Goal: Task Accomplishment & Management: Manage account settings

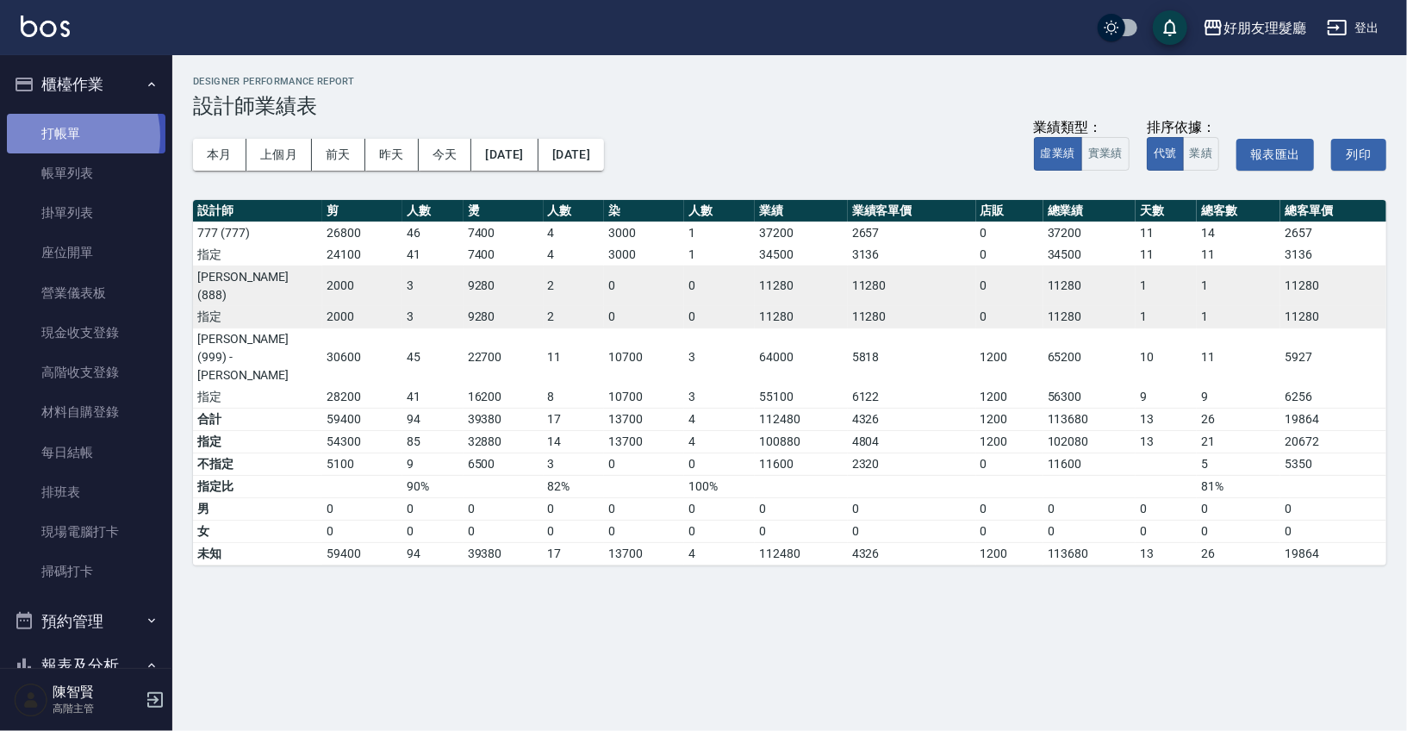
click at [60, 136] on link "打帳單" at bounding box center [86, 134] width 159 height 40
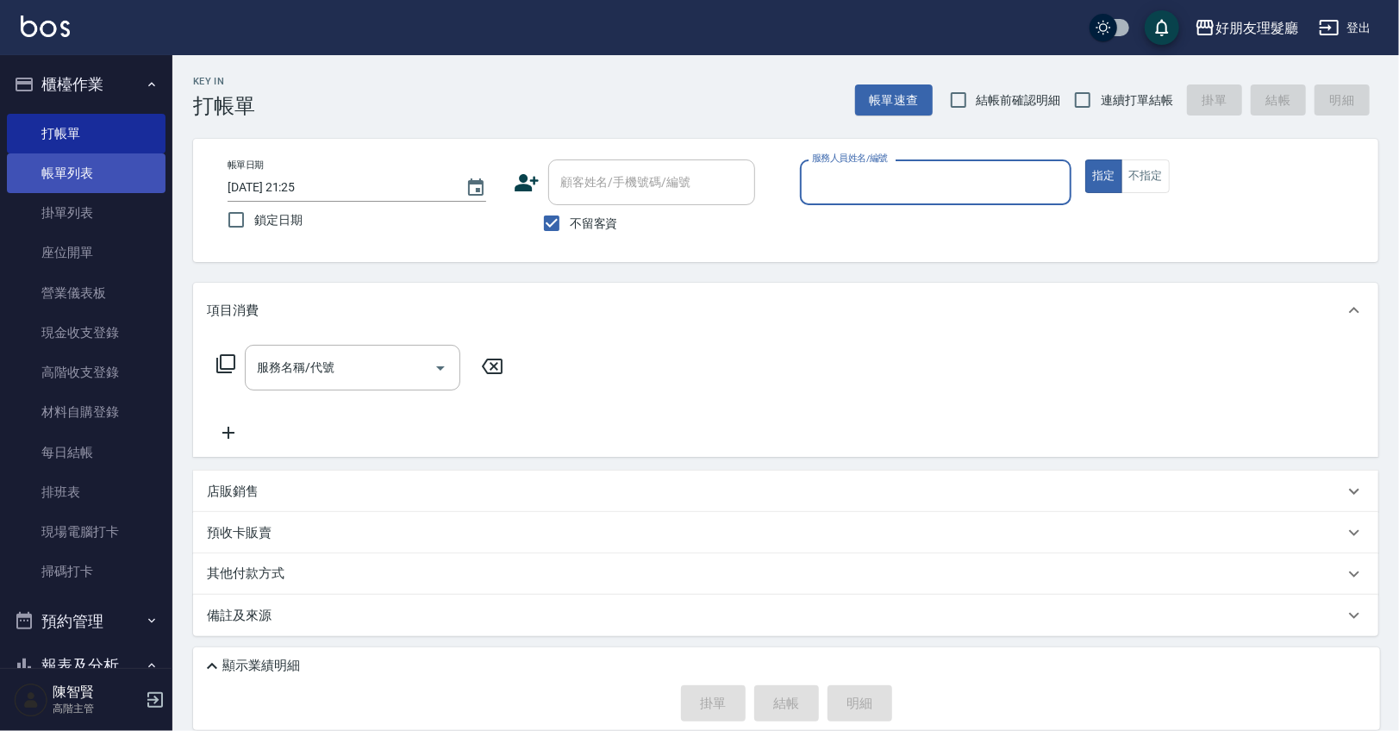
click at [78, 185] on link "帳單列表" at bounding box center [86, 173] width 159 height 40
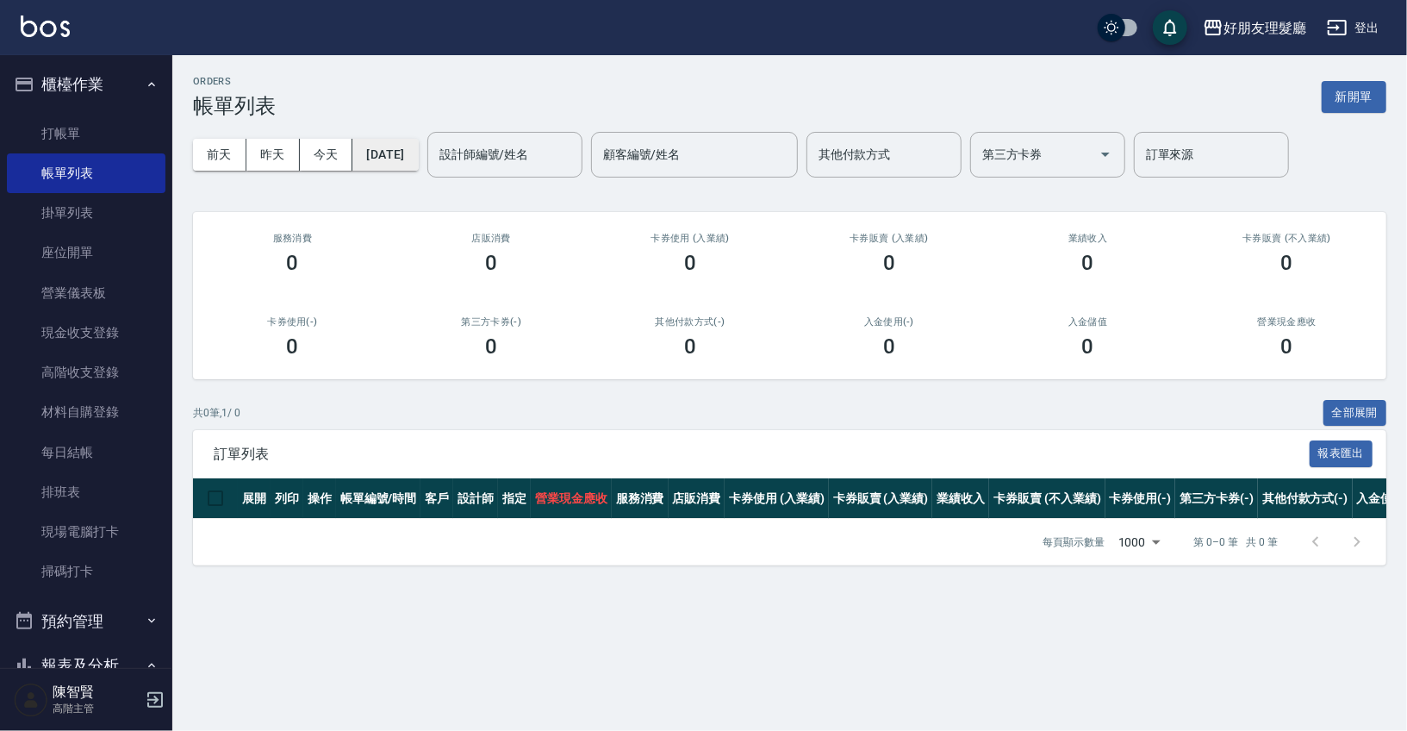
click at [392, 161] on button "[DATE]" at bounding box center [384, 155] width 65 height 32
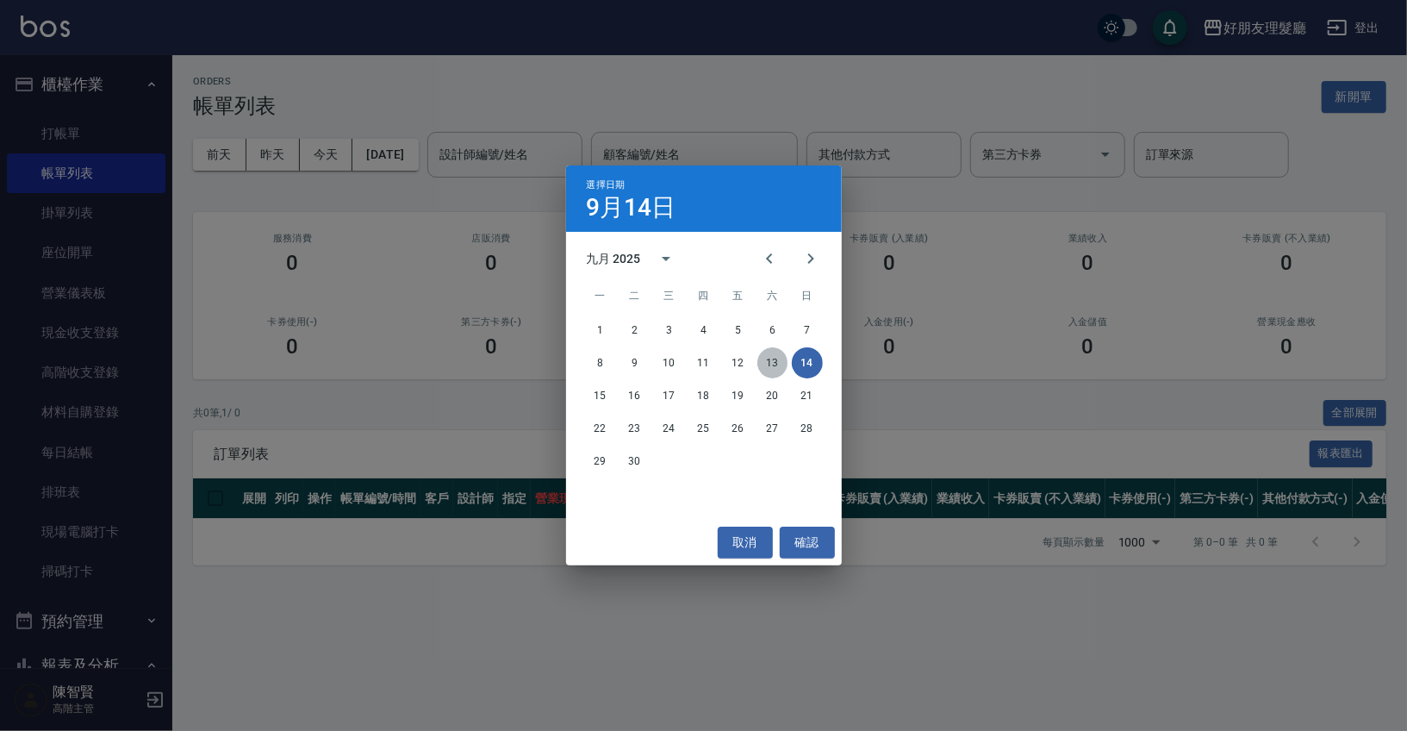
click at [769, 358] on button "13" at bounding box center [773, 362] width 31 height 31
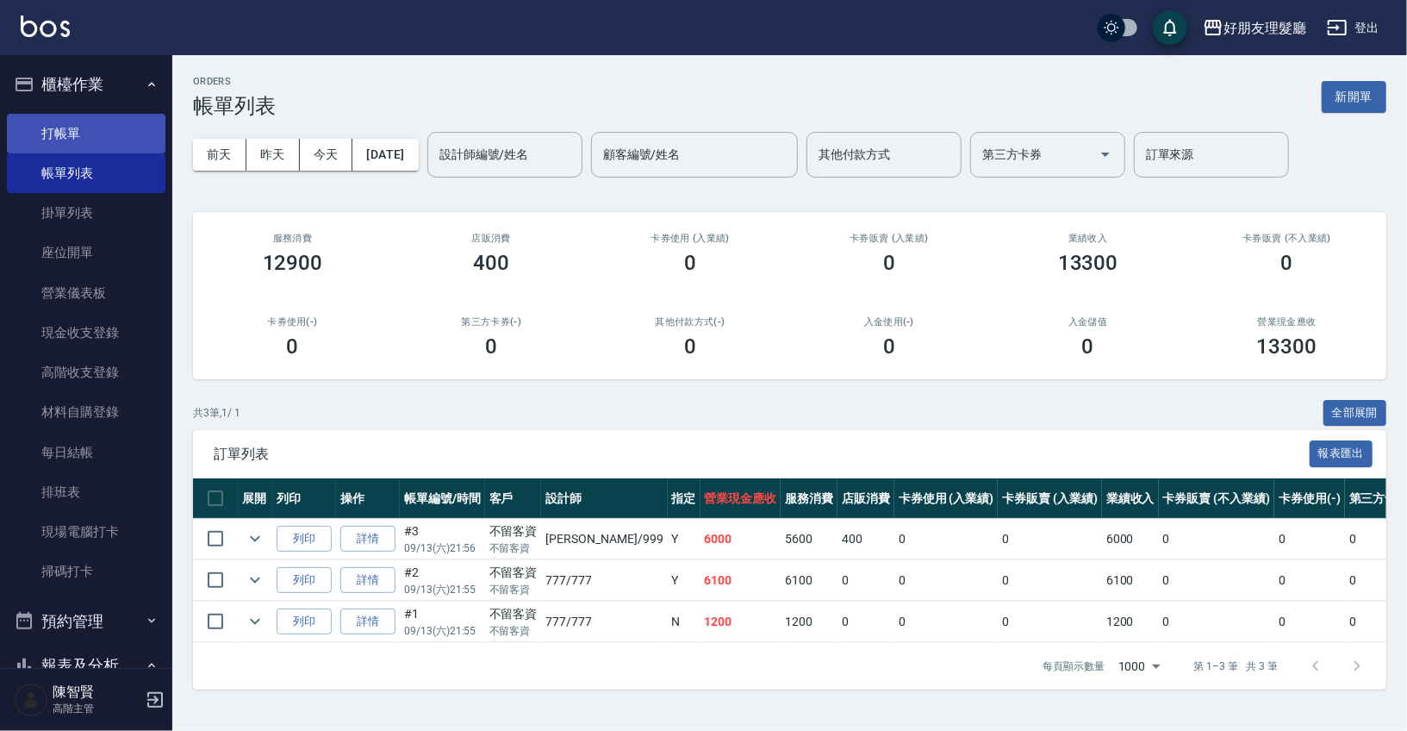
click at [97, 133] on link "打帳單" at bounding box center [86, 134] width 159 height 40
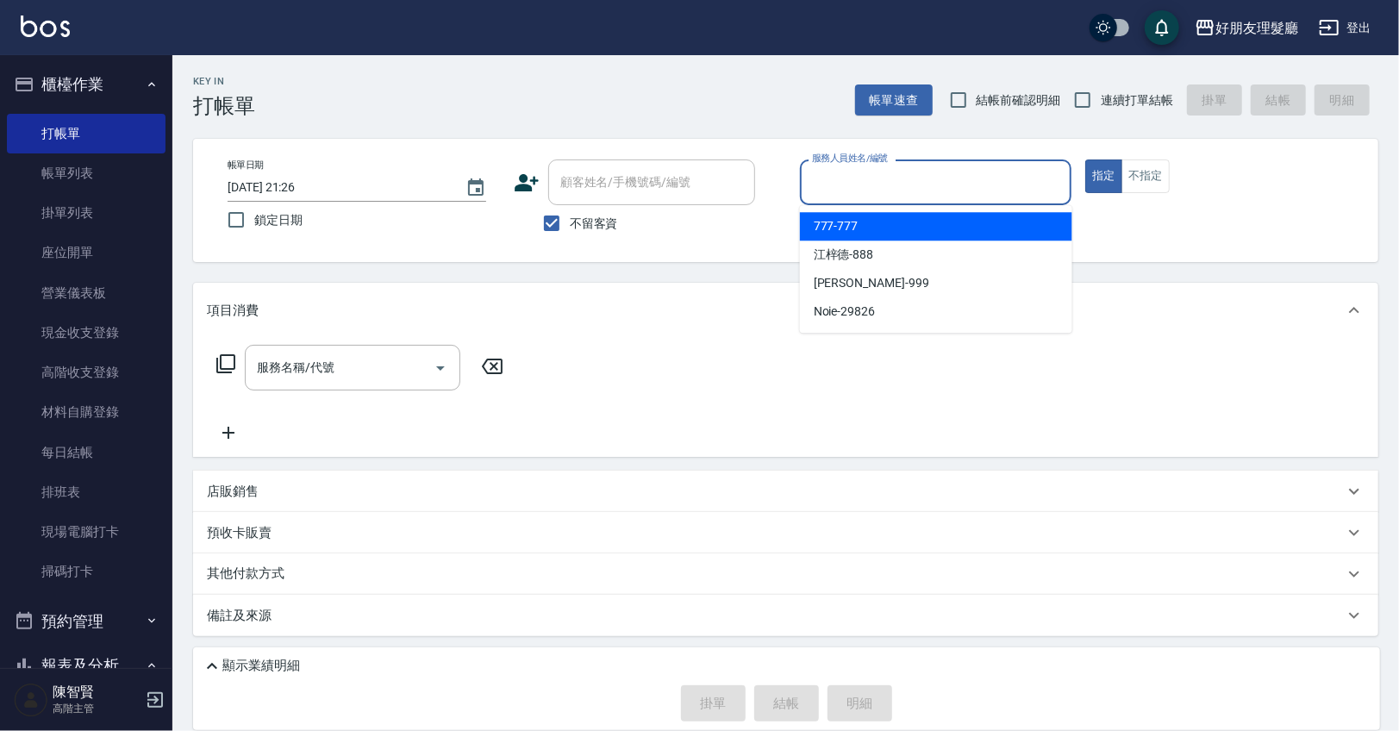
click at [846, 184] on input "服務人員姓名/編號" at bounding box center [936, 182] width 257 height 30
click at [845, 229] on span "777 -777" at bounding box center [836, 226] width 45 height 18
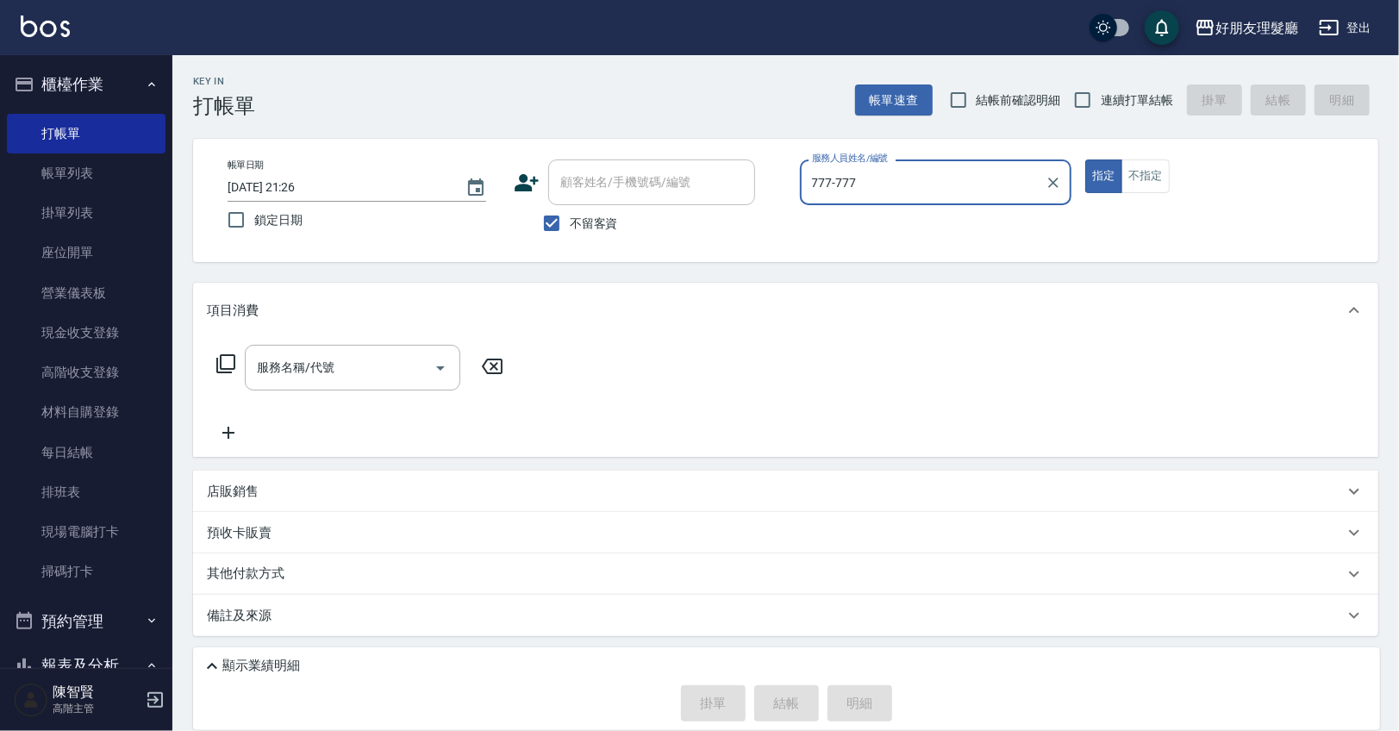
type input "777-777"
click at [225, 433] on icon at bounding box center [228, 432] width 43 height 21
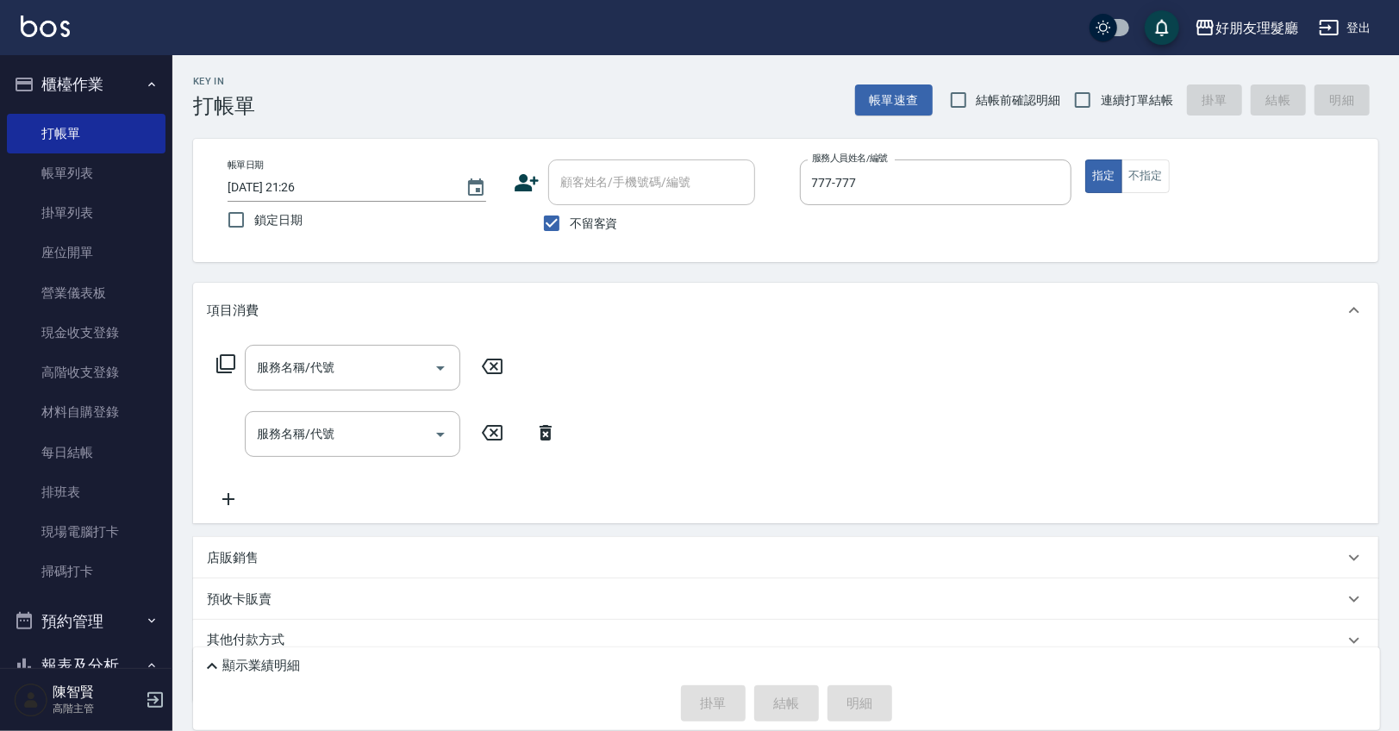
click at [226, 515] on div "服務名稱/代號 服務名稱/代號 服務名稱/代號 服務名稱/代號" at bounding box center [785, 430] width 1185 height 185
click at [225, 502] on icon at bounding box center [228, 499] width 43 height 21
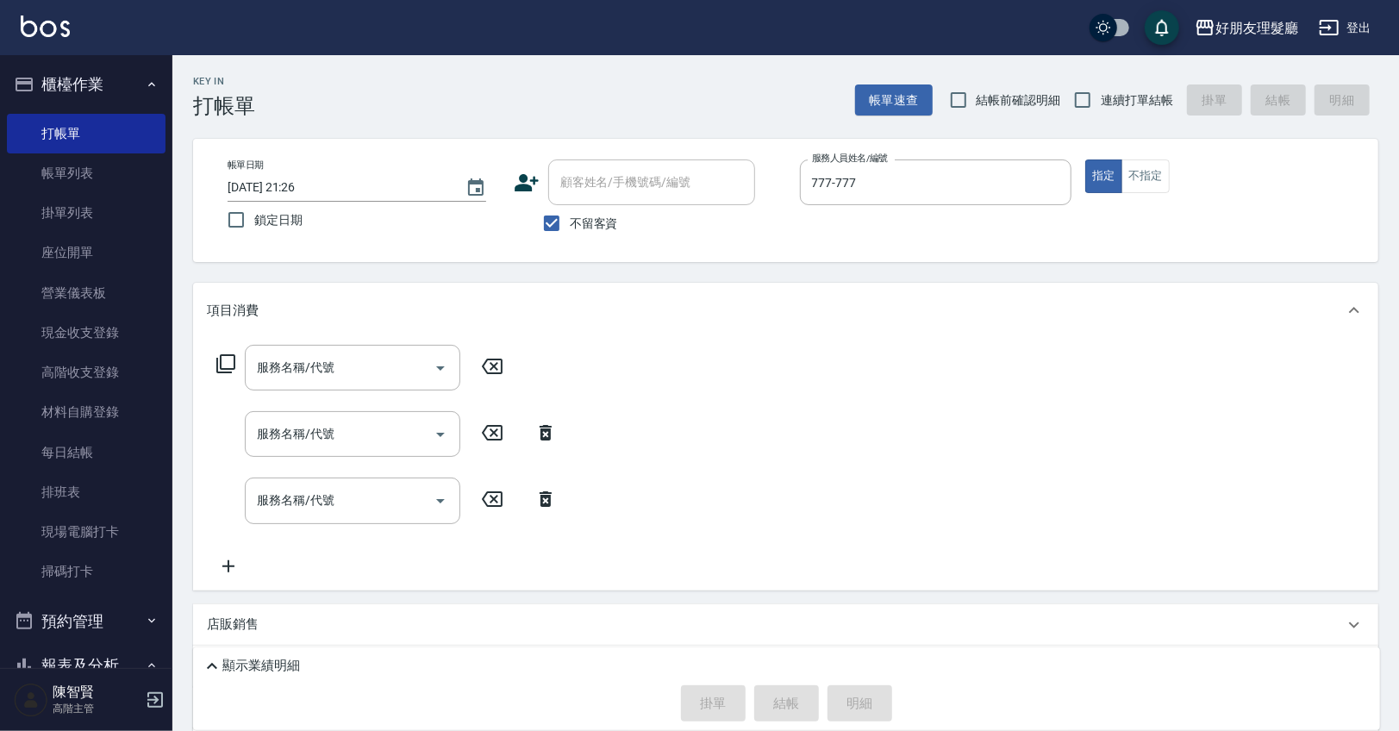
click at [225, 566] on icon at bounding box center [228, 566] width 43 height 21
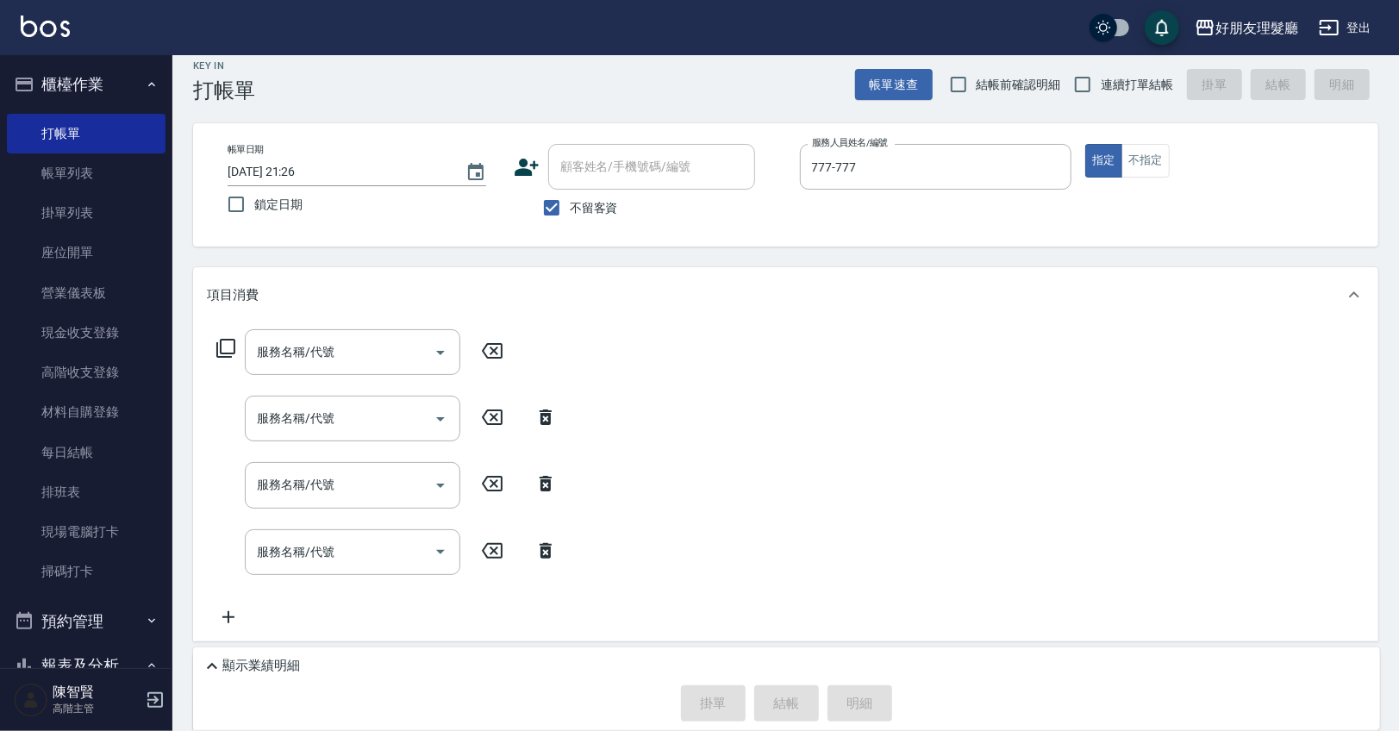
scroll to position [40, 0]
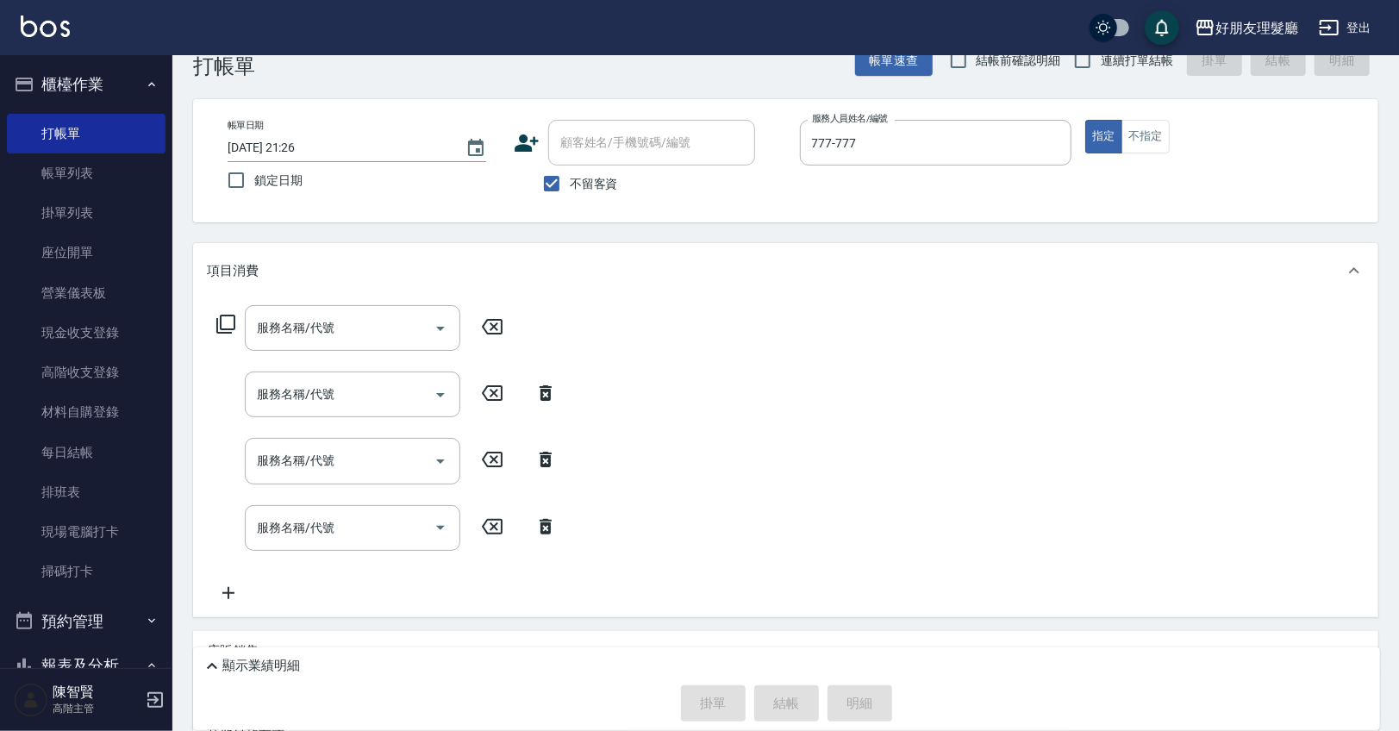
click at [234, 588] on icon at bounding box center [228, 593] width 43 height 21
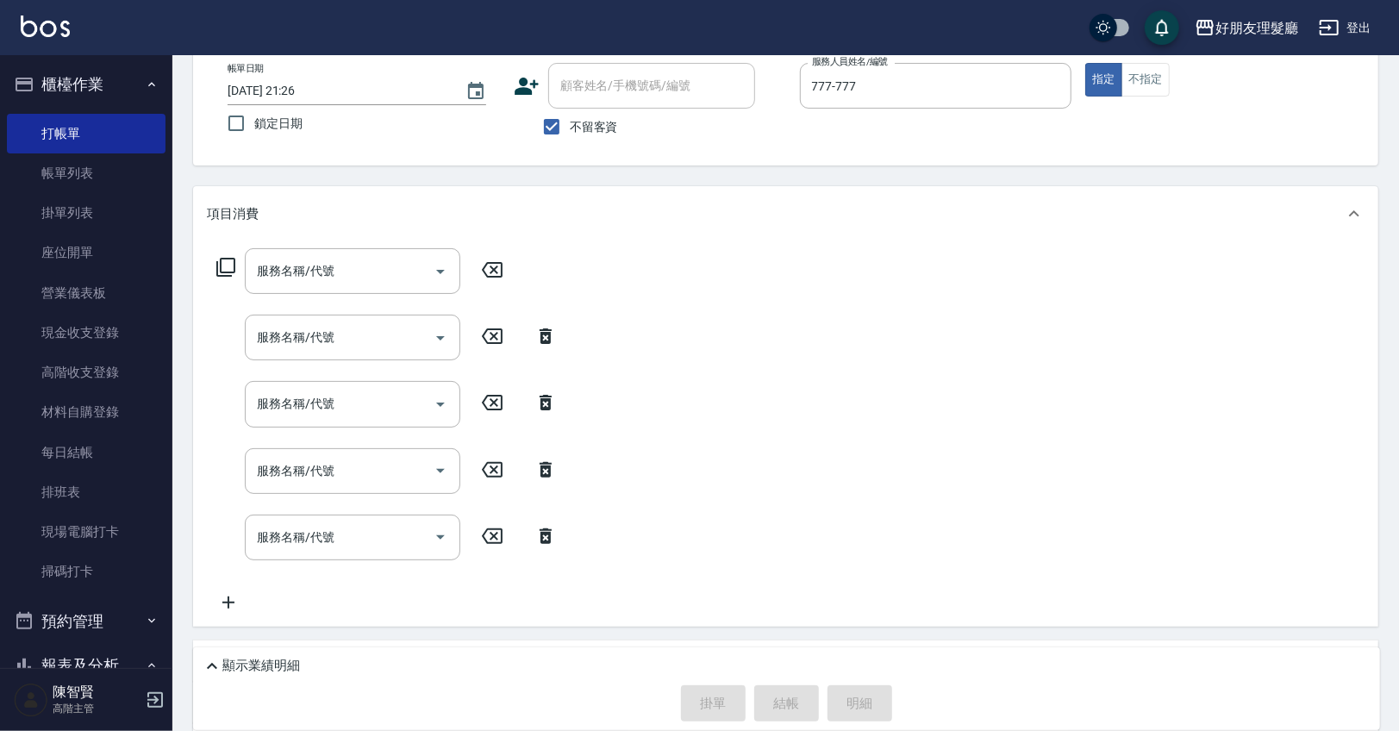
scroll to position [184, 0]
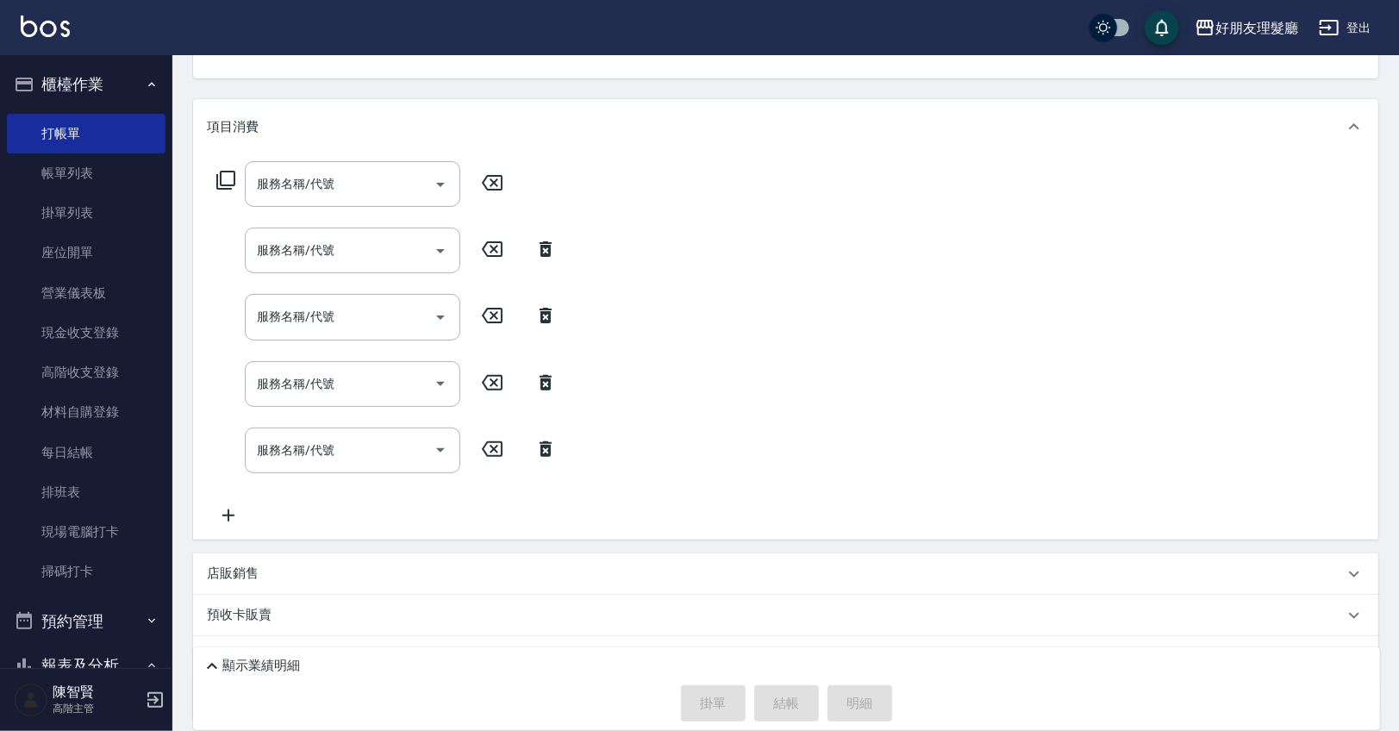
click at [224, 515] on icon at bounding box center [228, 515] width 12 height 12
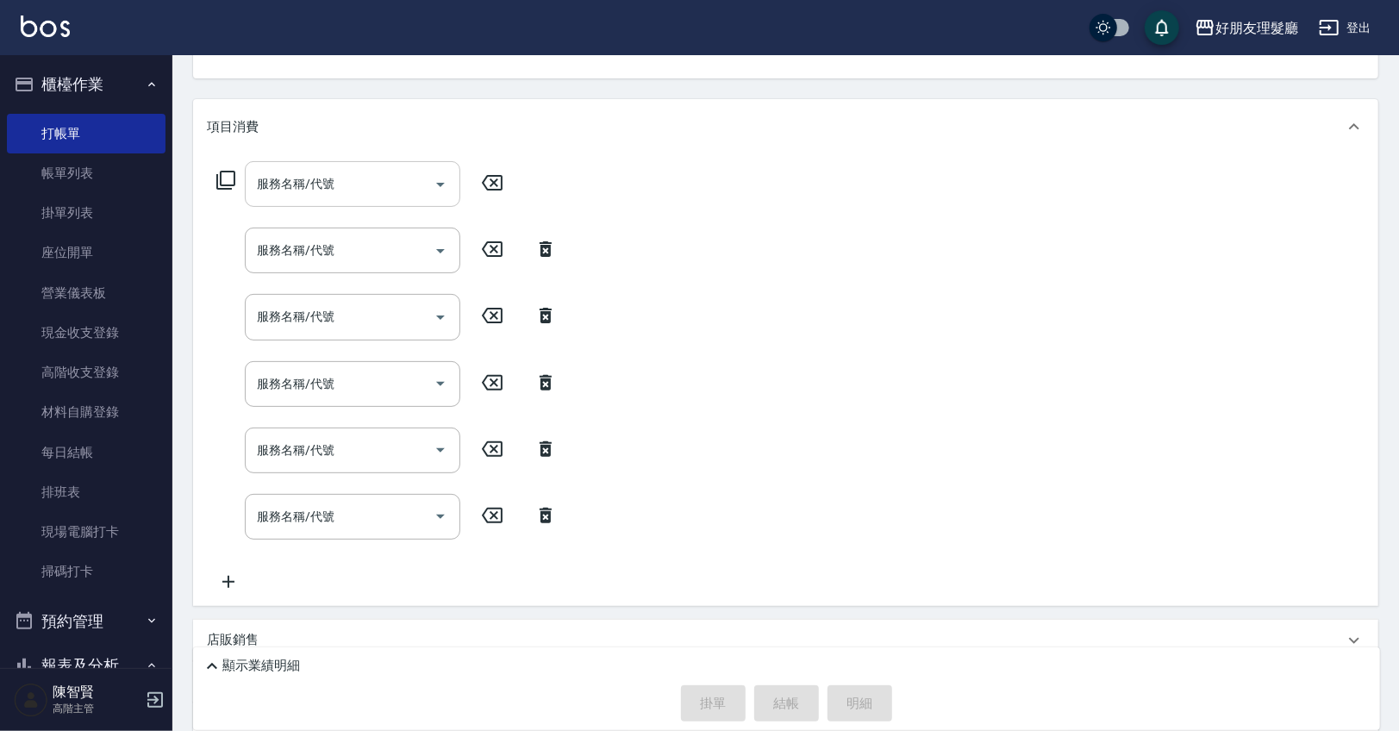
click at [445, 189] on icon "Open" at bounding box center [440, 184] width 21 height 21
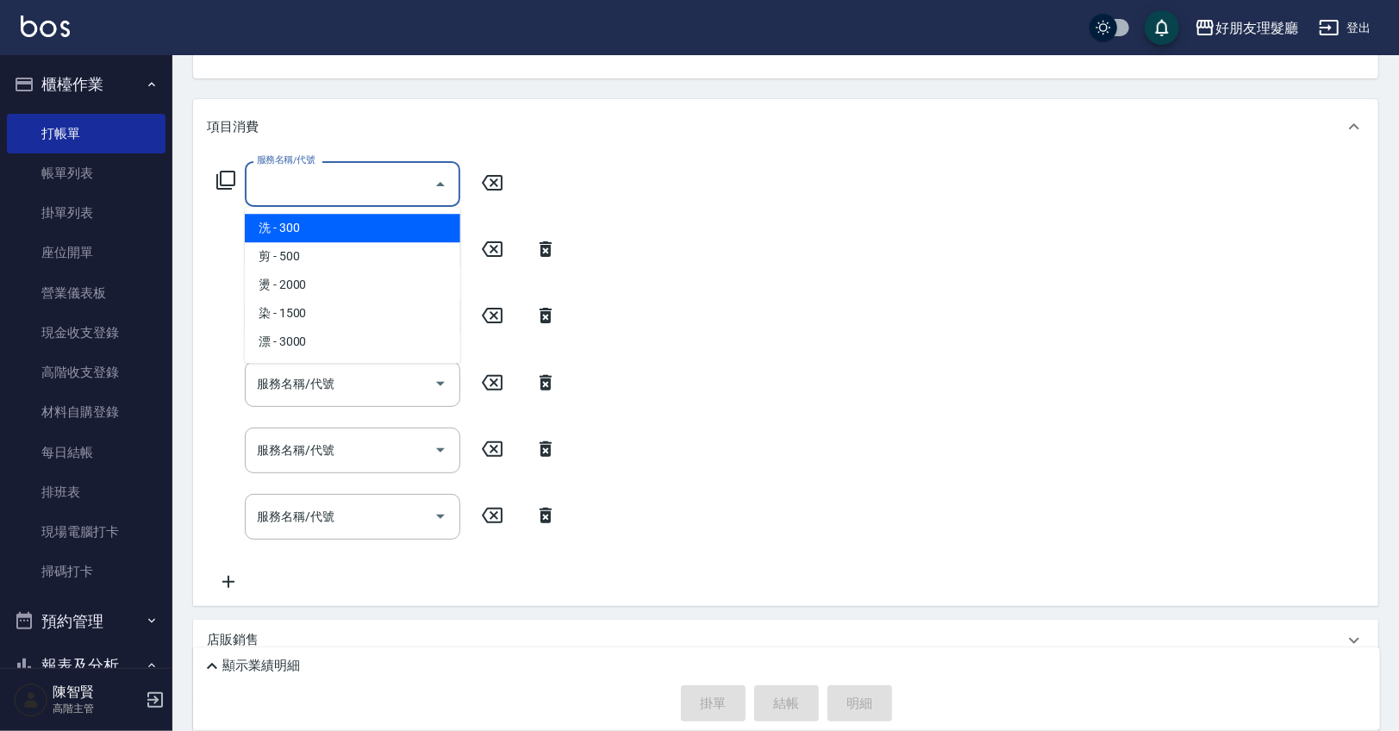
click at [385, 186] on input "服務名稱/代號" at bounding box center [340, 184] width 174 height 30
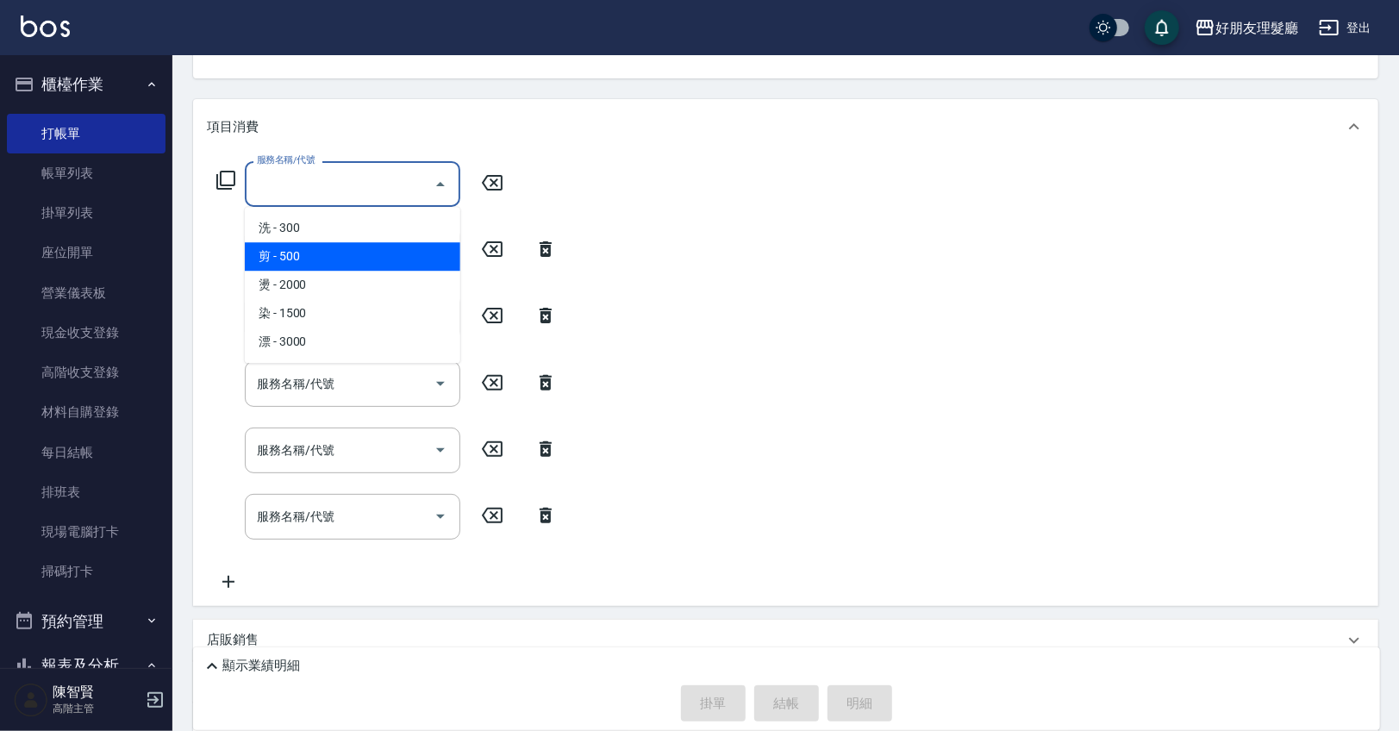
click at [350, 262] on span "剪 - 500" at bounding box center [352, 256] width 215 height 28
type input "剪(2)"
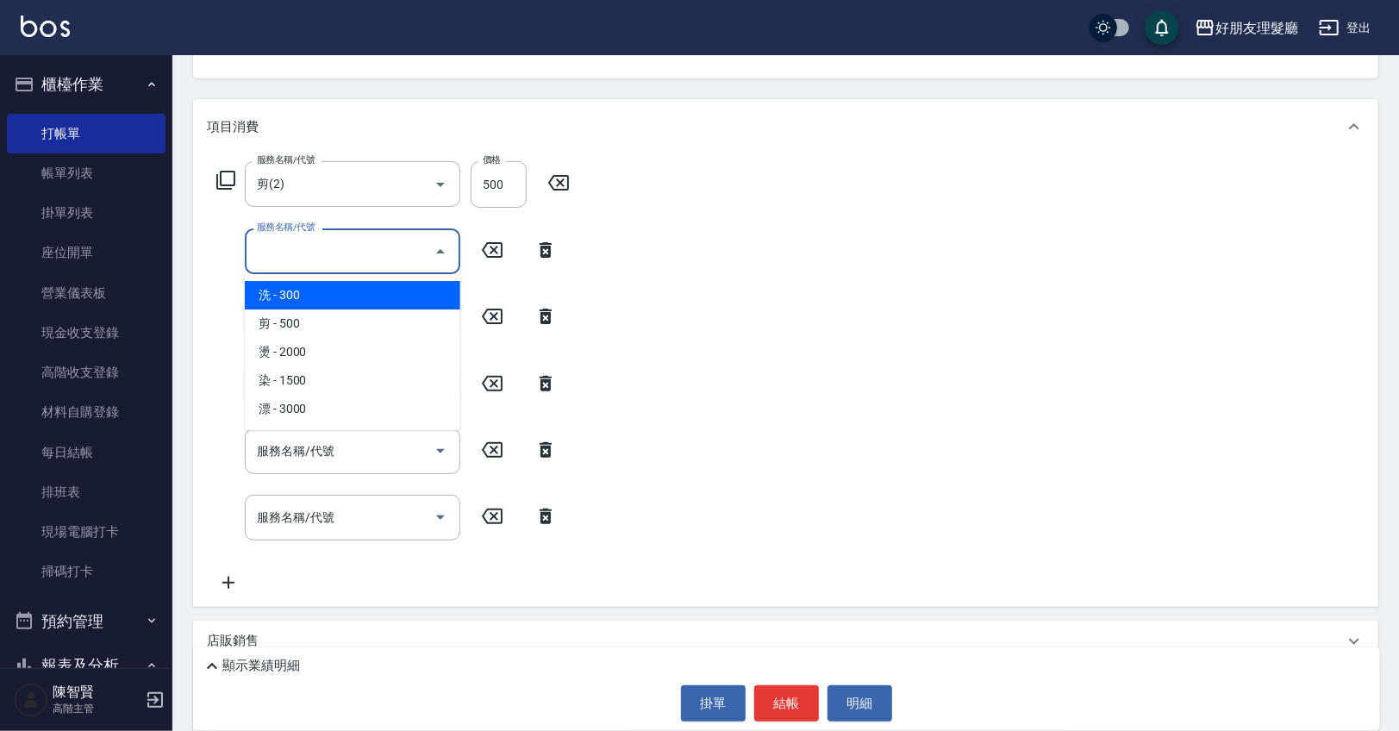
click at [354, 264] on input "服務名稱/代號" at bounding box center [340, 251] width 174 height 30
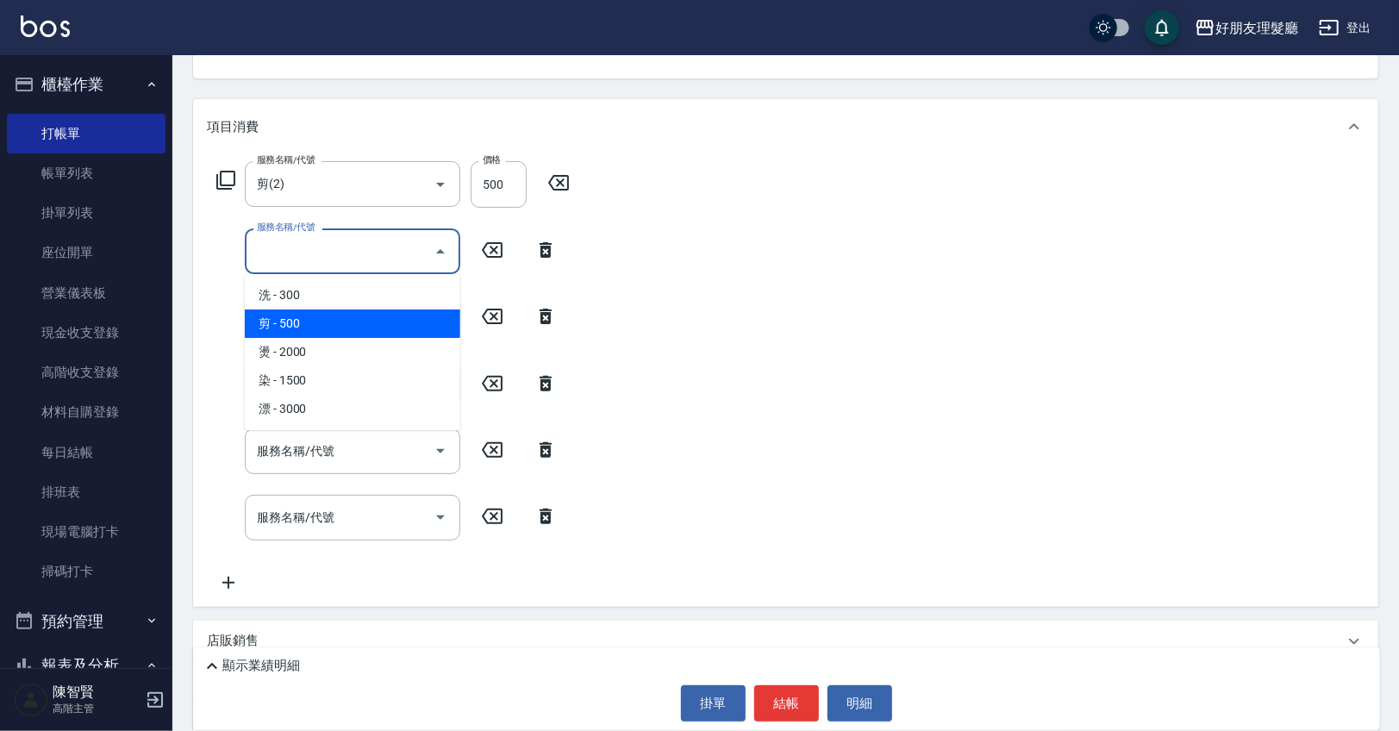
click at [345, 318] on span "剪 - 500" at bounding box center [352, 323] width 215 height 28
type input "剪(2)"
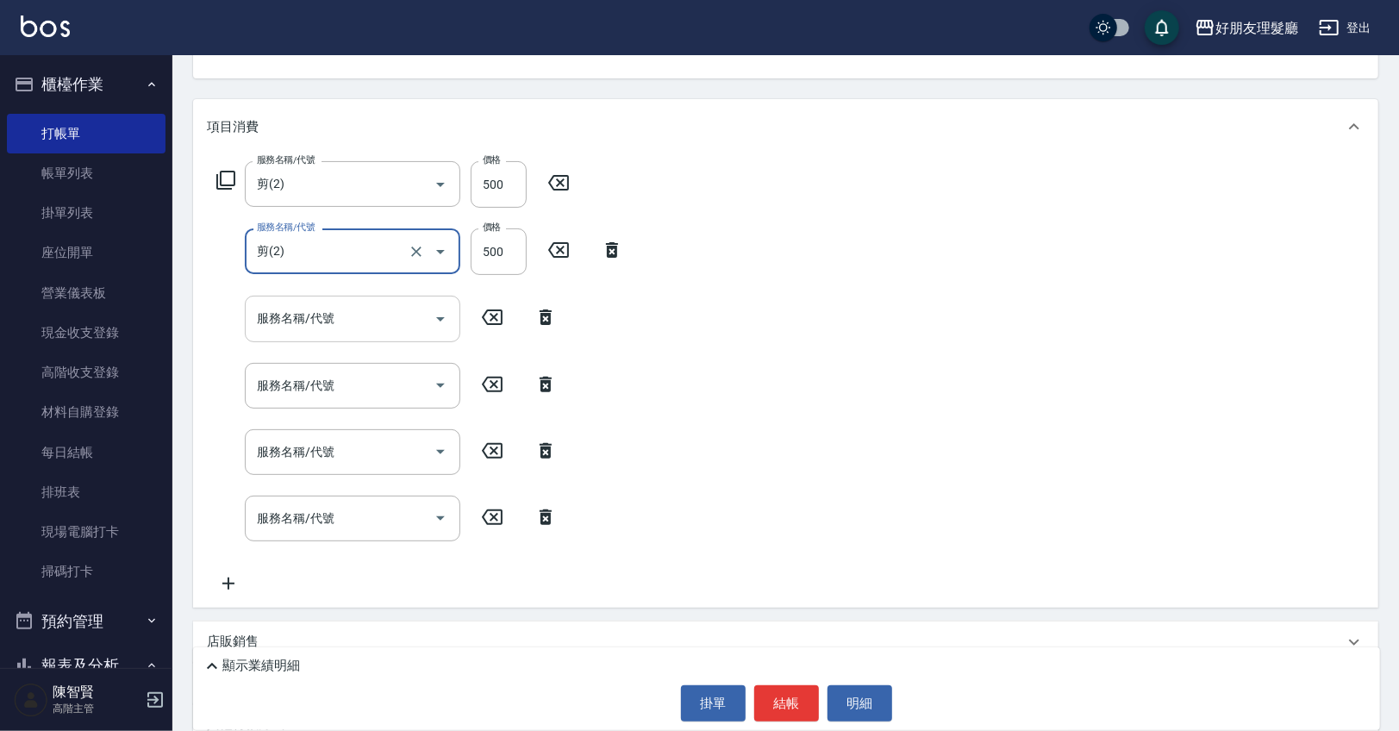
click at [334, 314] on input "服務名稱/代號" at bounding box center [340, 318] width 174 height 30
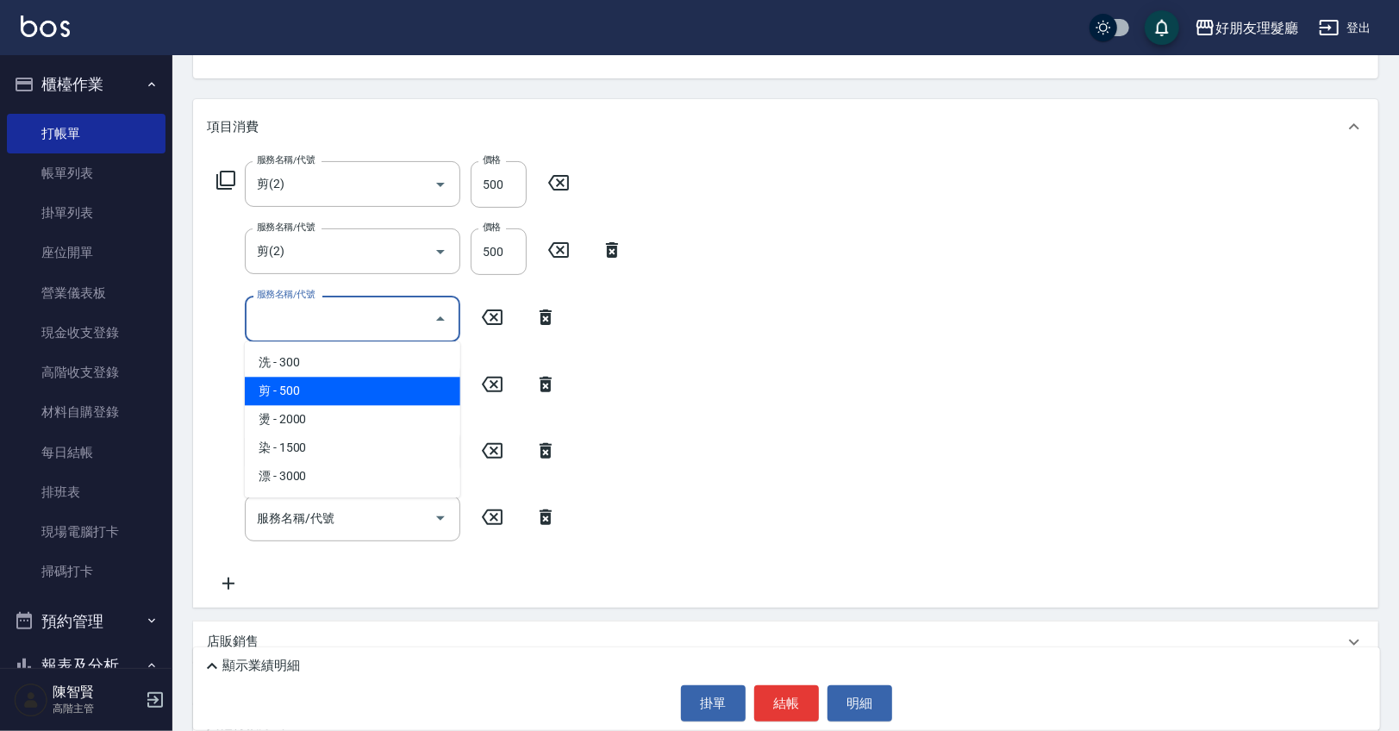
click at [311, 381] on span "剪 - 500" at bounding box center [352, 391] width 215 height 28
type input "剪(2)"
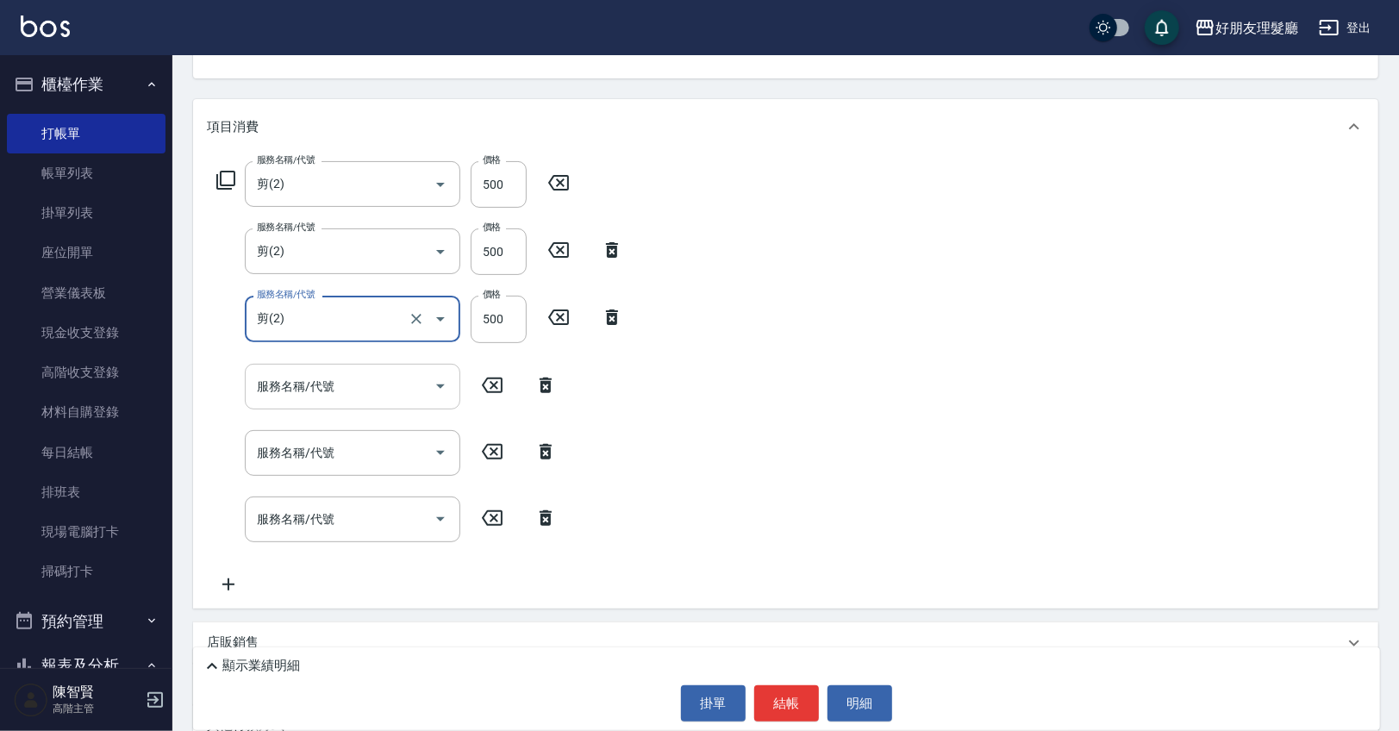
click at [313, 388] on input "服務名稱/代號" at bounding box center [340, 386] width 174 height 30
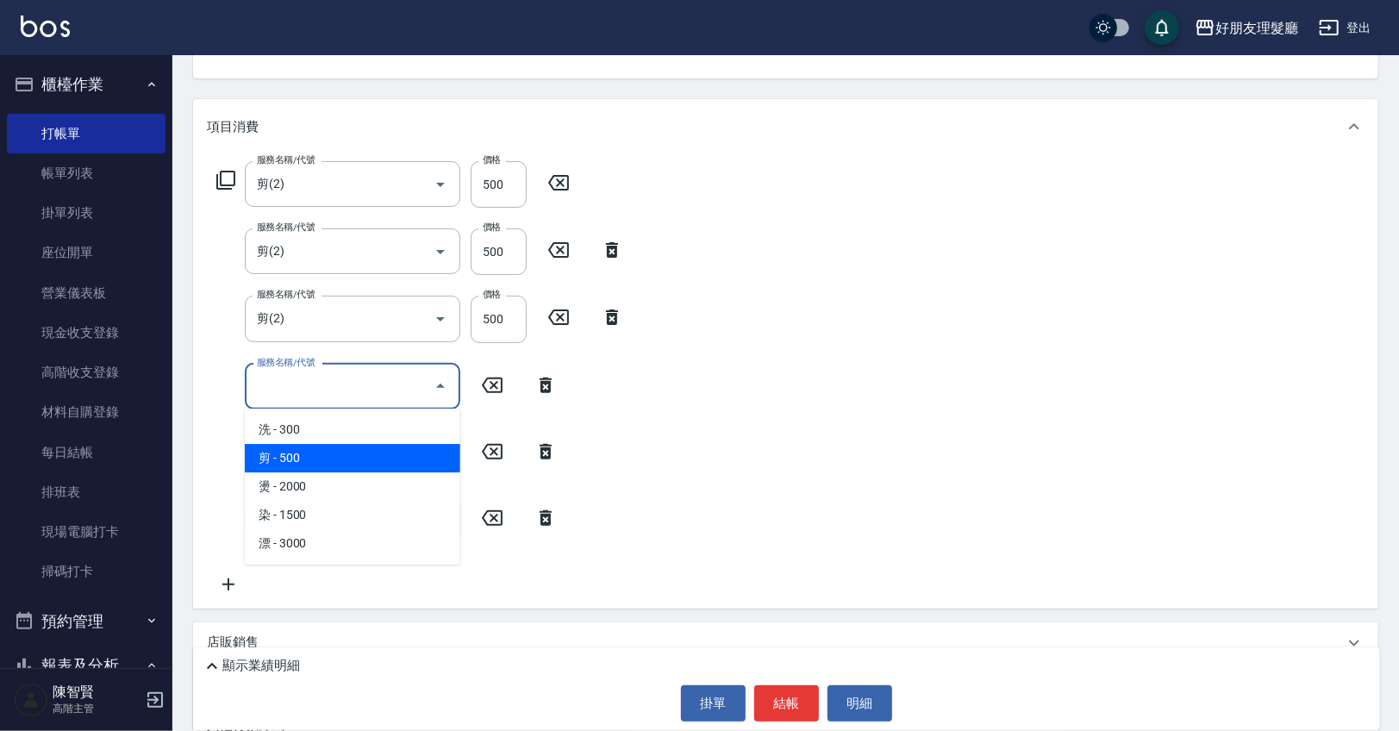
click at [288, 452] on span "剪 - 500" at bounding box center [352, 458] width 215 height 28
type input "剪(2)"
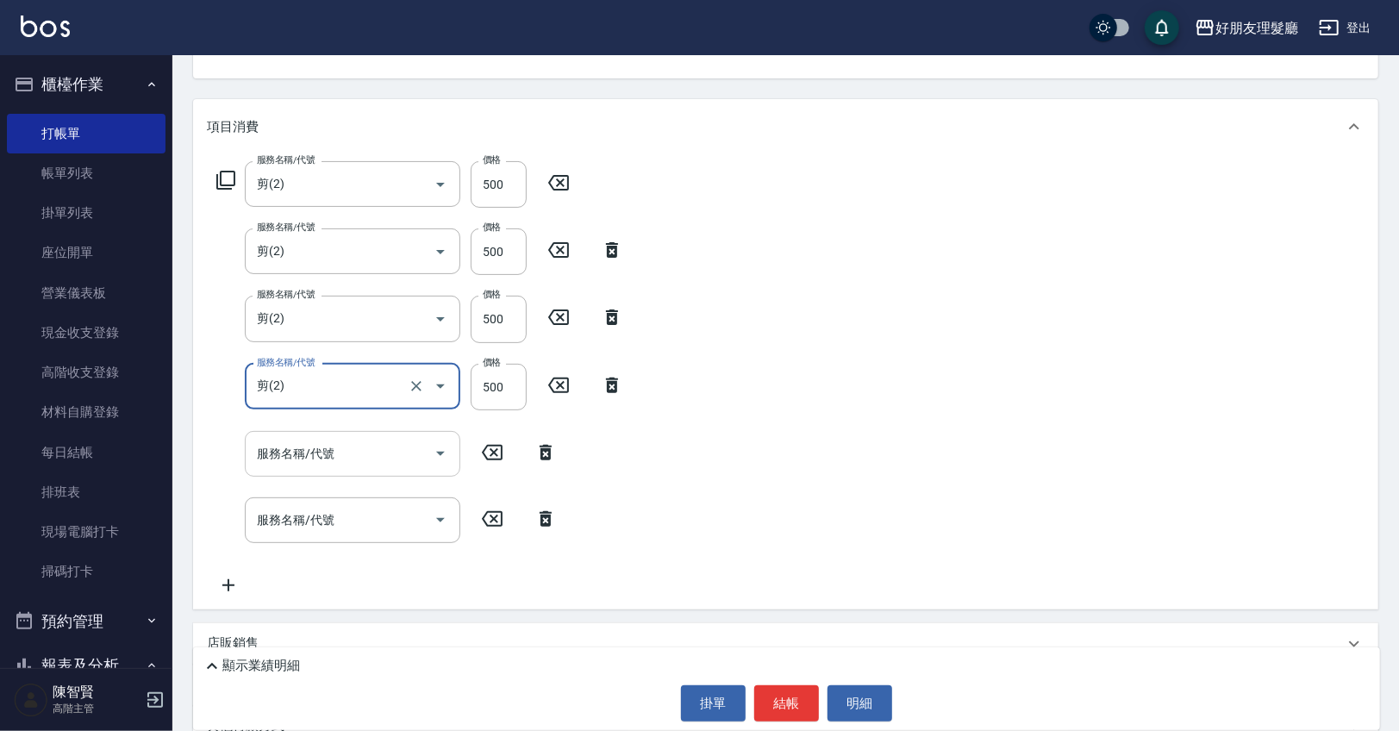
click at [290, 473] on div "服務名稱/代號" at bounding box center [352, 454] width 215 height 46
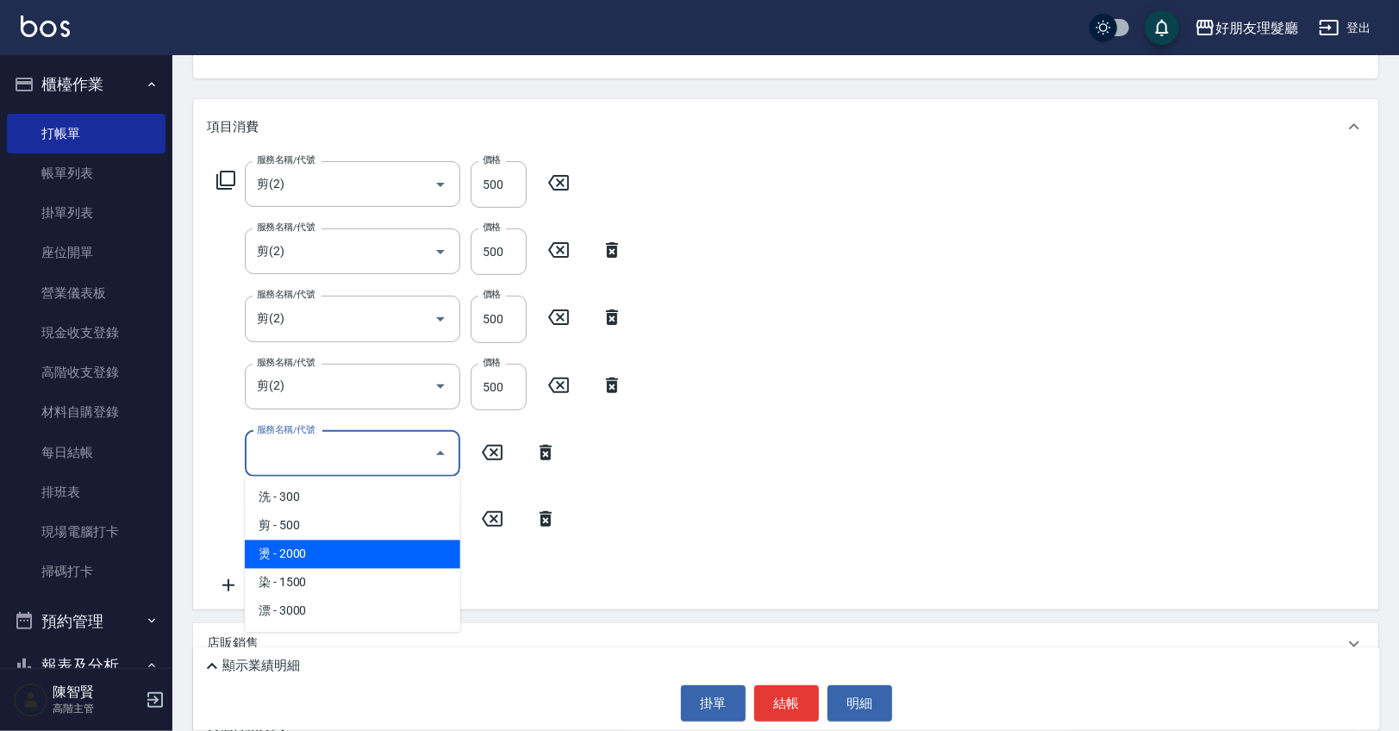
click at [286, 544] on span "燙 - 2000" at bounding box center [352, 554] width 215 height 28
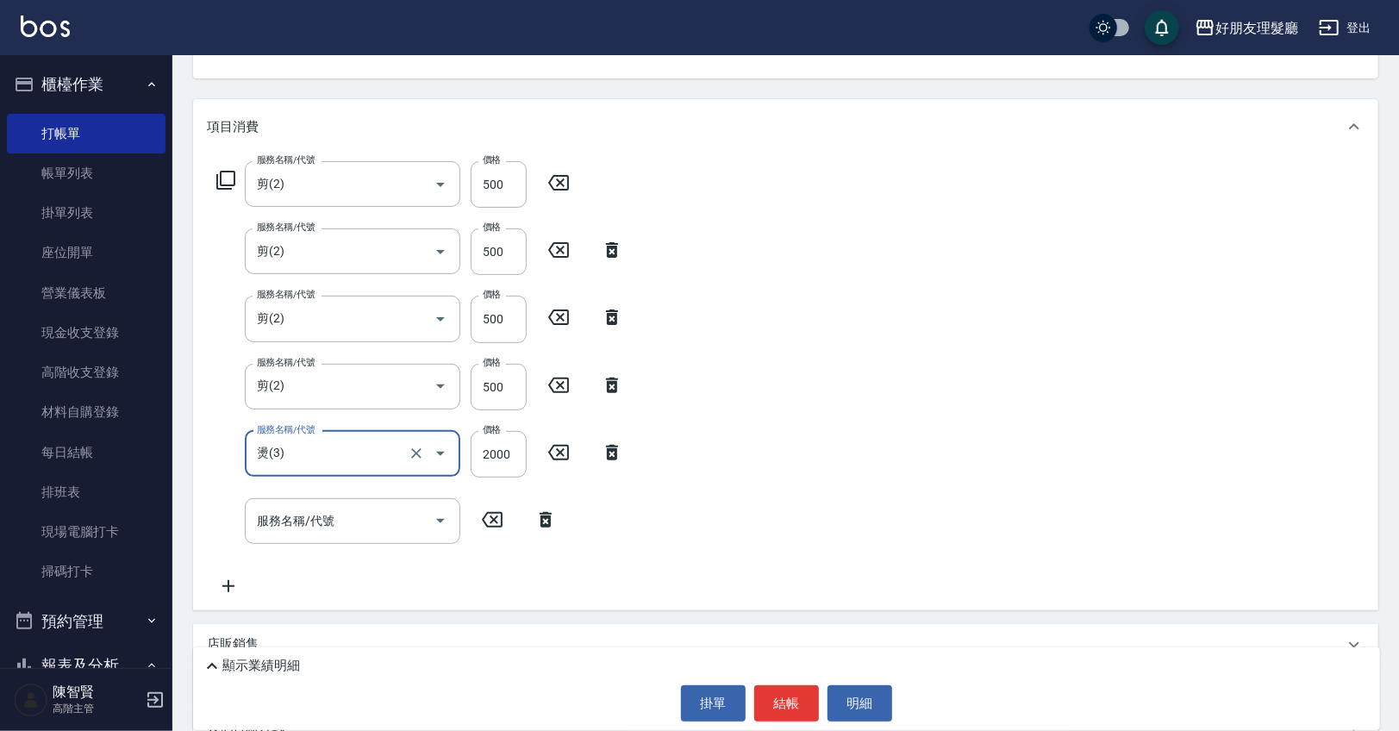
click at [439, 453] on icon "Open" at bounding box center [440, 454] width 9 height 4
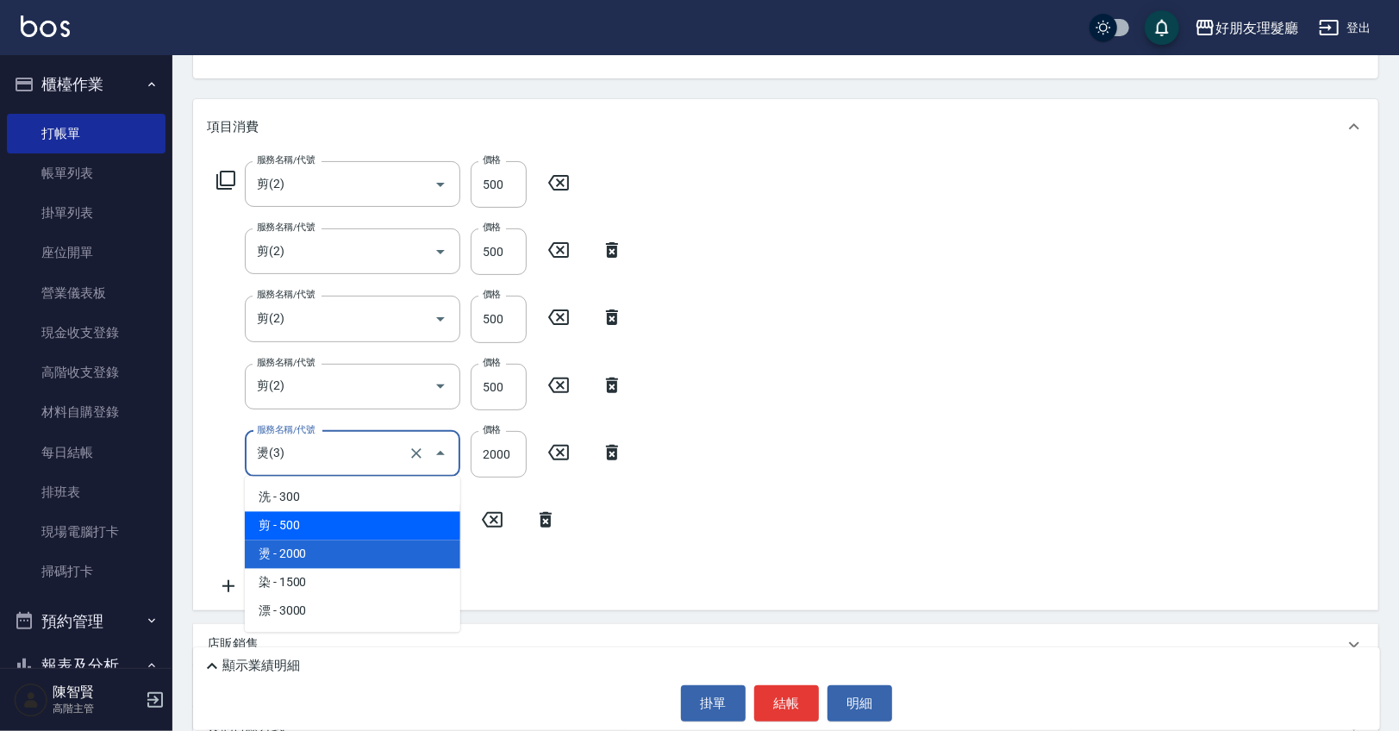
click at [349, 533] on span "剪 - 500" at bounding box center [352, 526] width 215 height 28
type input "剪(2)"
type input "500"
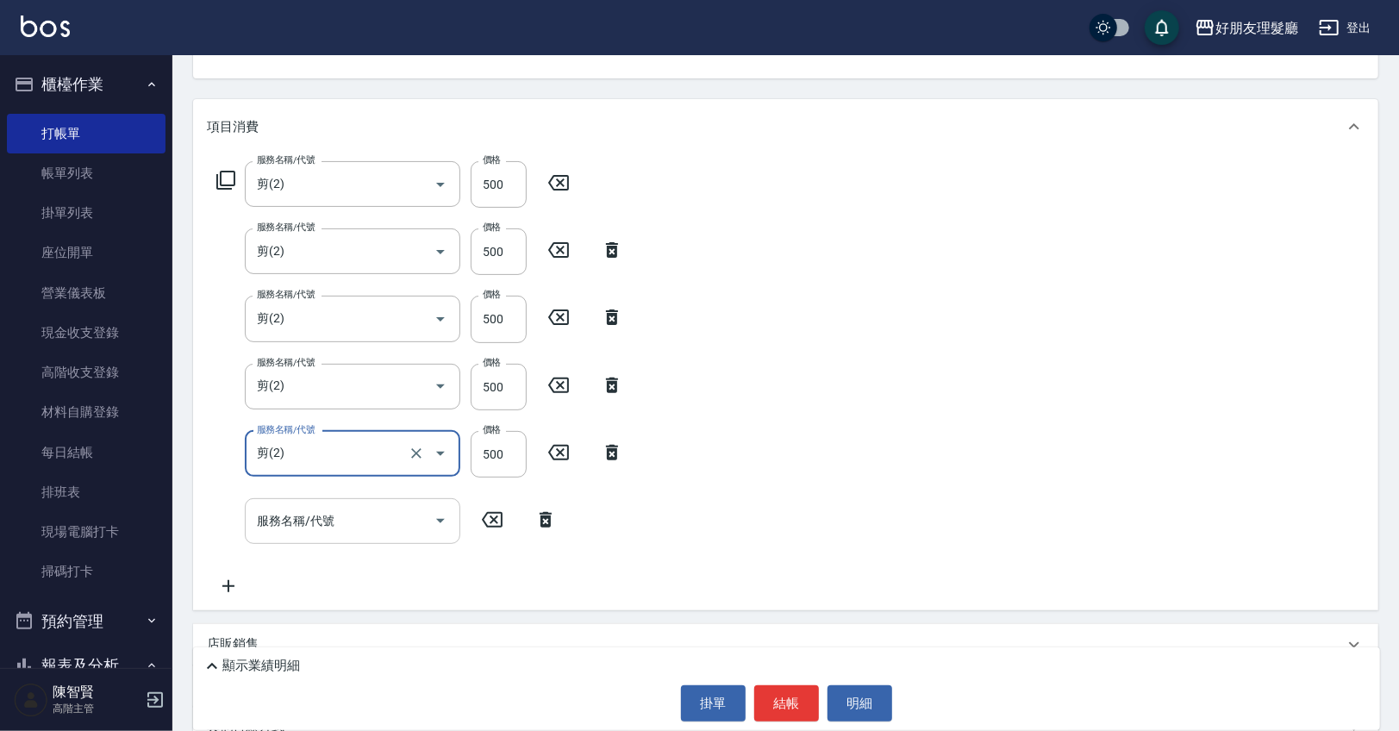
click at [443, 519] on icon "Open" at bounding box center [440, 521] width 9 height 4
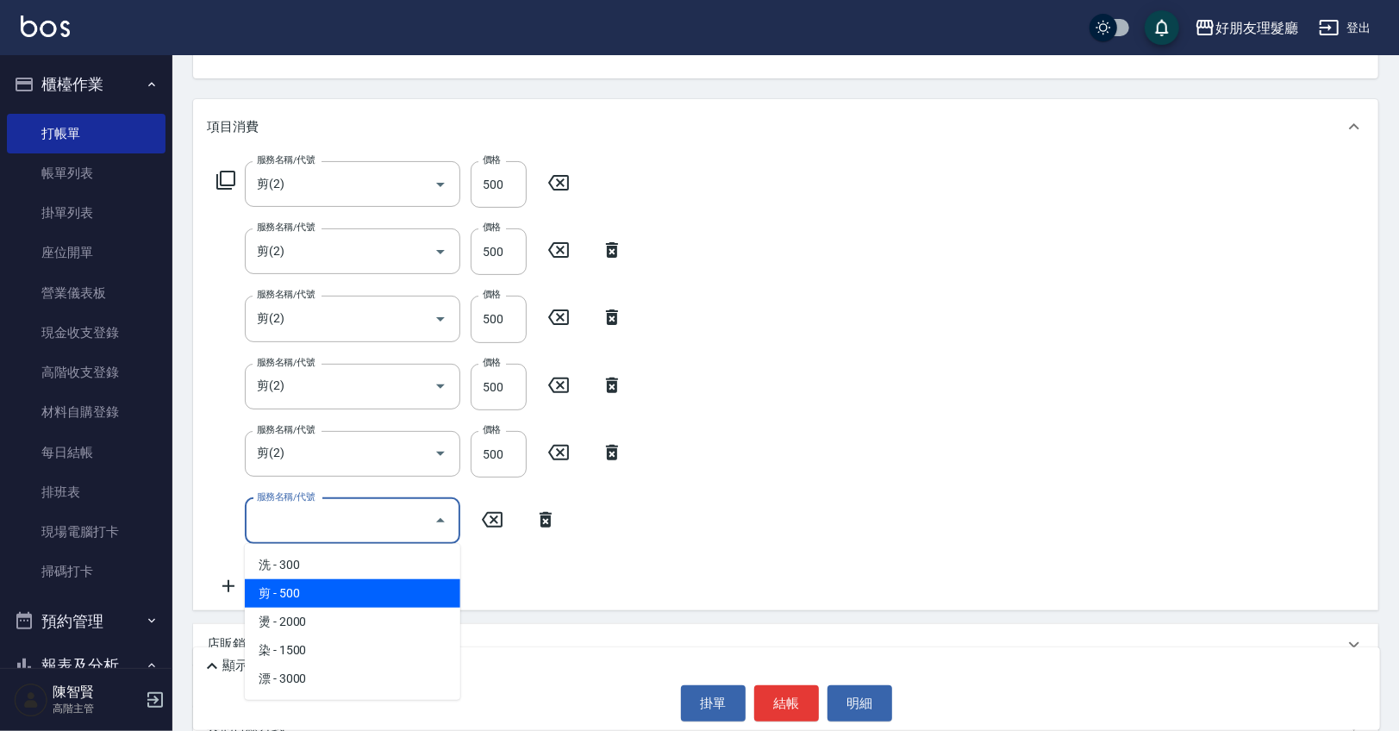
click at [343, 596] on span "剪 - 500" at bounding box center [352, 593] width 215 height 28
type input "剪(2)"
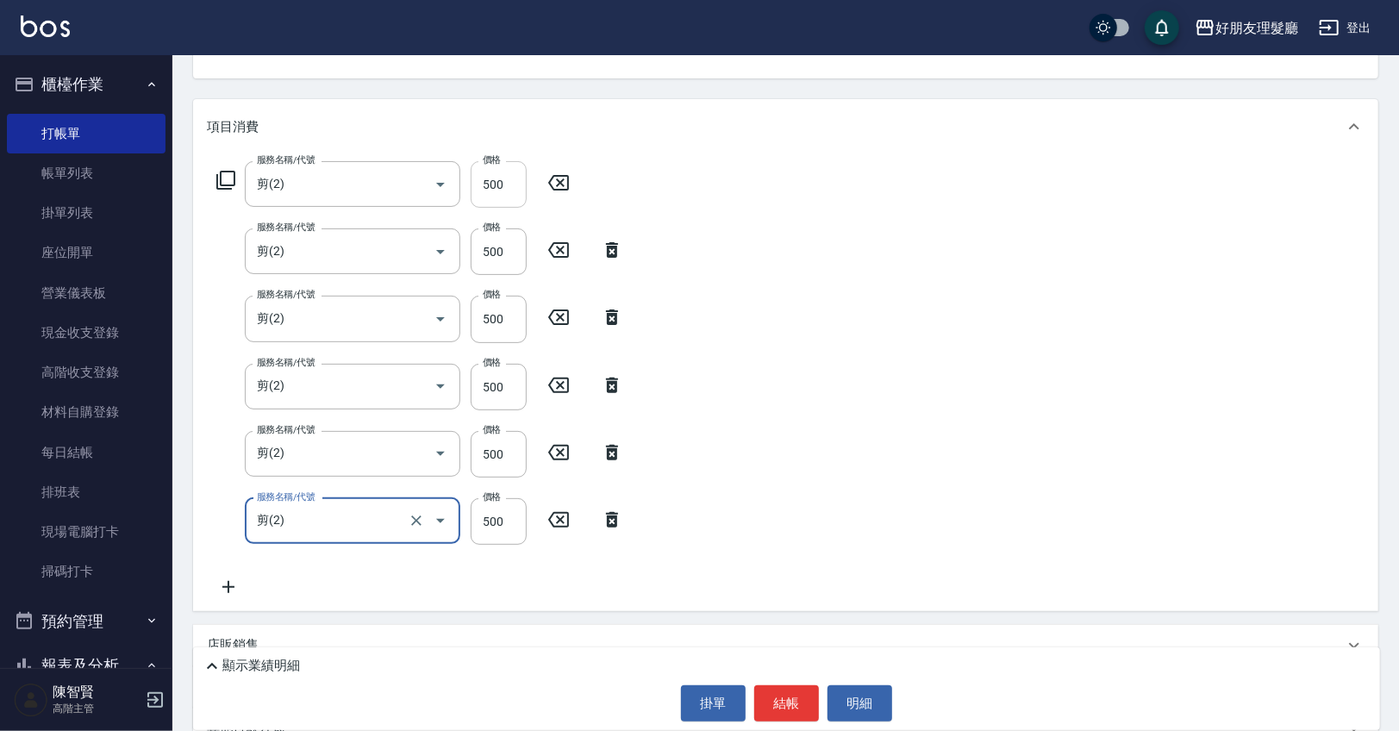
click at [501, 184] on input "500" at bounding box center [499, 184] width 56 height 47
click at [508, 521] on input "0" at bounding box center [499, 521] width 56 height 47
type input "600"
click at [496, 449] on input "500" at bounding box center [499, 454] width 56 height 47
type input "600"
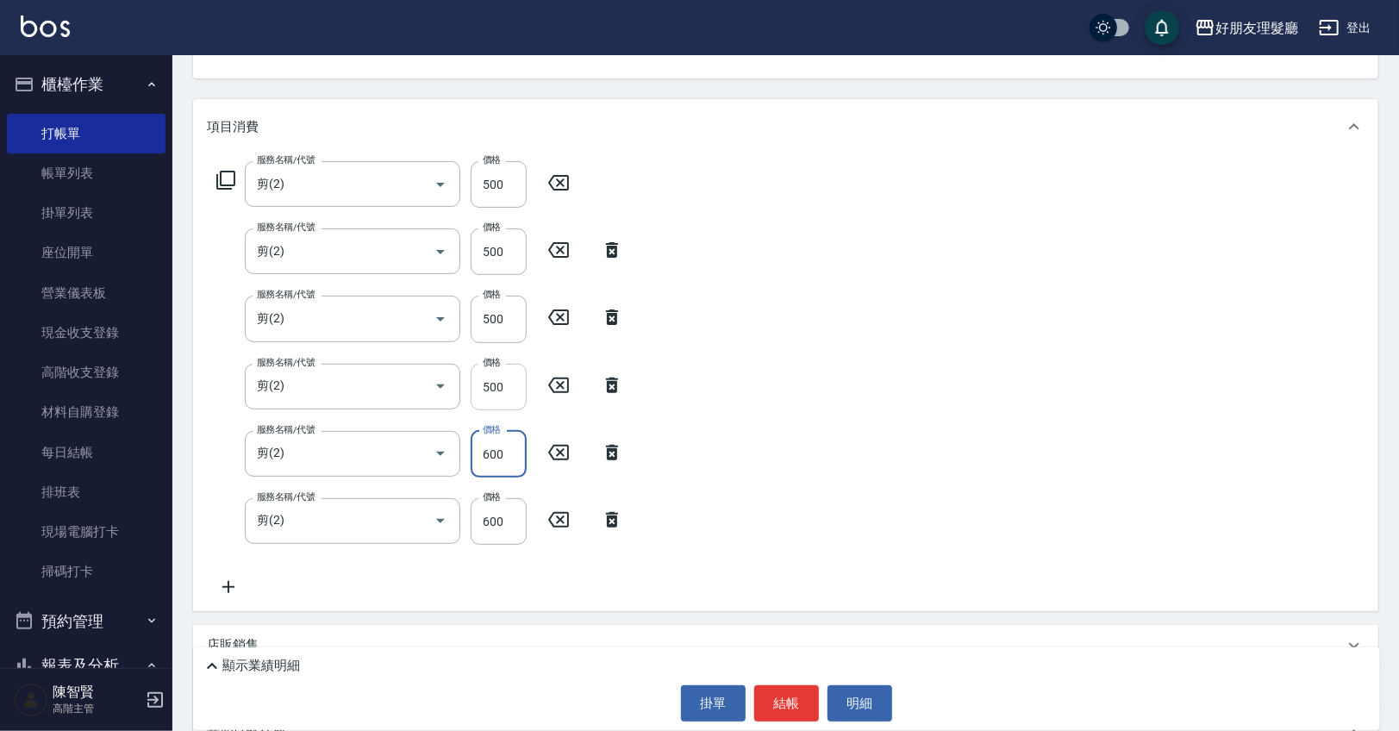
click at [497, 377] on input "500" at bounding box center [499, 387] width 56 height 47
type input "600"
click at [501, 320] on input "500" at bounding box center [499, 319] width 56 height 47
type input "600"
click at [500, 253] on input "500" at bounding box center [499, 251] width 56 height 47
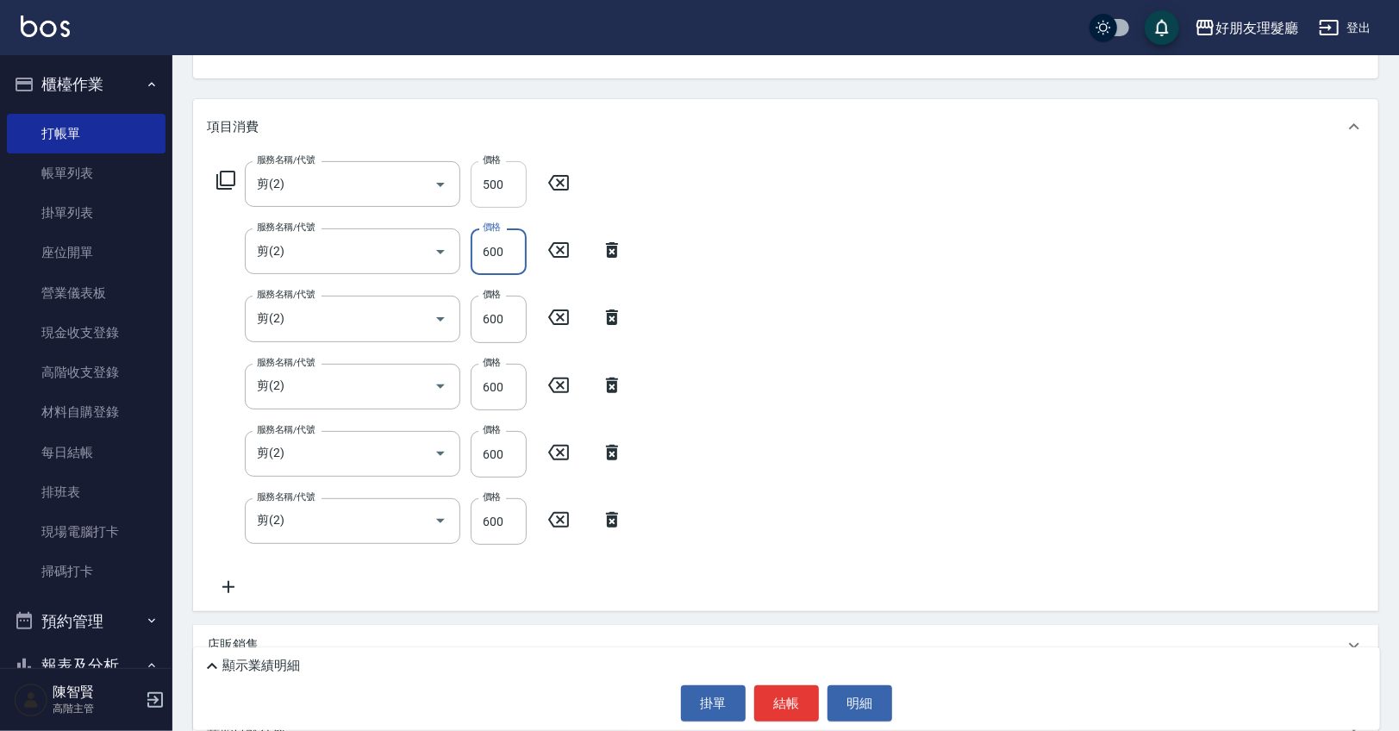
type input "600"
click at [496, 179] on input "500" at bounding box center [499, 184] width 56 height 47
type input "600"
click at [792, 701] on button "結帳" at bounding box center [786, 703] width 65 height 36
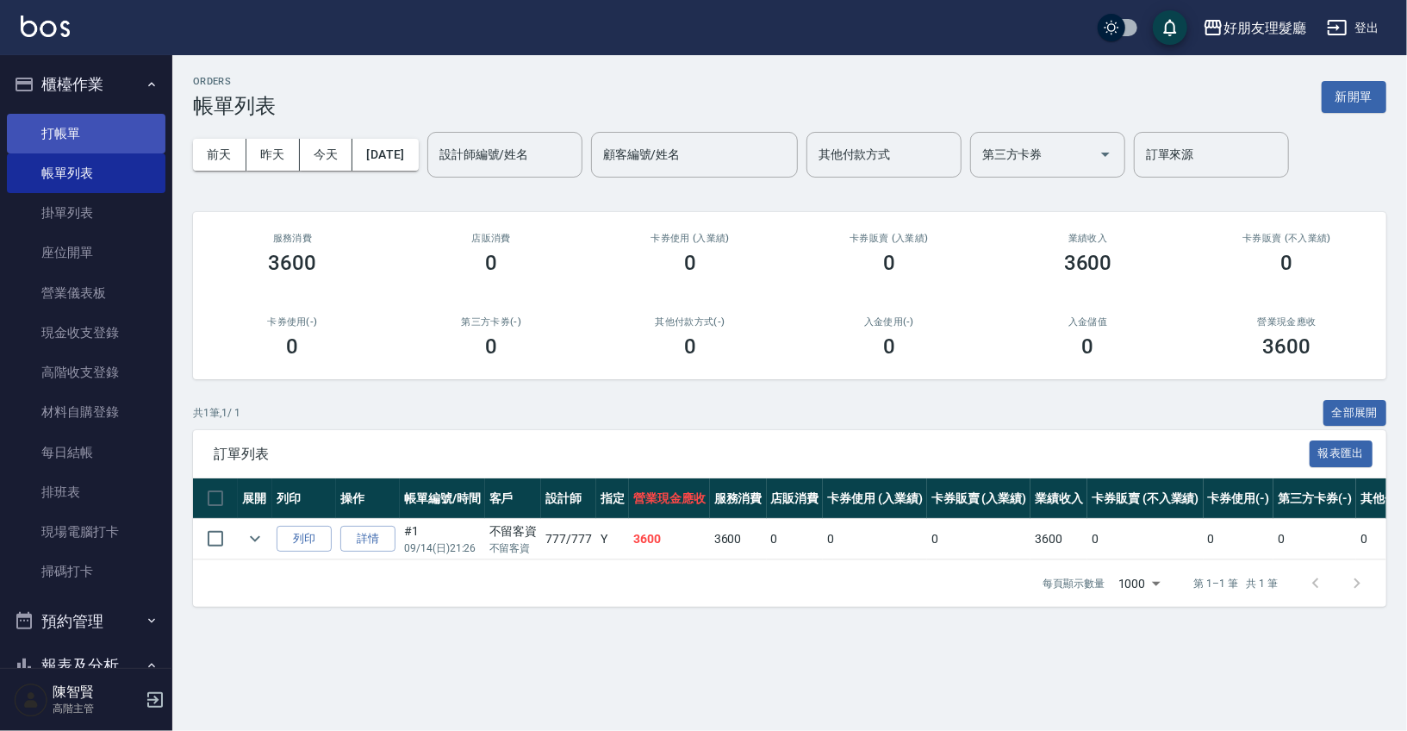
click at [71, 126] on link "打帳單" at bounding box center [86, 134] width 159 height 40
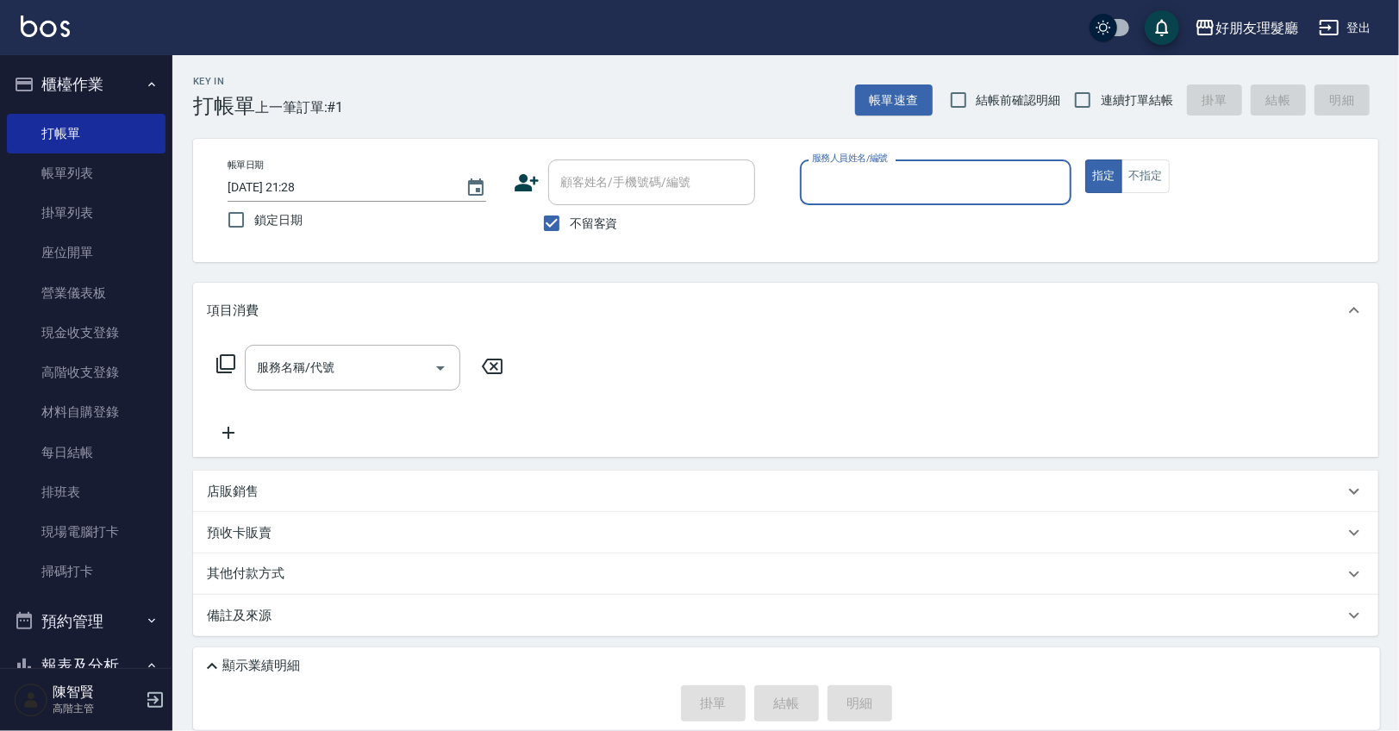
click at [904, 181] on input "服務人員姓名/編號" at bounding box center [936, 182] width 257 height 30
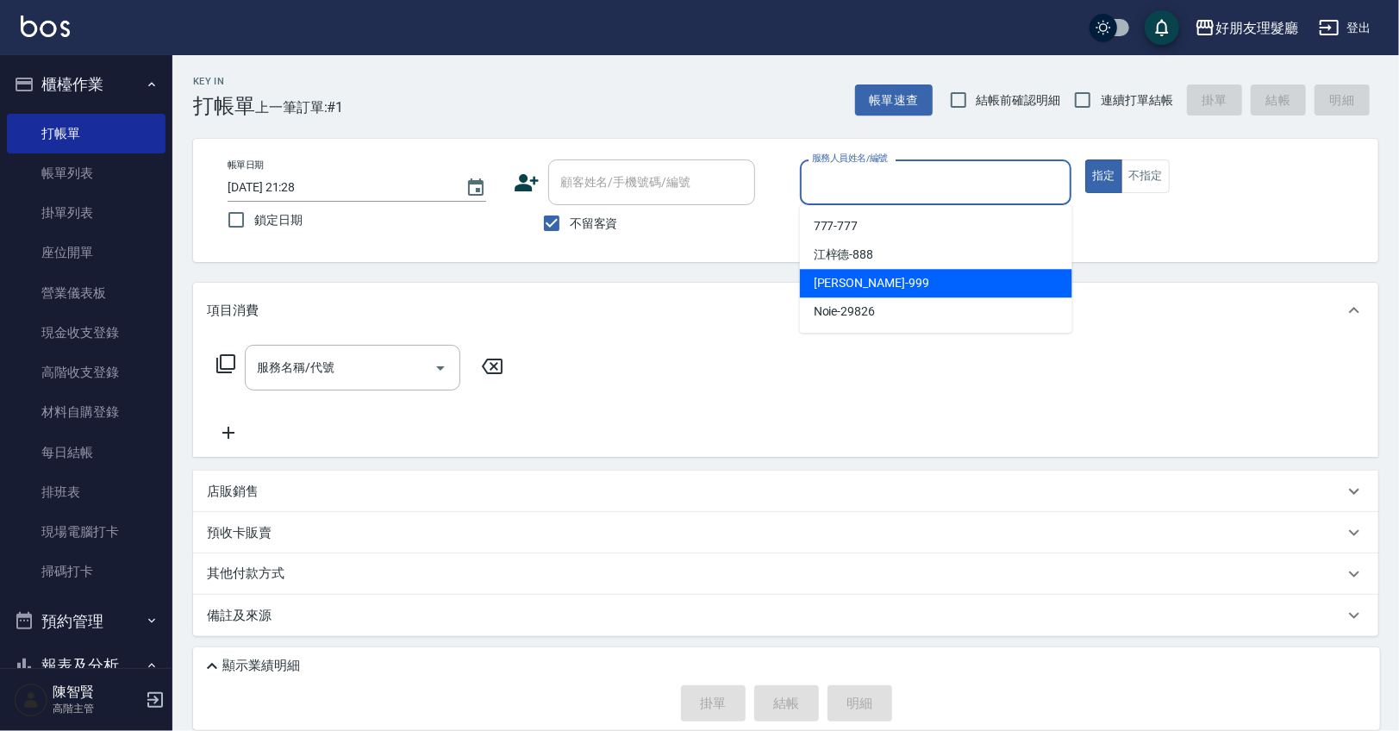
click at [863, 285] on div "[PERSON_NAME] -999" at bounding box center [936, 283] width 272 height 28
type input "阿賢-999"
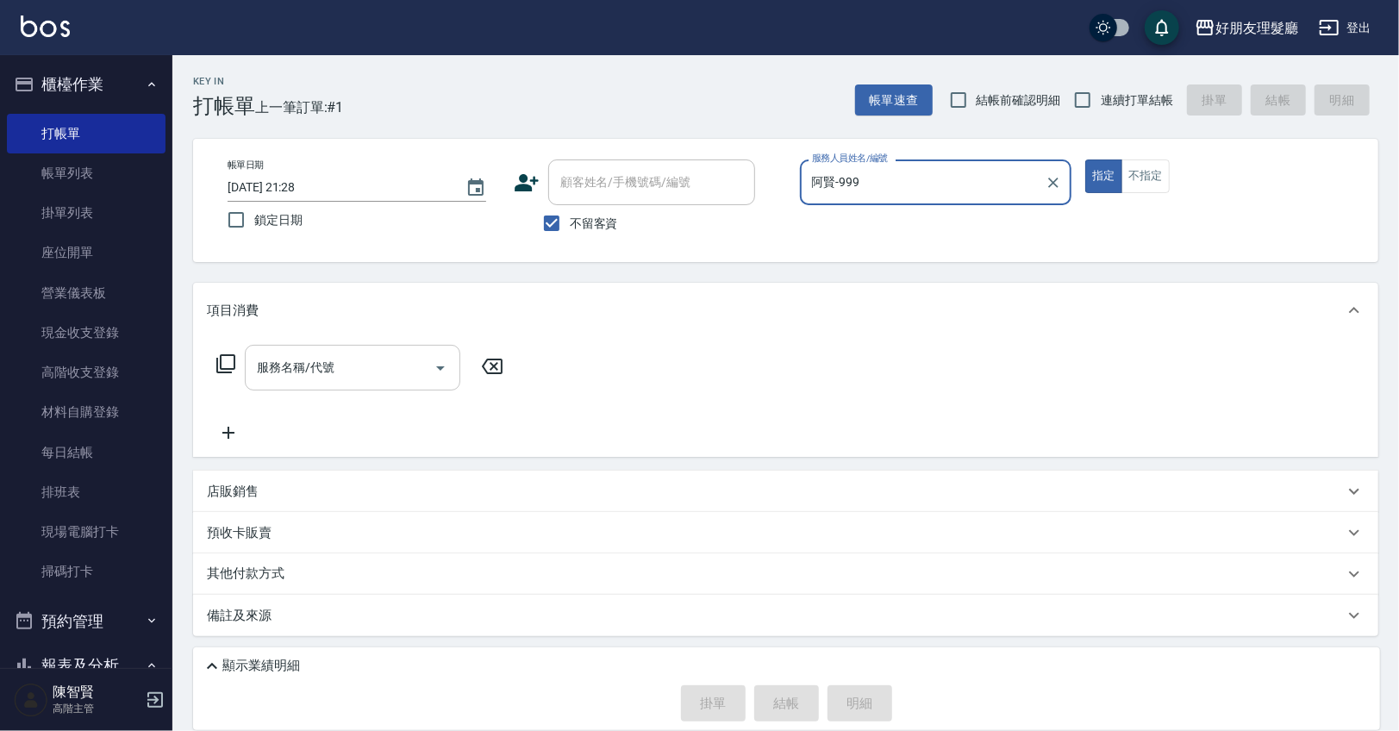
click at [384, 372] on input "服務名稱/代號" at bounding box center [340, 367] width 174 height 30
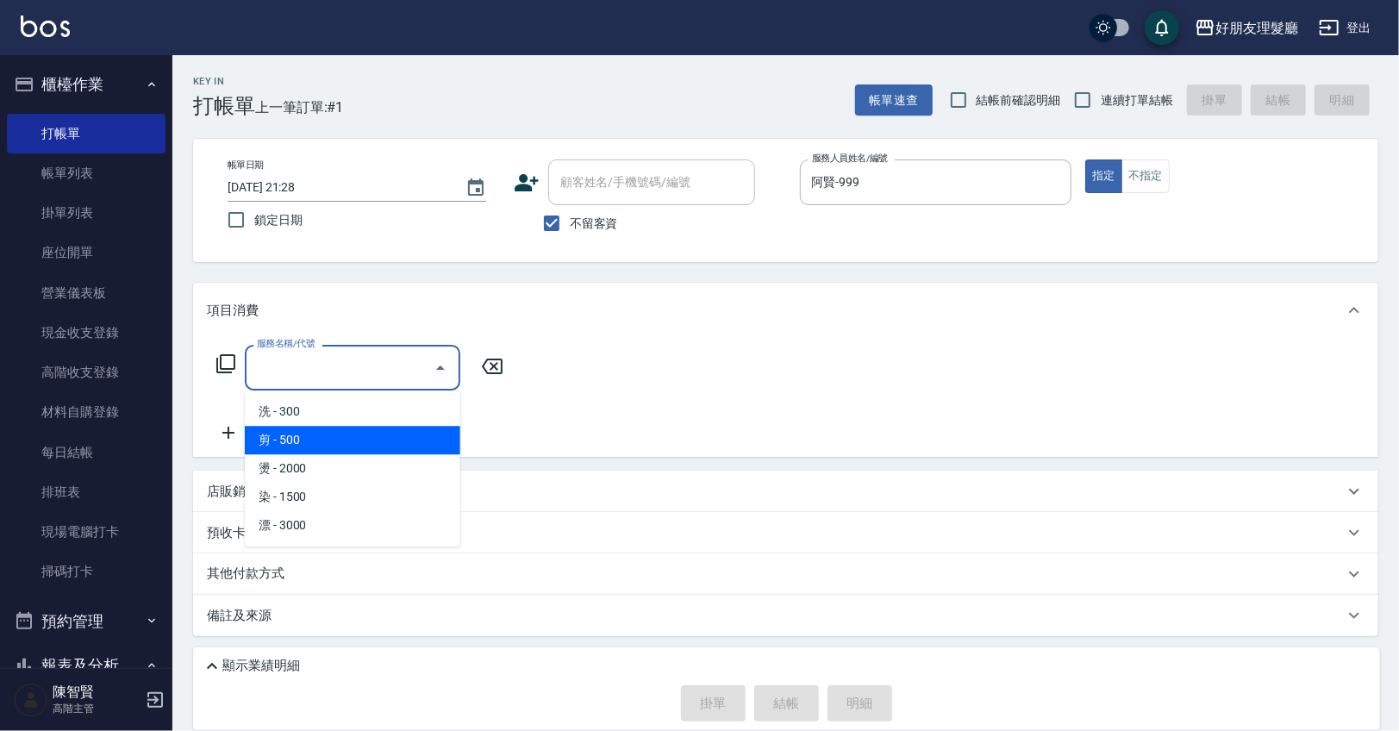
click at [376, 429] on span "剪 - 500" at bounding box center [352, 440] width 215 height 28
type input "剪(2)"
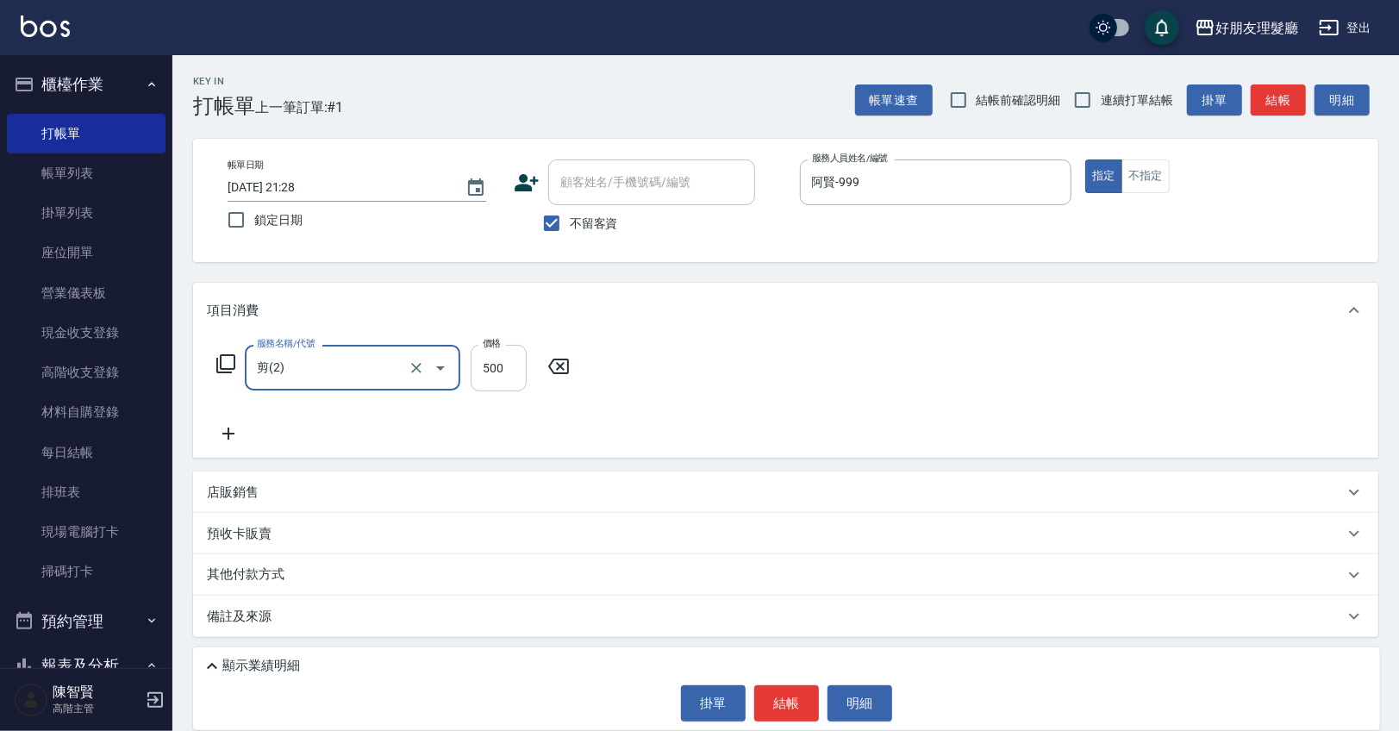
click at [505, 365] on input "500" at bounding box center [499, 368] width 56 height 47
type input "600"
click at [229, 431] on icon at bounding box center [228, 433] width 43 height 21
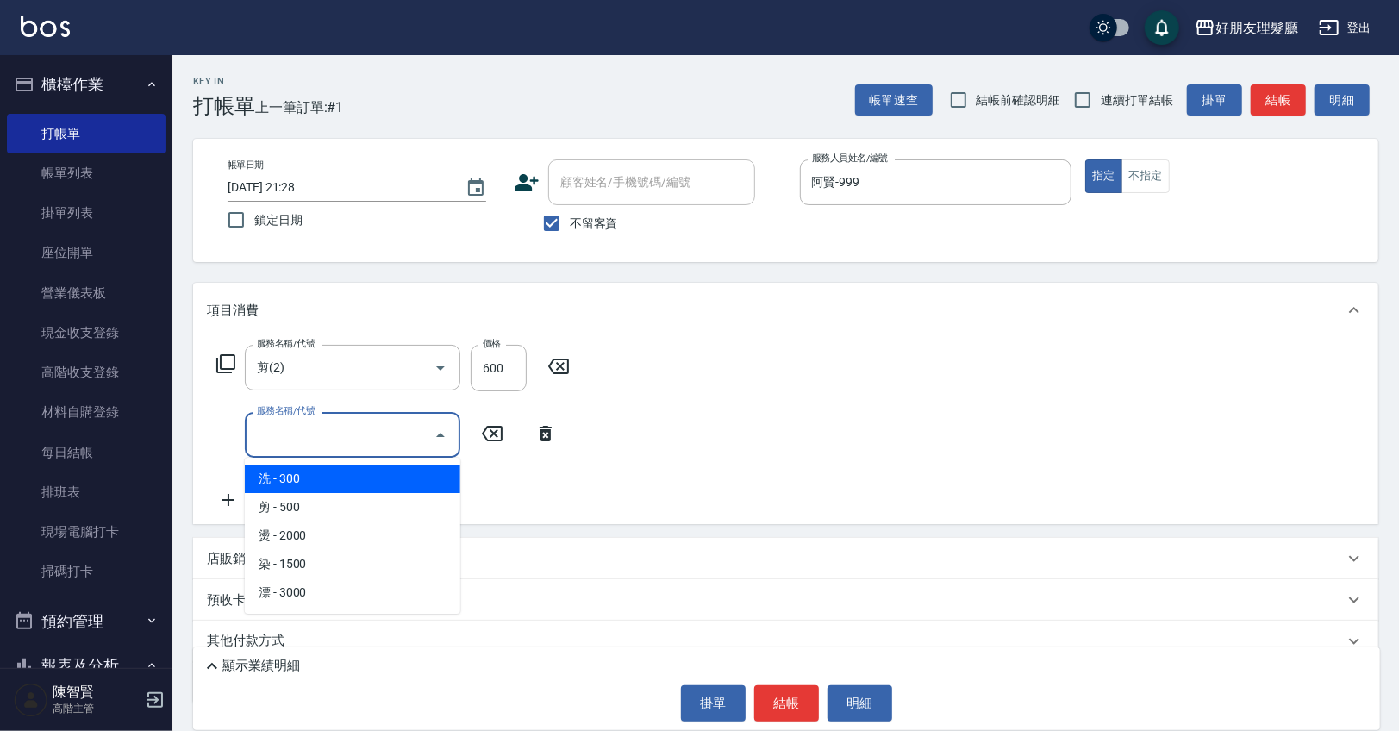
click at [382, 439] on input "服務名稱/代號" at bounding box center [340, 435] width 174 height 30
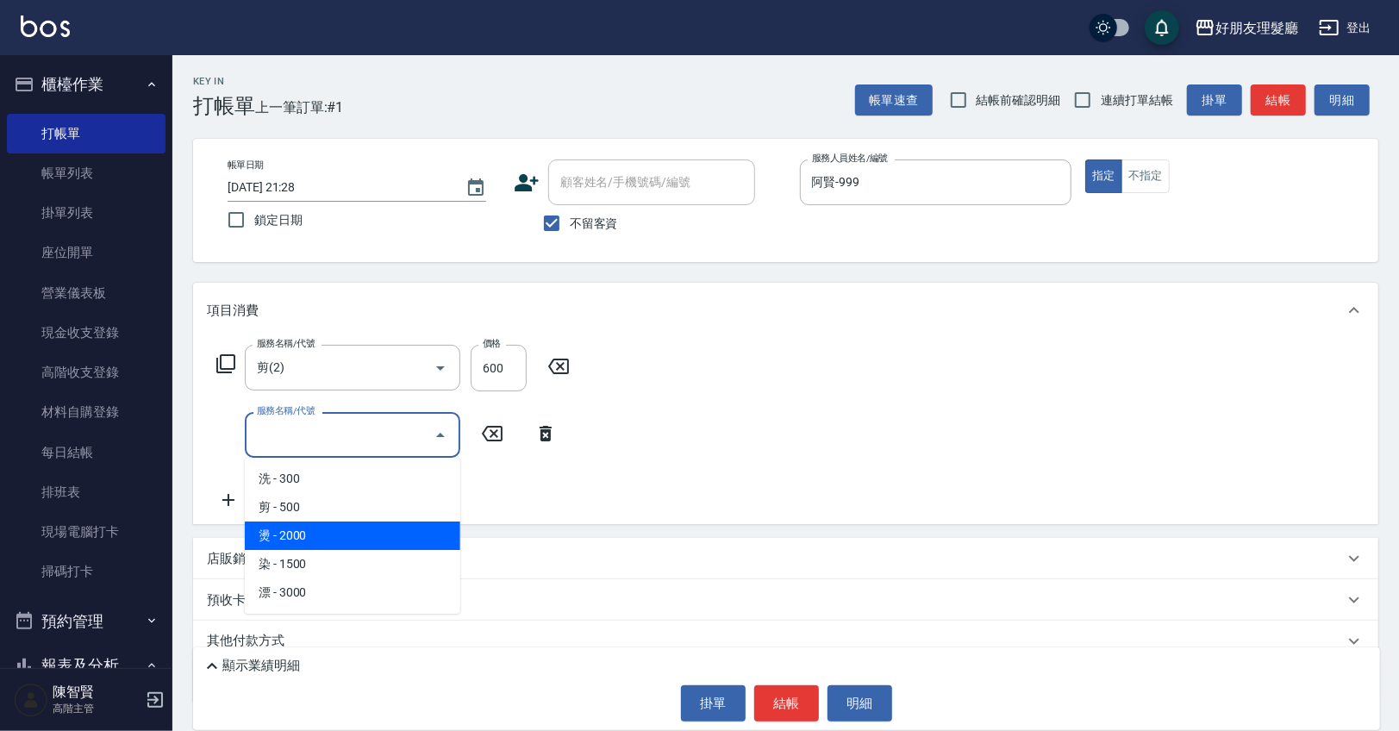
click at [377, 533] on span "燙 - 2000" at bounding box center [352, 535] width 215 height 28
type input "燙(3)"
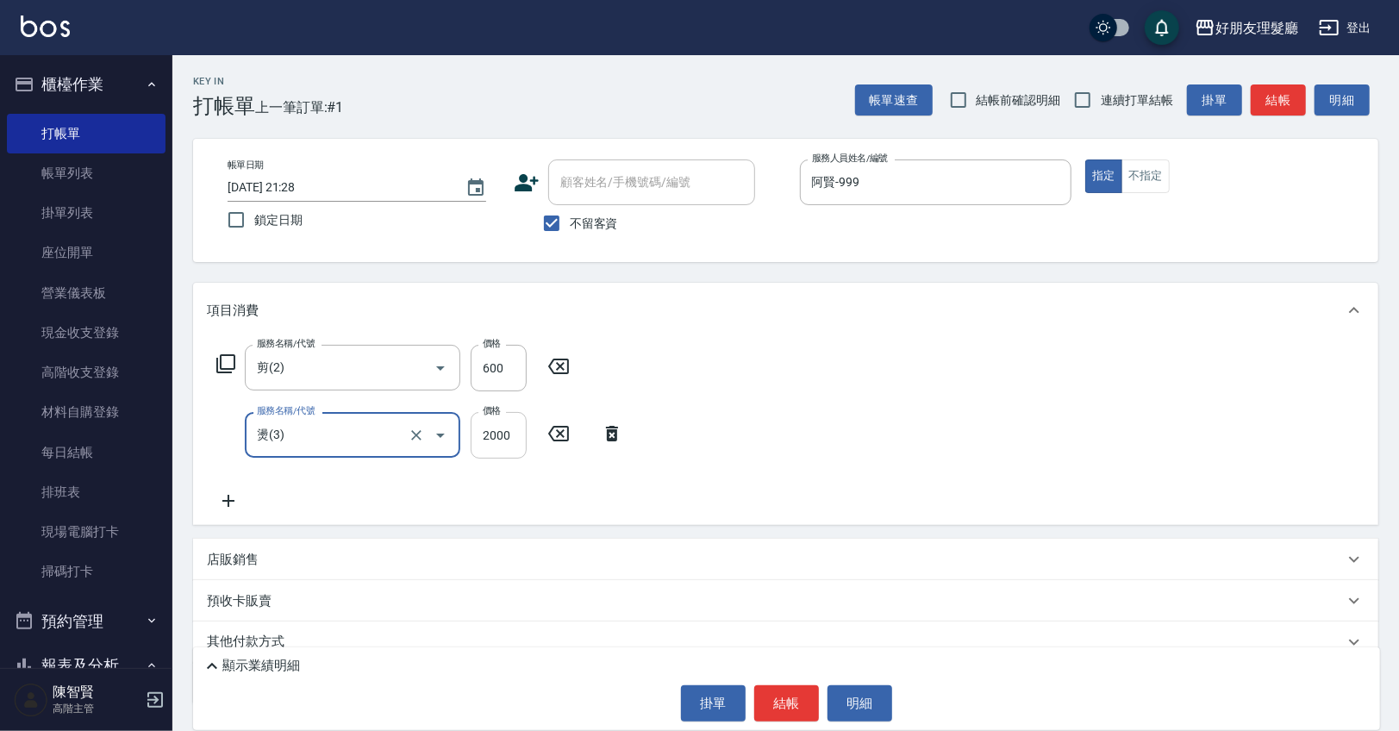
click at [499, 444] on input "2000" at bounding box center [499, 435] width 56 height 47
type input "2500"
click at [233, 503] on icon at bounding box center [228, 500] width 43 height 21
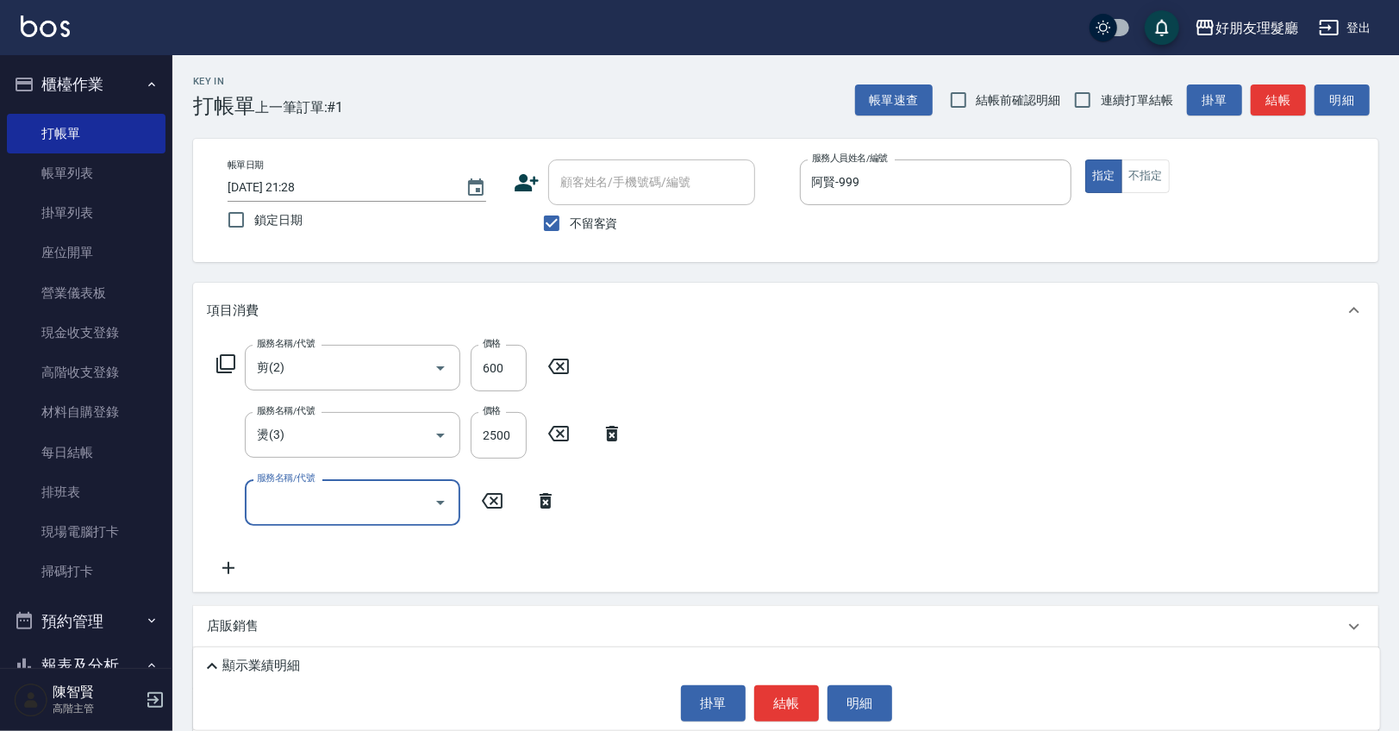
click at [436, 500] on icon "Open" at bounding box center [440, 502] width 21 height 21
click at [390, 580] on span "剪 - 500" at bounding box center [352, 574] width 215 height 28
type input "剪(2)"
click at [228, 567] on icon at bounding box center [228, 569] width 12 height 12
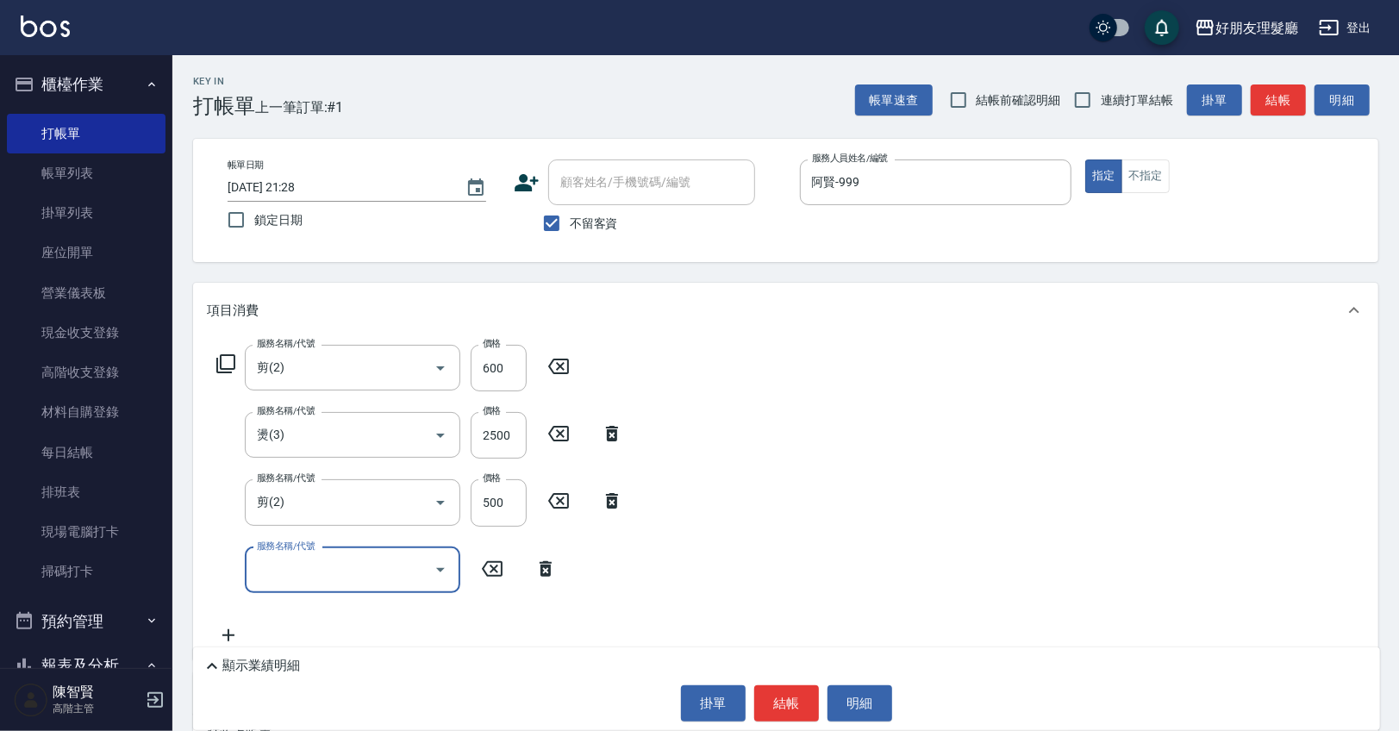
click at [328, 565] on input "服務名稱/代號" at bounding box center [340, 570] width 174 height 30
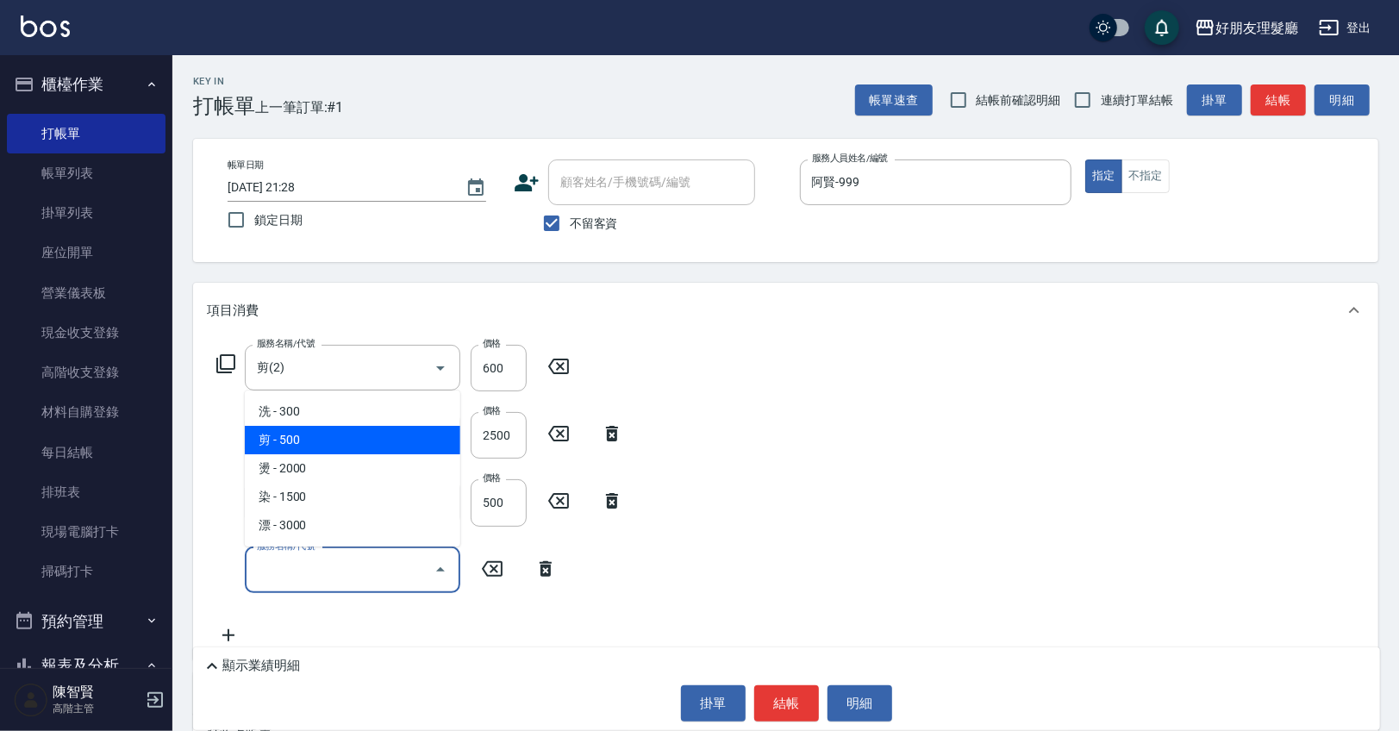
click at [338, 445] on span "剪 - 500" at bounding box center [352, 440] width 215 height 28
type input "剪(2)"
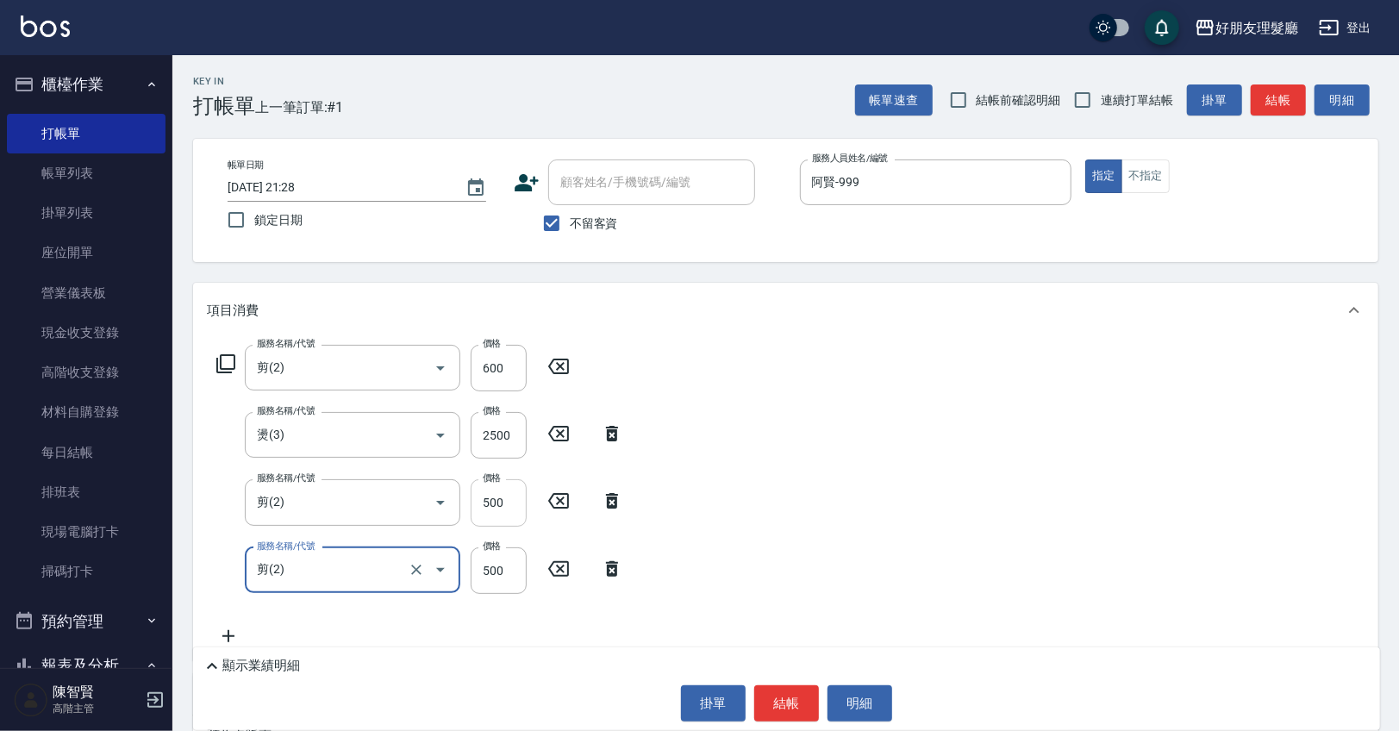
click at [502, 506] on input "500" at bounding box center [499, 502] width 56 height 47
type input "600"
click at [499, 501] on input "500" at bounding box center [499, 502] width 56 height 47
type input "600"
click at [858, 434] on div "服務名稱/代號 剪(2) 服務名稱/代號 價格 600 價格 服務名稱/代號 燙(3) 服務名稱/代號 價格 2500 價格 服務名稱/代號 剪(2) 服務名…" at bounding box center [785, 499] width 1185 height 322
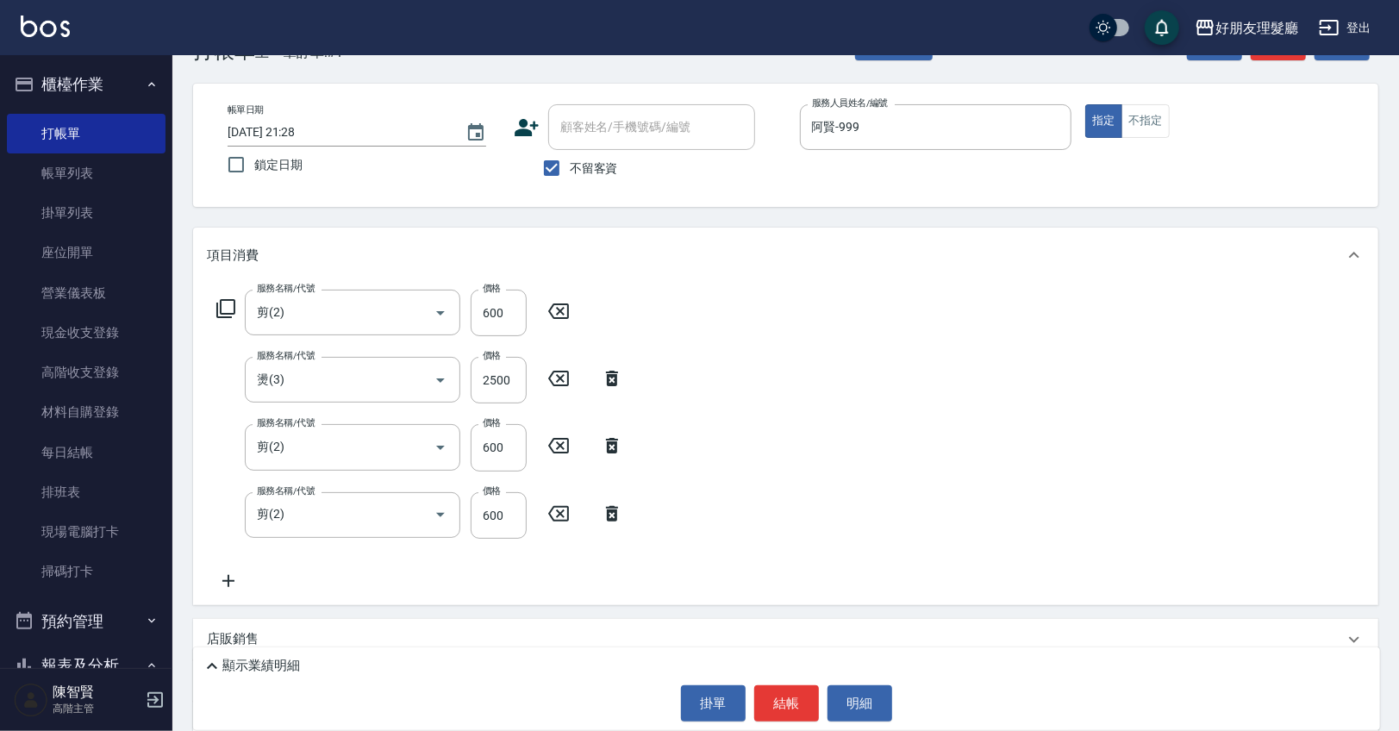
scroll to position [78, 0]
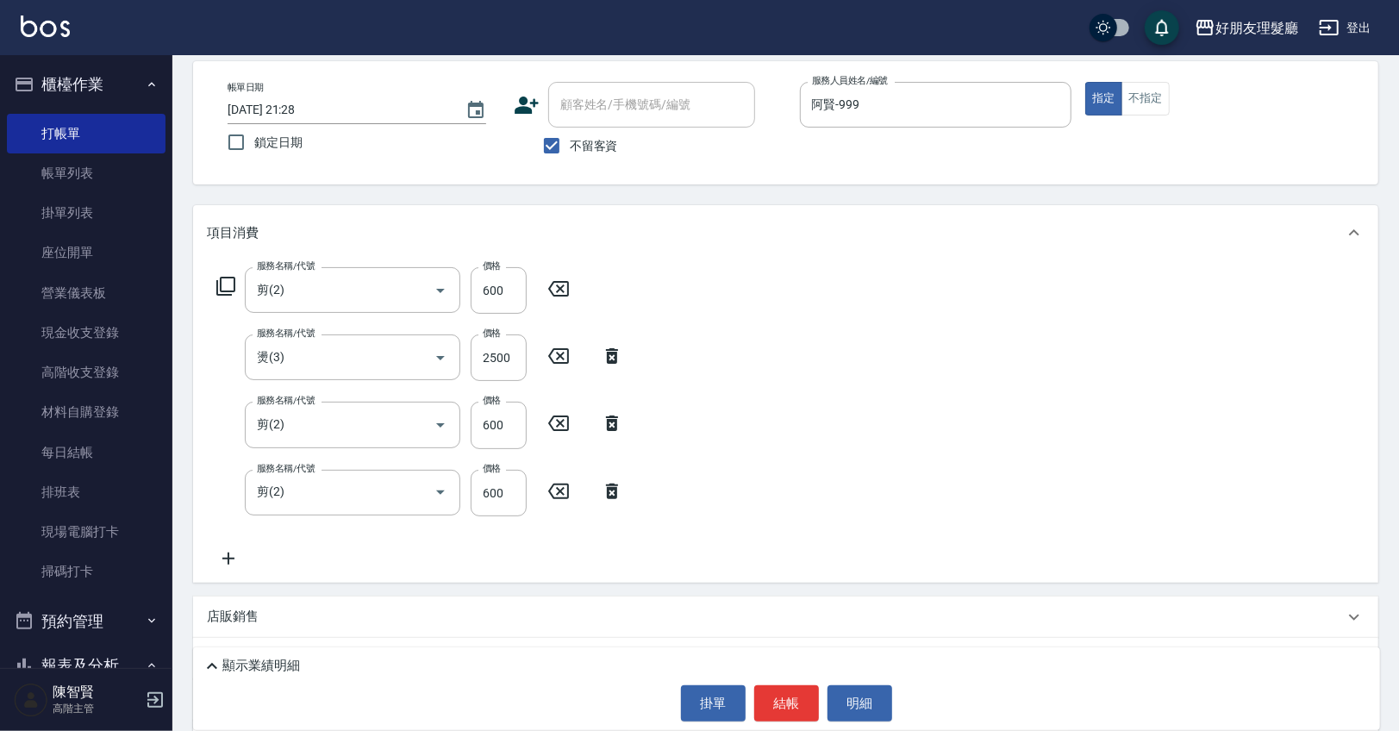
click at [234, 564] on icon at bounding box center [228, 558] width 43 height 21
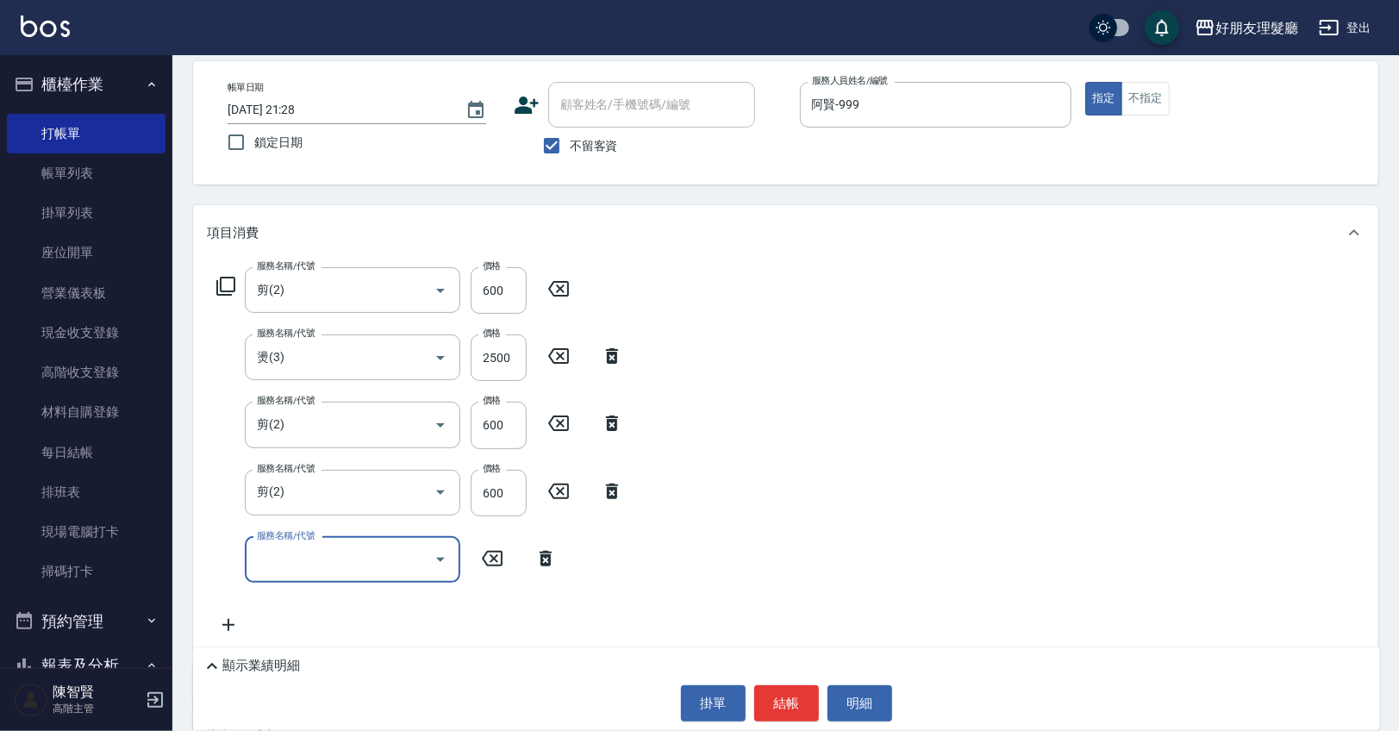
click at [313, 565] on input "服務名稱/代號" at bounding box center [340, 560] width 174 height 30
click at [311, 421] on span "剪 - 500" at bounding box center [352, 429] width 215 height 28
type input "剪(2)"
click at [811, 481] on div "服務名稱/代號 剪(2) 服務名稱/代號 價格 600 價格 服務名稱/代號 燙(3) 服務名稱/代號 價格 2500 價格 服務名稱/代號 剪(2) 服務名…" at bounding box center [785, 455] width 1185 height 390
click at [228, 620] on icon at bounding box center [228, 626] width 12 height 12
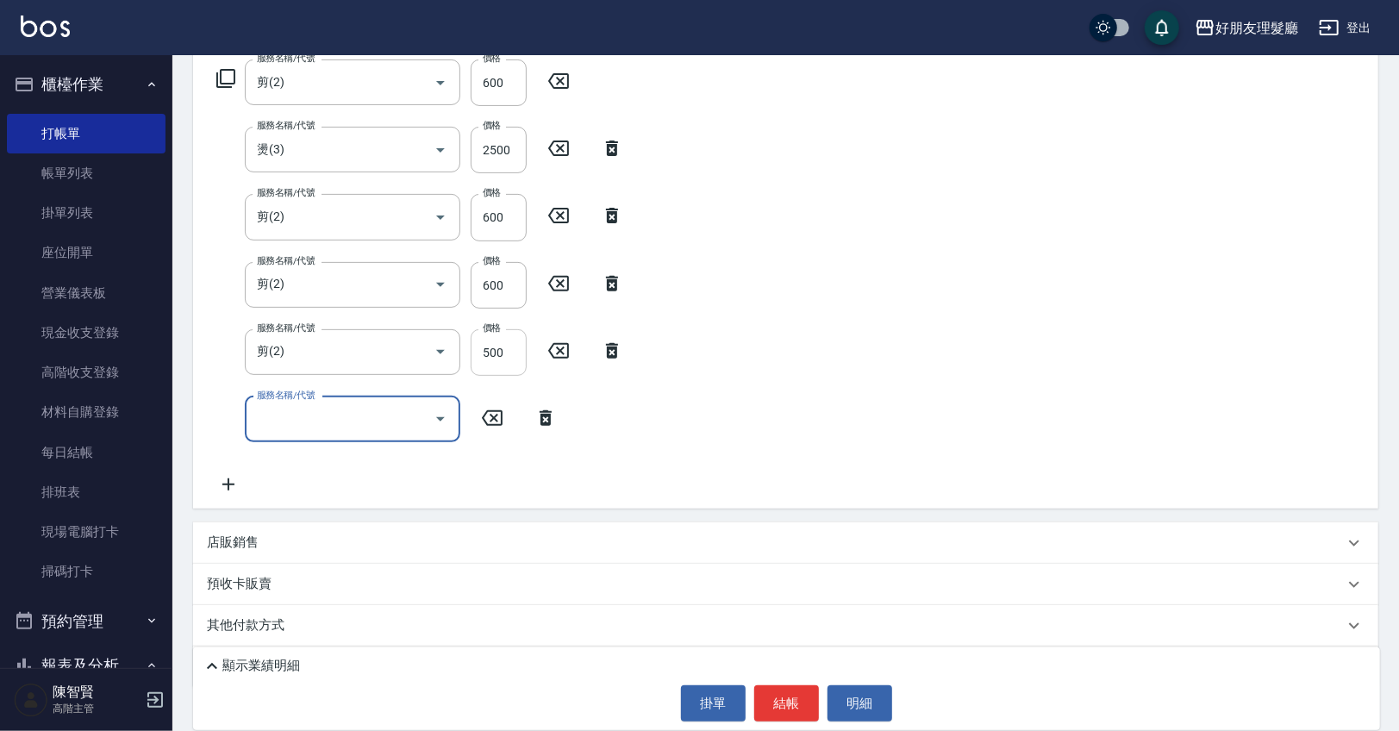
scroll to position [296, 0]
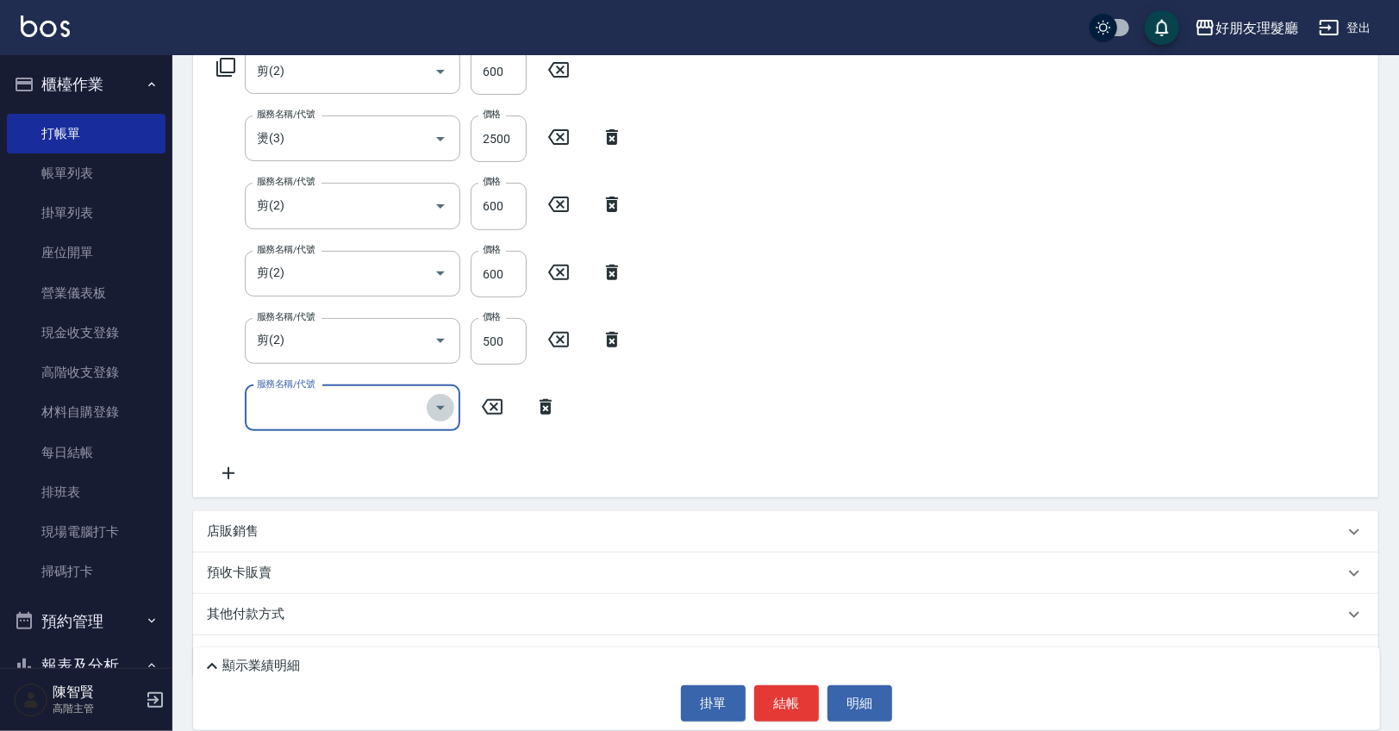
click at [435, 409] on icon "Open" at bounding box center [440, 407] width 21 height 21
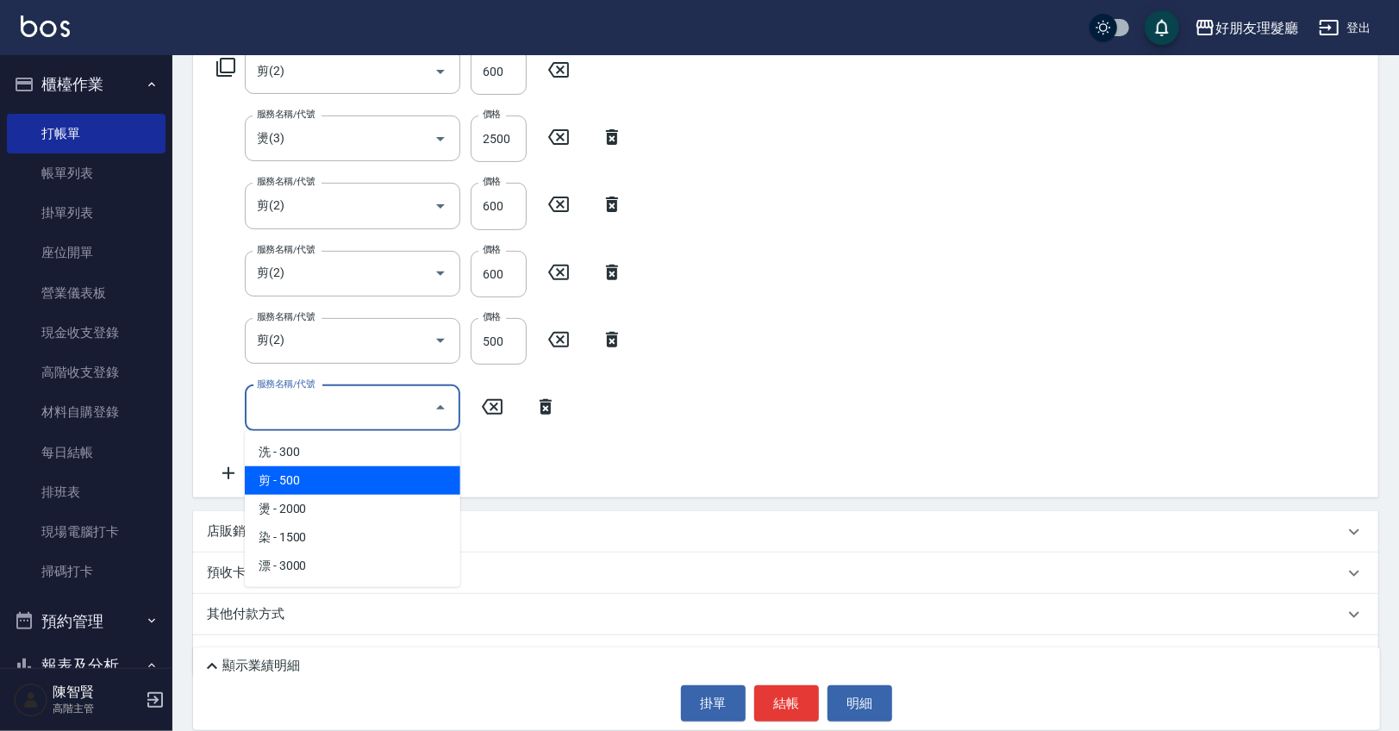
click at [385, 478] on span "剪 - 500" at bounding box center [352, 480] width 215 height 28
type input "剪(2)"
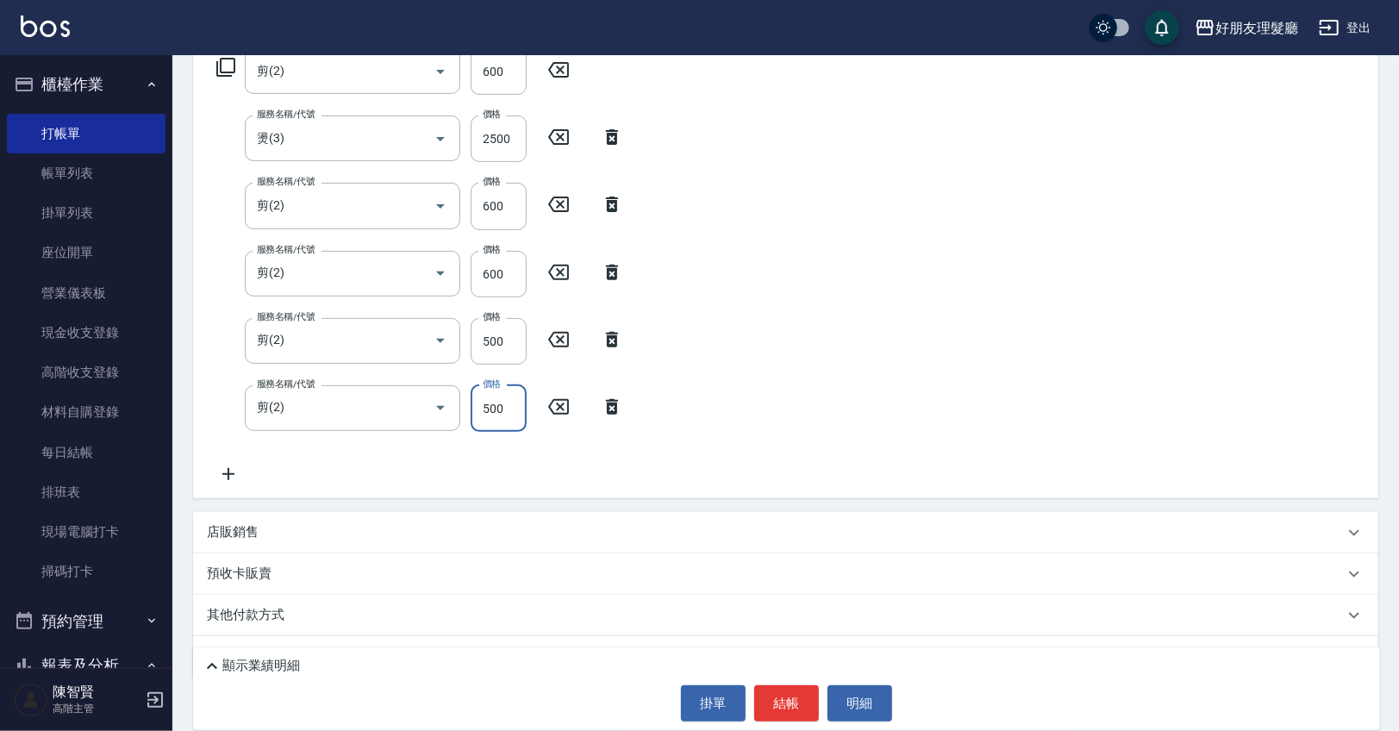
click at [494, 402] on input "500" at bounding box center [499, 408] width 56 height 47
type input "600"
click at [225, 473] on icon at bounding box center [228, 474] width 12 height 12
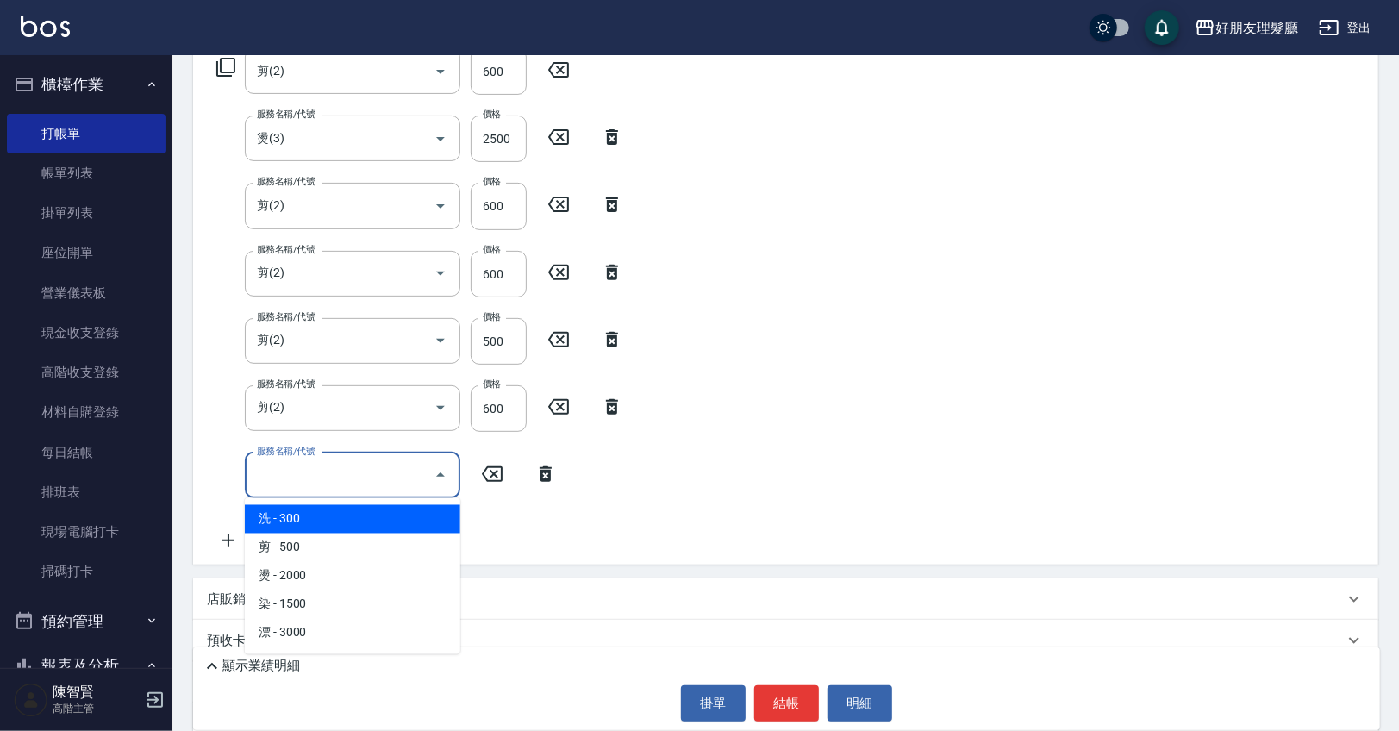
click at [287, 484] on input "服務名稱/代號" at bounding box center [340, 475] width 174 height 30
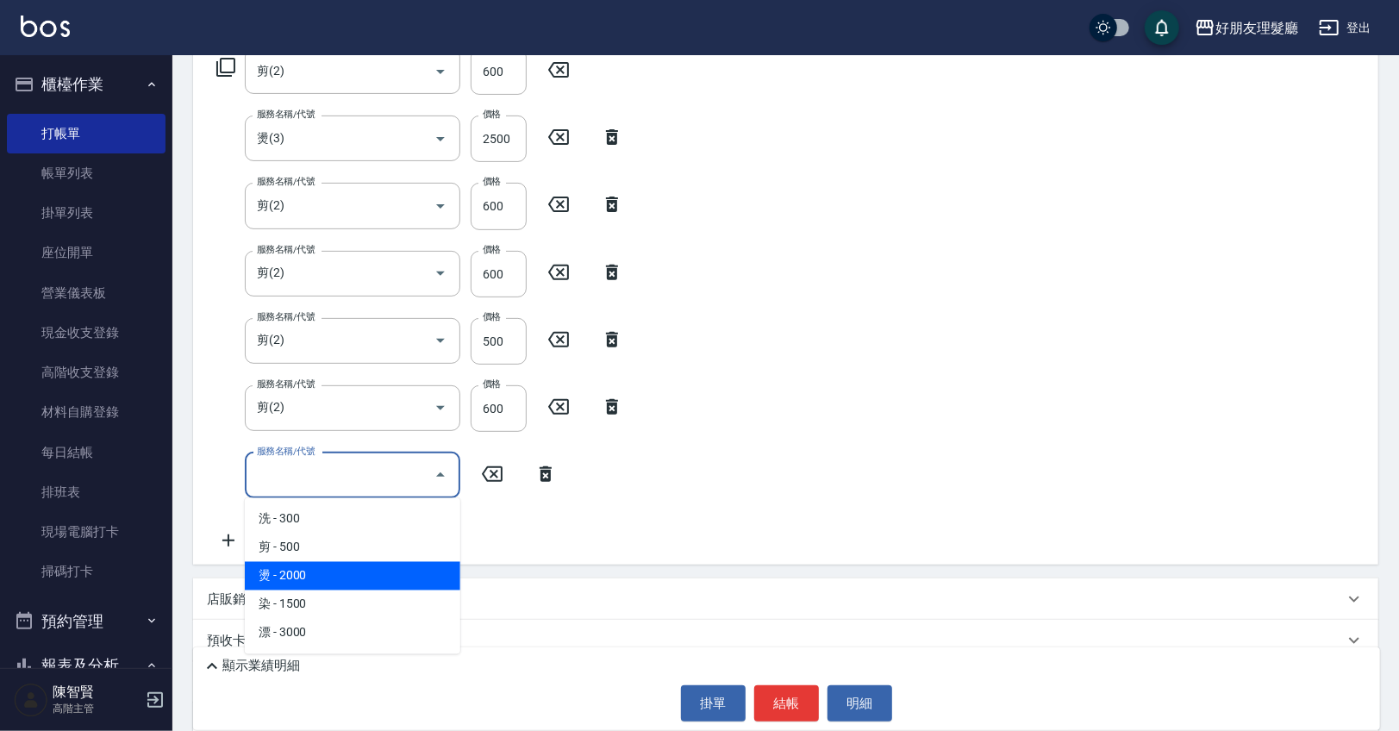
click at [302, 577] on span "燙 - 2000" at bounding box center [352, 576] width 215 height 28
type input "燙(3)"
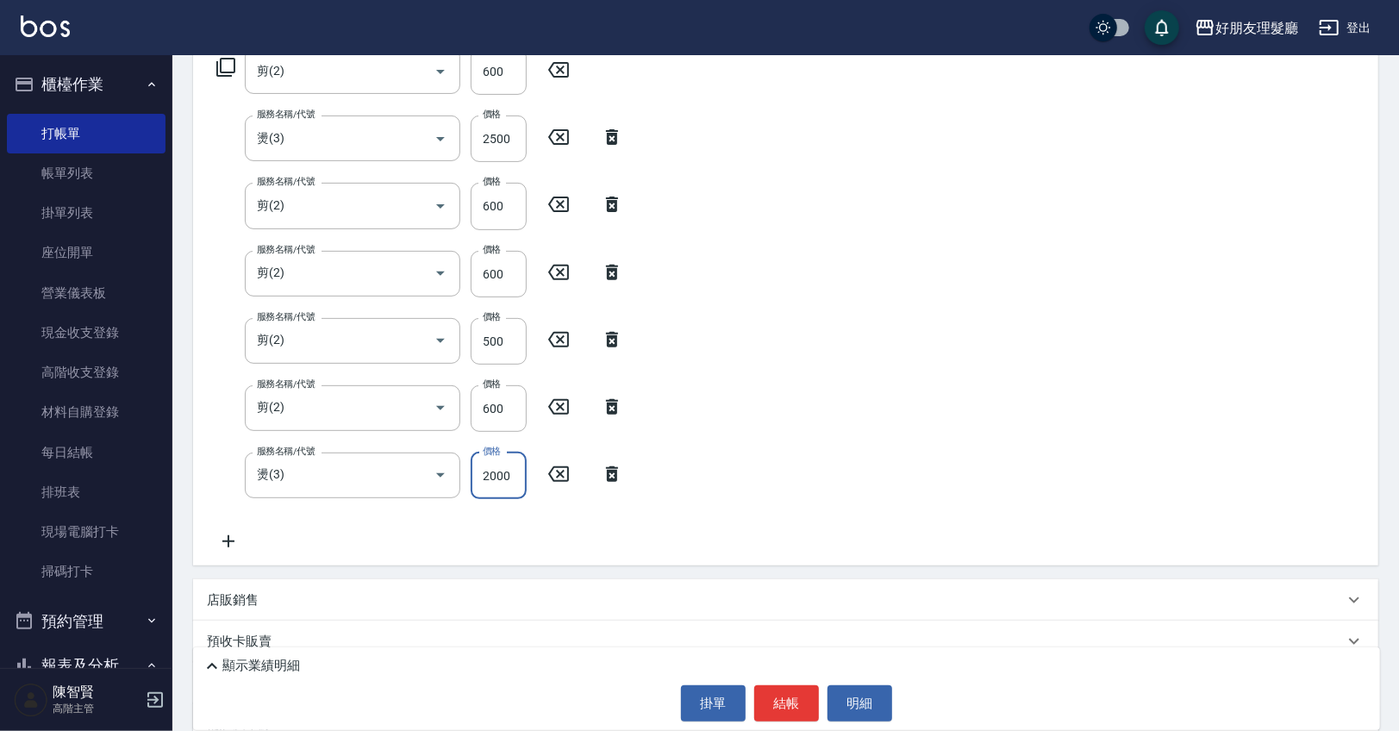
click at [496, 481] on input "2000" at bounding box center [499, 475] width 56 height 47
type input "2800"
click at [227, 539] on icon at bounding box center [228, 541] width 43 height 21
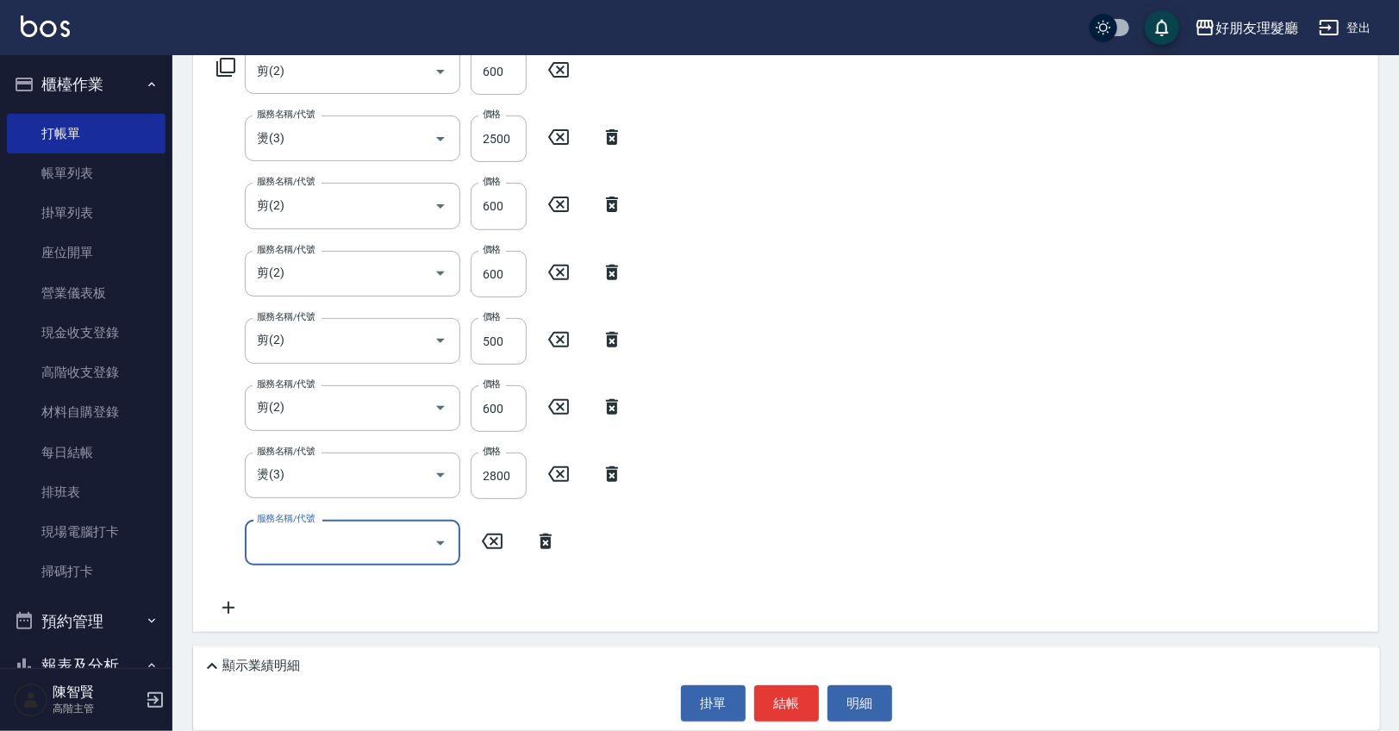
click at [333, 535] on input "服務名稱/代號" at bounding box center [340, 542] width 174 height 30
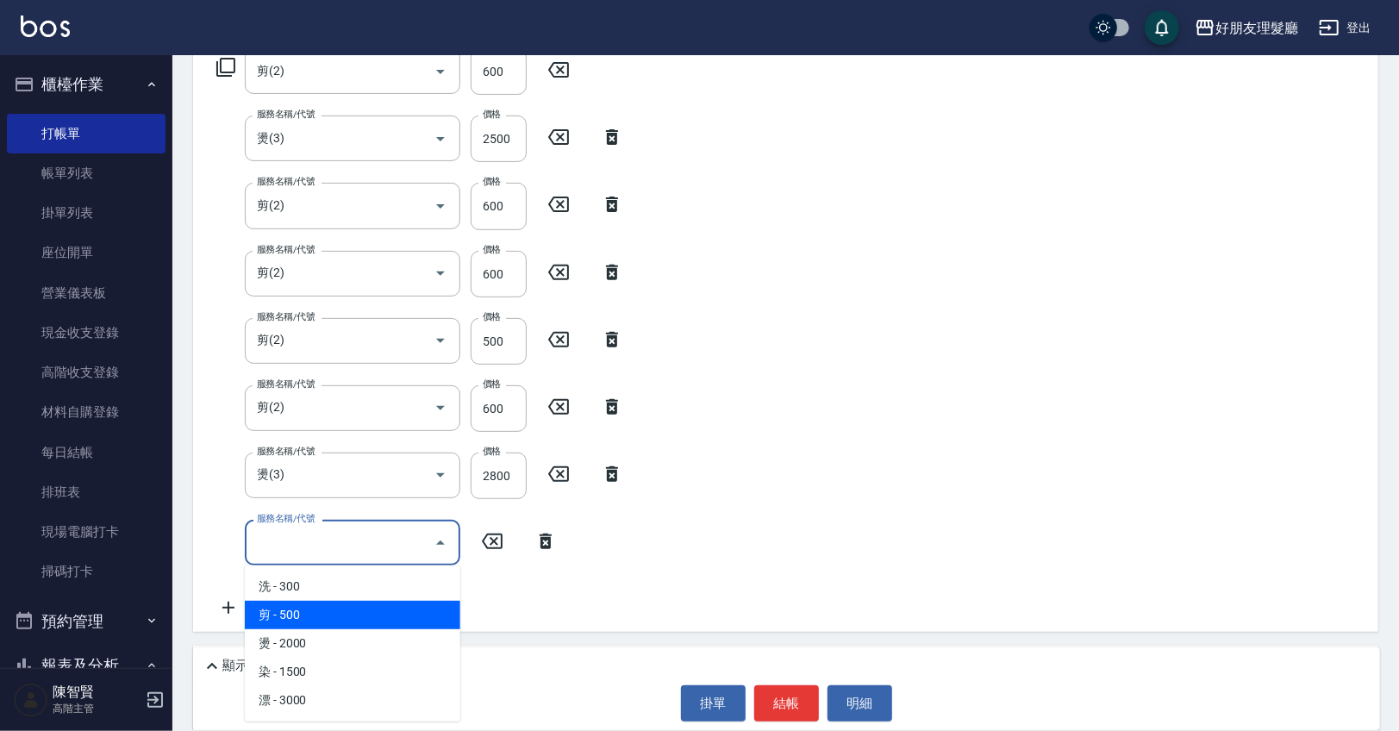
click at [320, 610] on span "剪 - 500" at bounding box center [352, 615] width 215 height 28
type input "剪(2)"
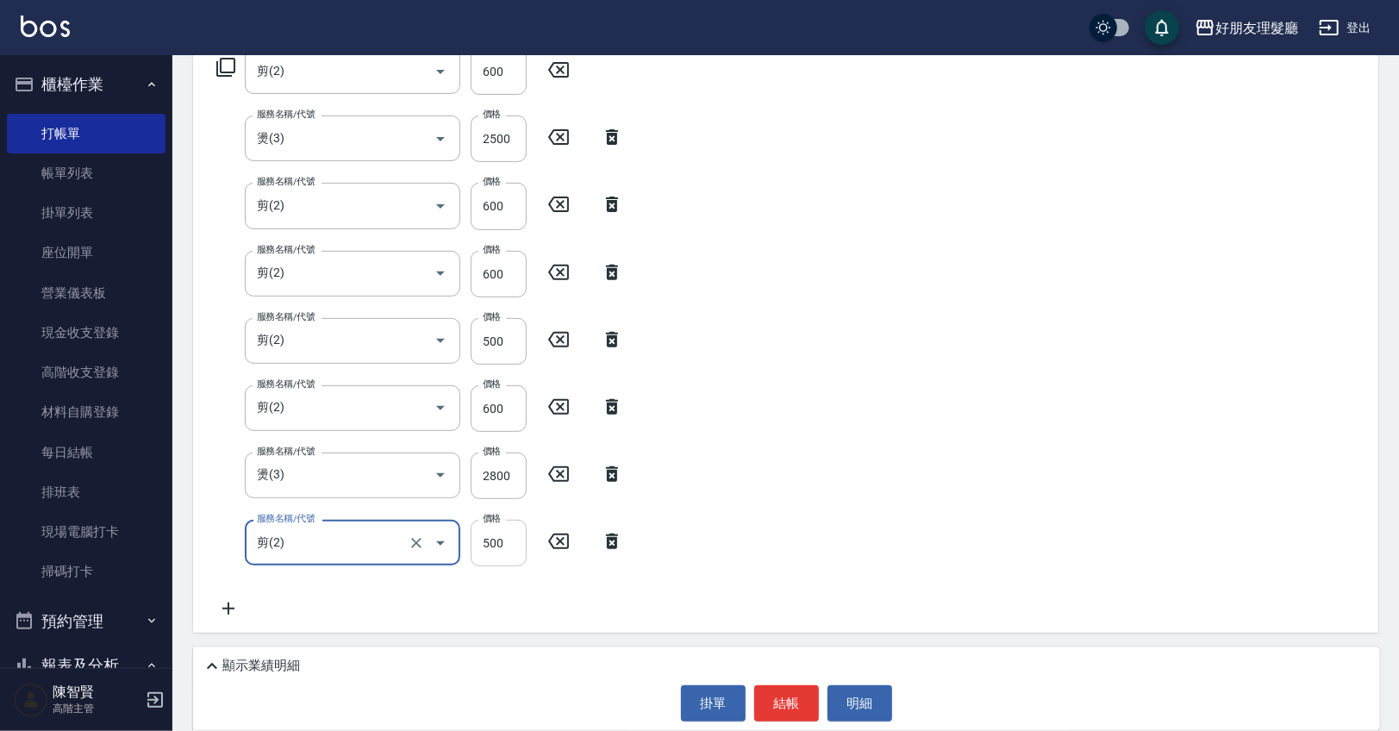
click at [495, 546] on input "500" at bounding box center [499, 543] width 56 height 47
type input "600"
click at [808, 703] on button "結帳" at bounding box center [786, 703] width 65 height 36
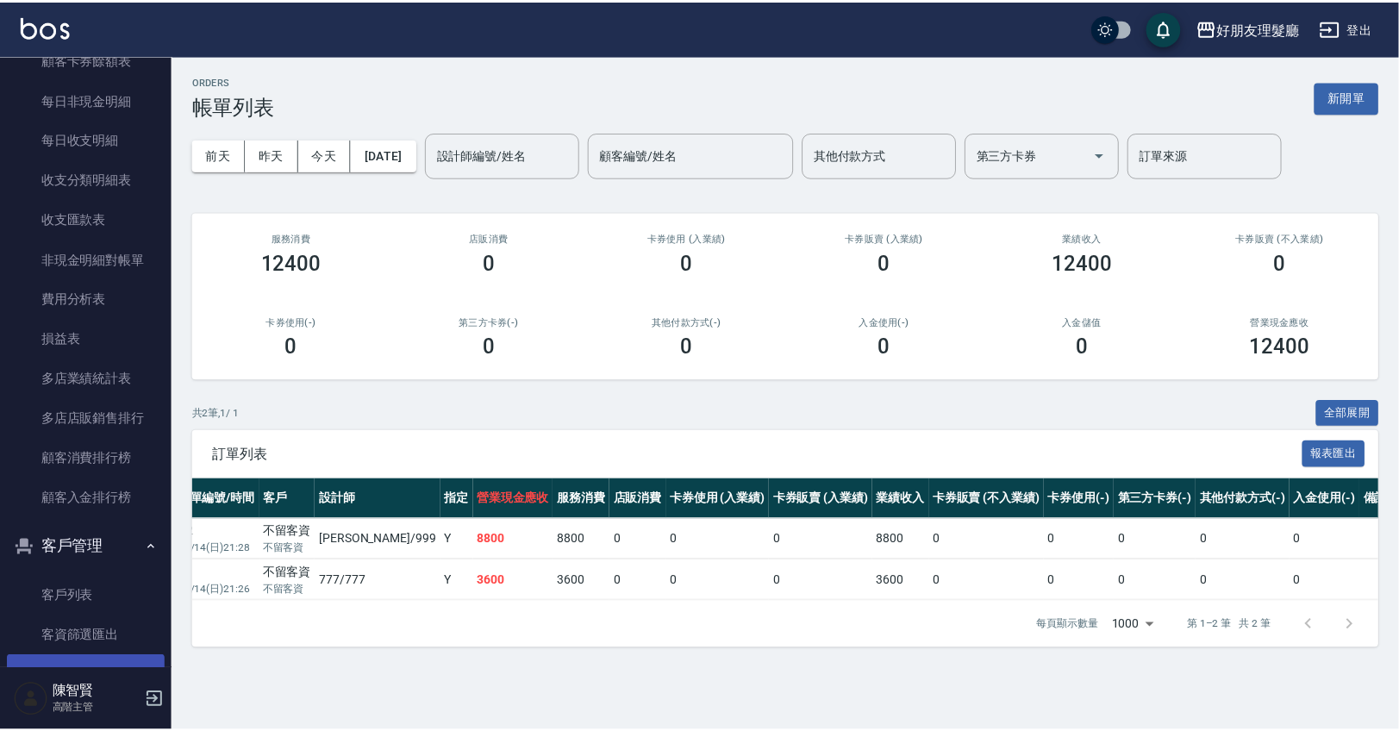
scroll to position [2057, 0]
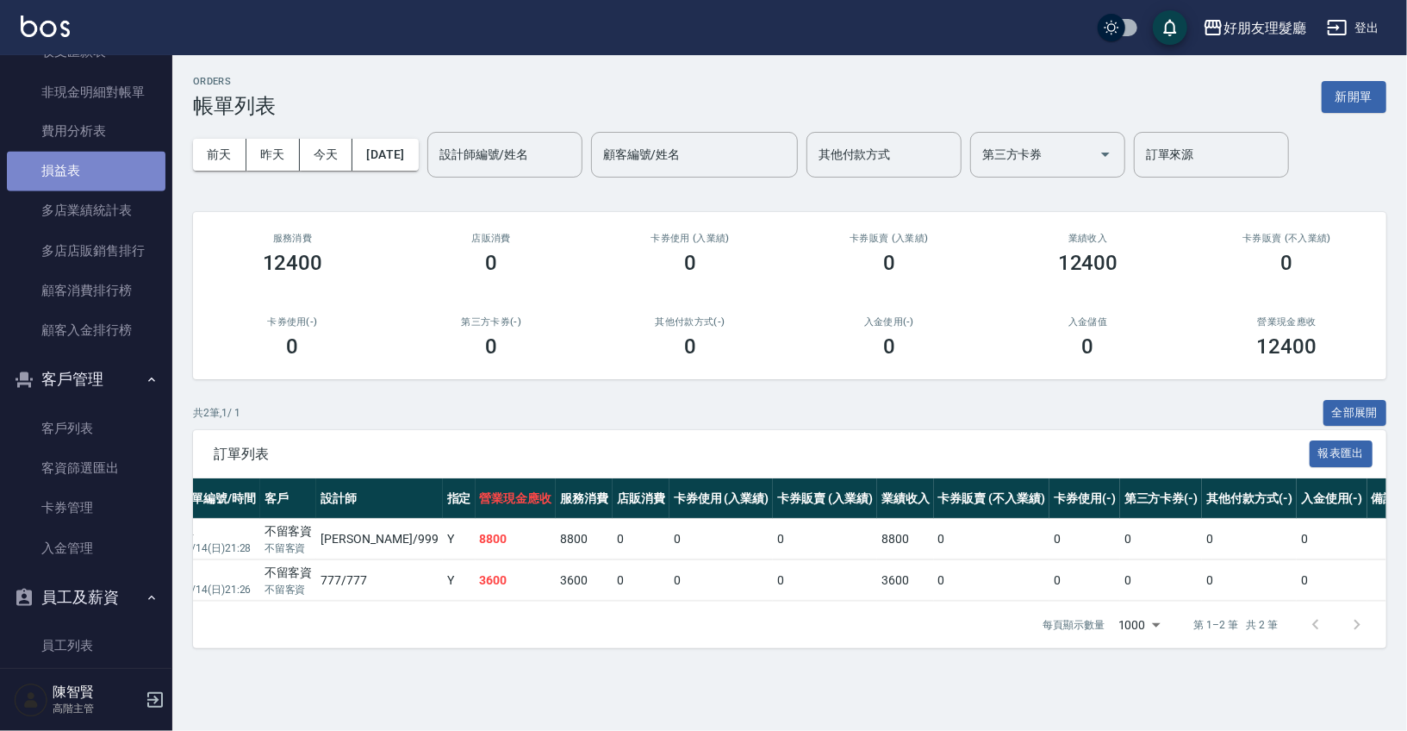
click at [109, 178] on link "損益表" at bounding box center [86, 172] width 159 height 40
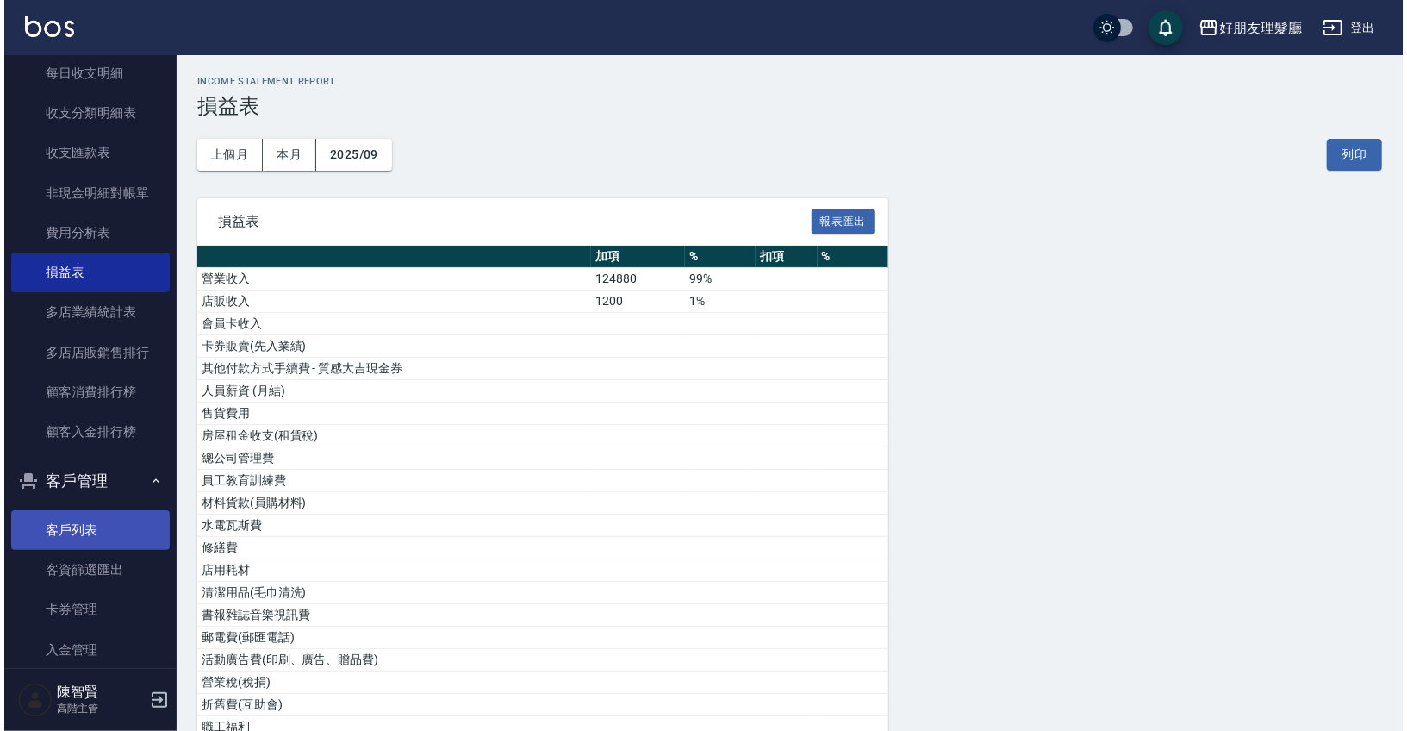
scroll to position [1493, 0]
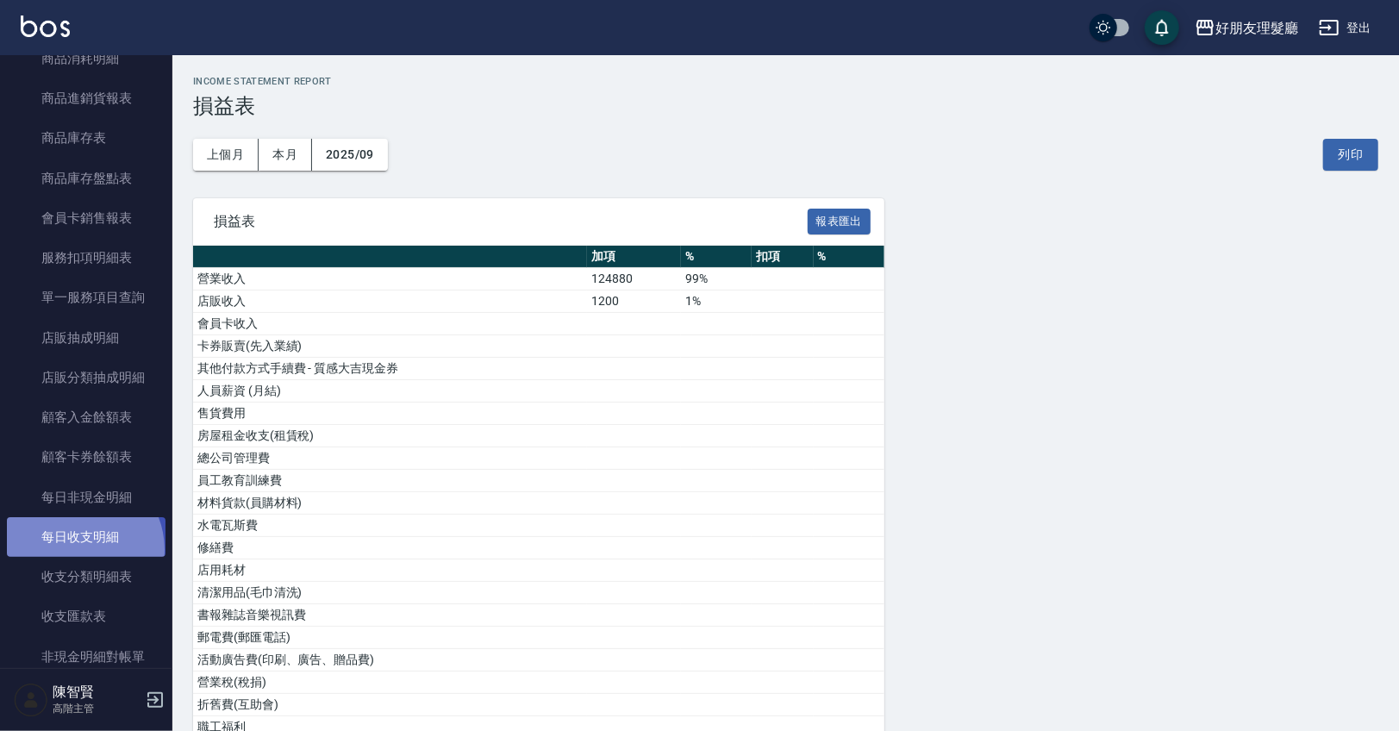
click at [76, 549] on link "每日收支明細" at bounding box center [86, 537] width 159 height 40
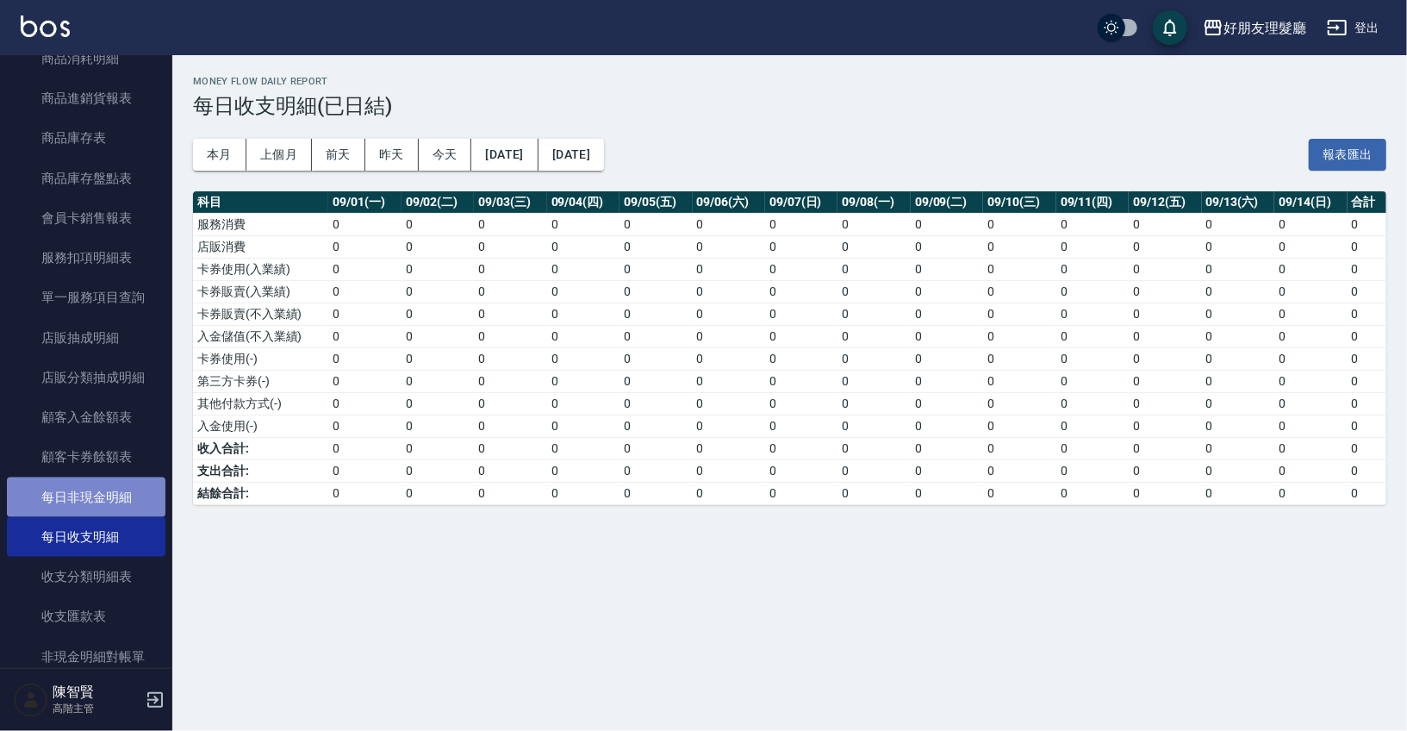
click at [115, 488] on link "每日非現金明細" at bounding box center [86, 497] width 159 height 40
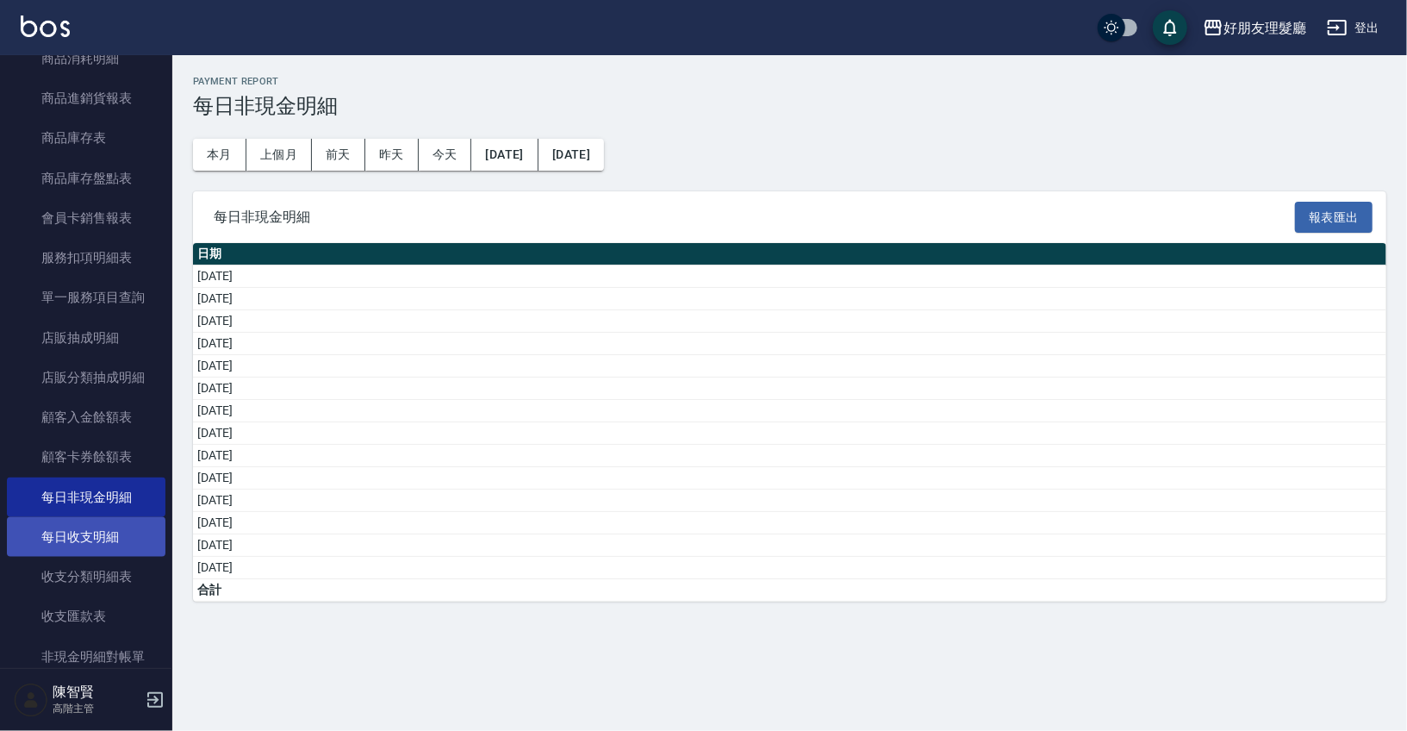
click at [101, 536] on link "每日收支明細" at bounding box center [86, 537] width 159 height 40
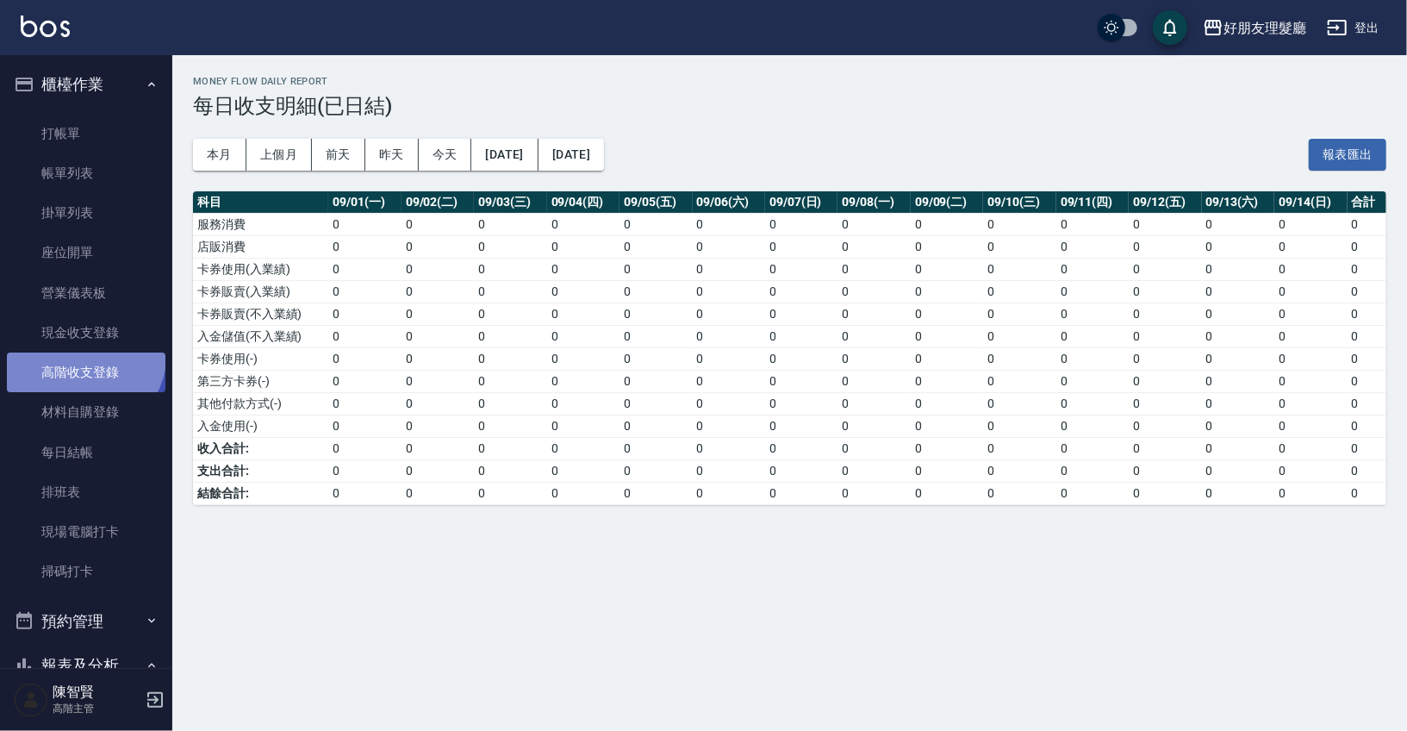
click at [76, 352] on link "高階收支登錄" at bounding box center [86, 372] width 159 height 40
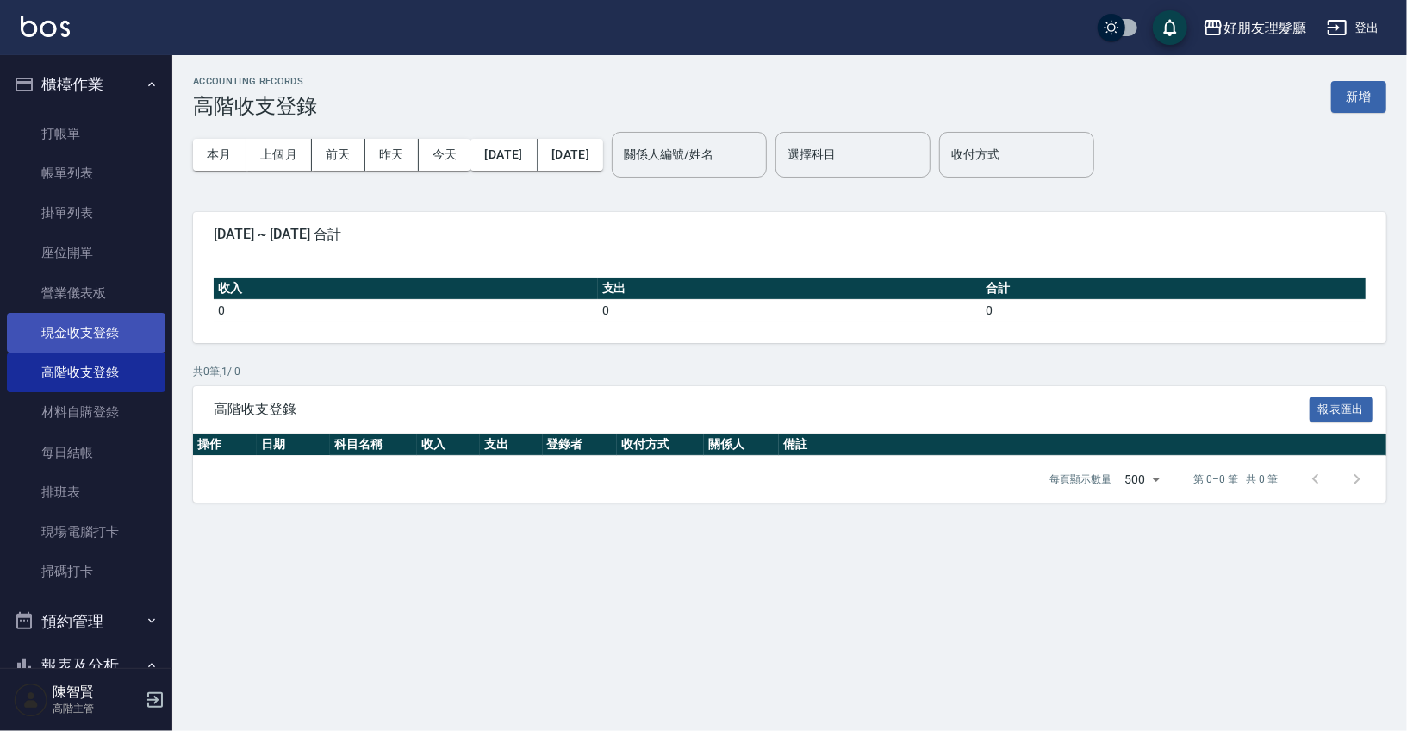
click at [79, 333] on link "現金收支登錄" at bounding box center [86, 333] width 159 height 40
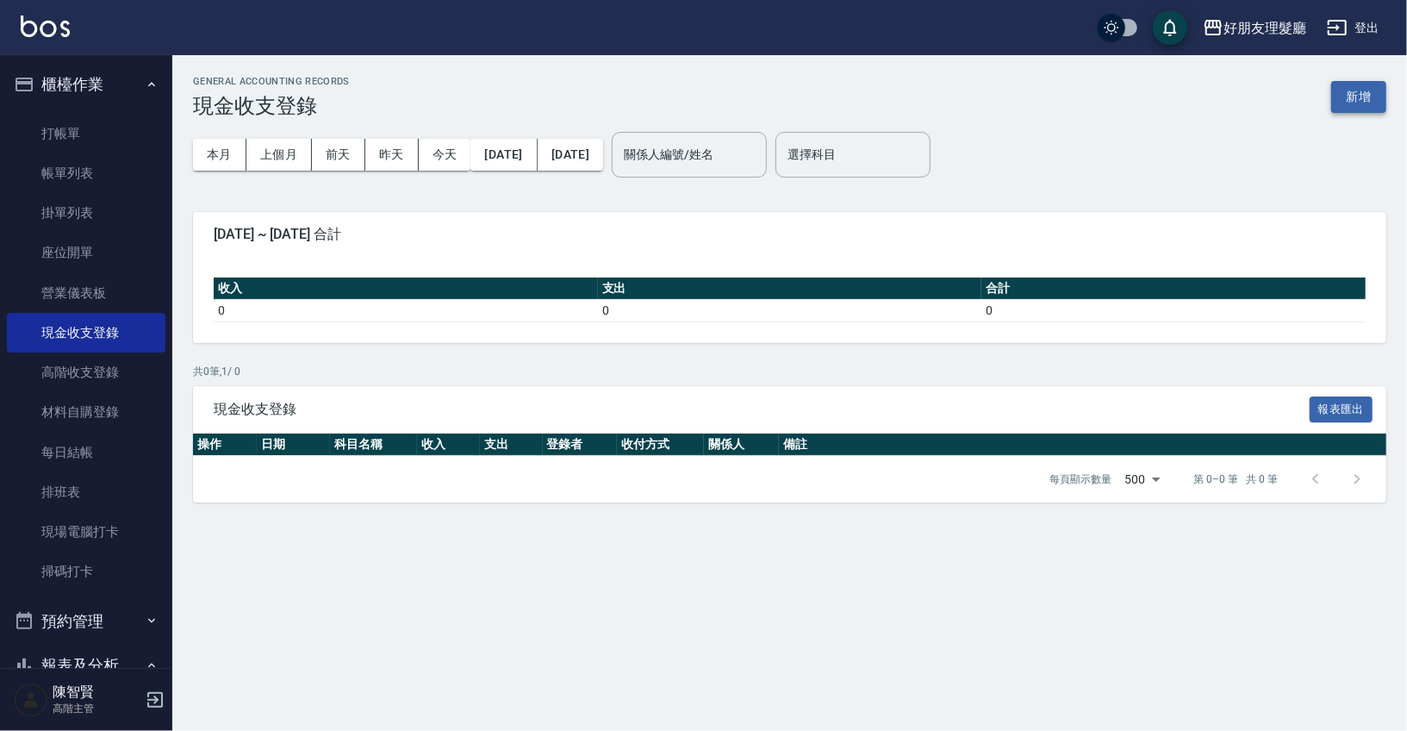
click at [1360, 86] on button "新增" at bounding box center [1359, 97] width 55 height 32
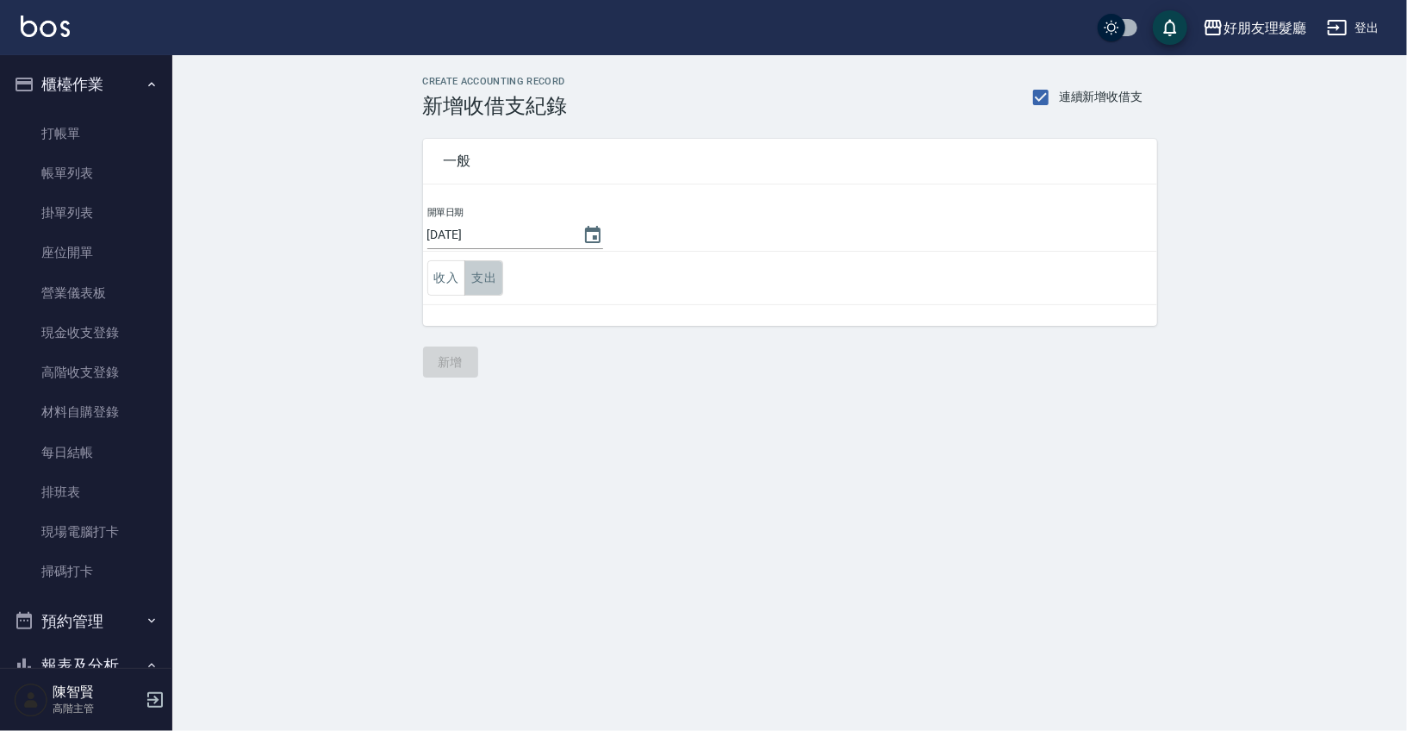
click at [495, 276] on button "支出" at bounding box center [484, 277] width 39 height 35
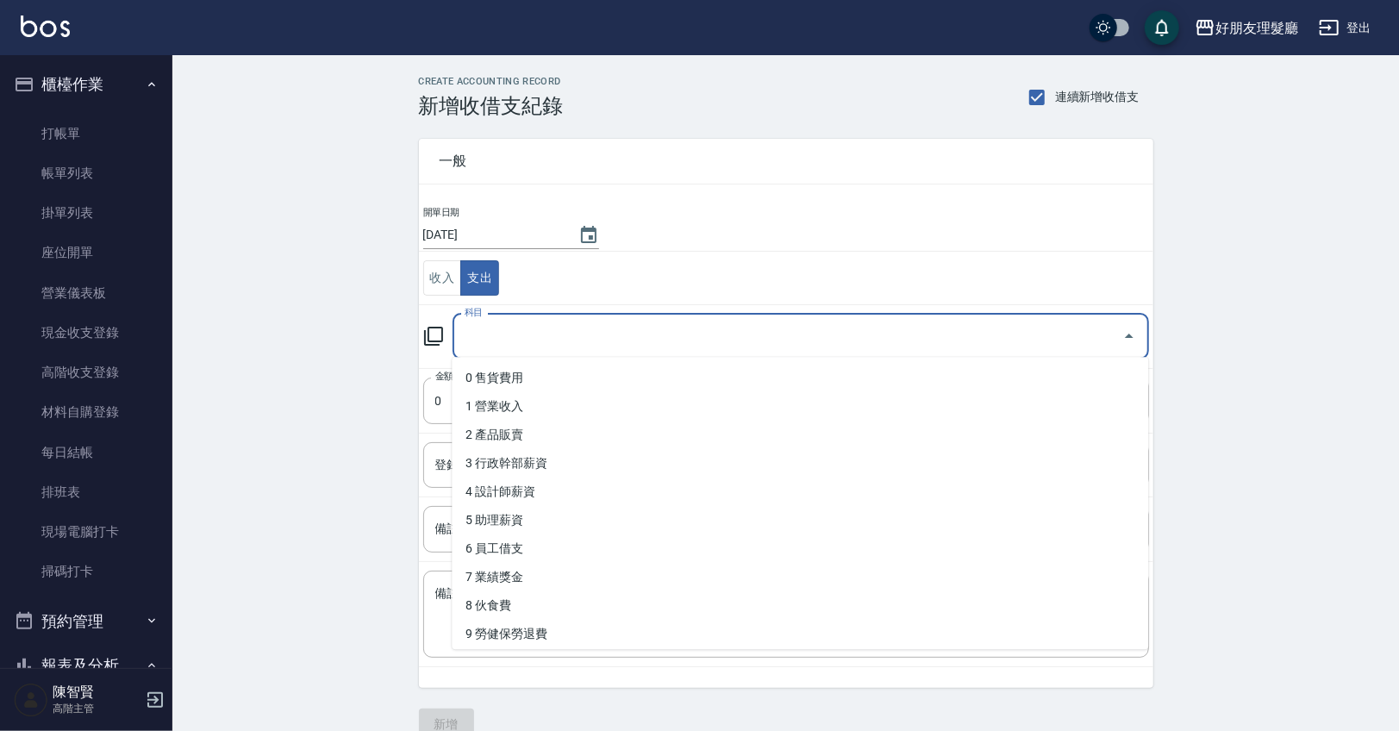
click at [513, 322] on input "科目" at bounding box center [787, 336] width 655 height 30
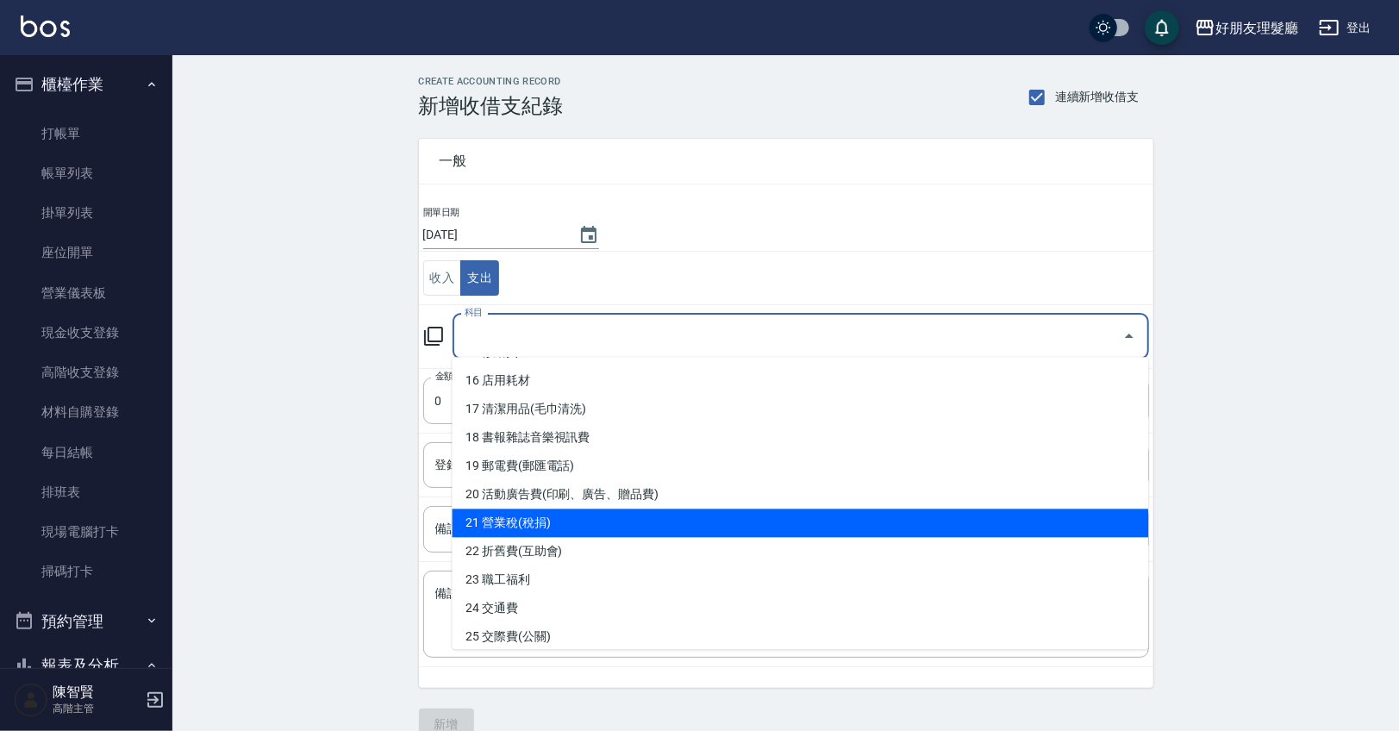
scroll to position [345, 0]
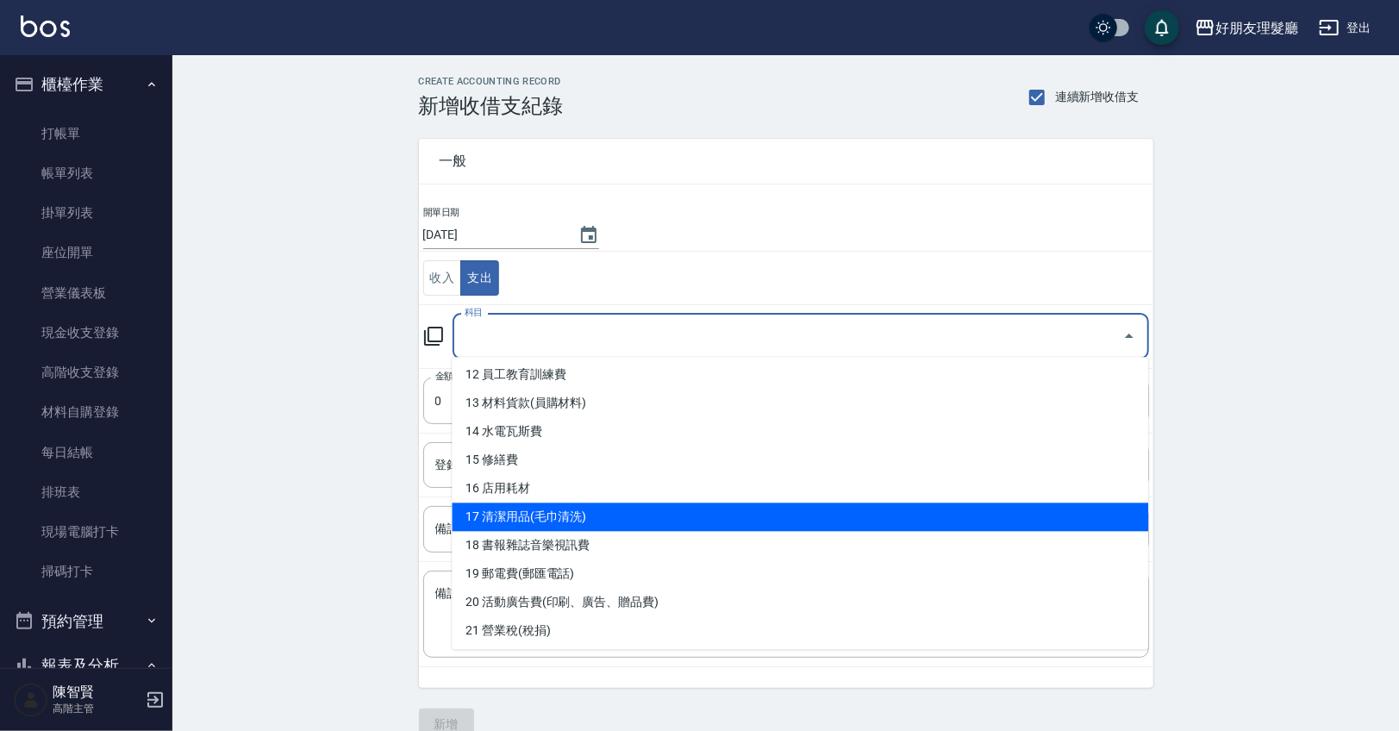
click at [512, 514] on li "17 清潔用品(毛巾清洗)" at bounding box center [800, 516] width 696 height 28
type input "17 清潔用品(毛巾清洗)"
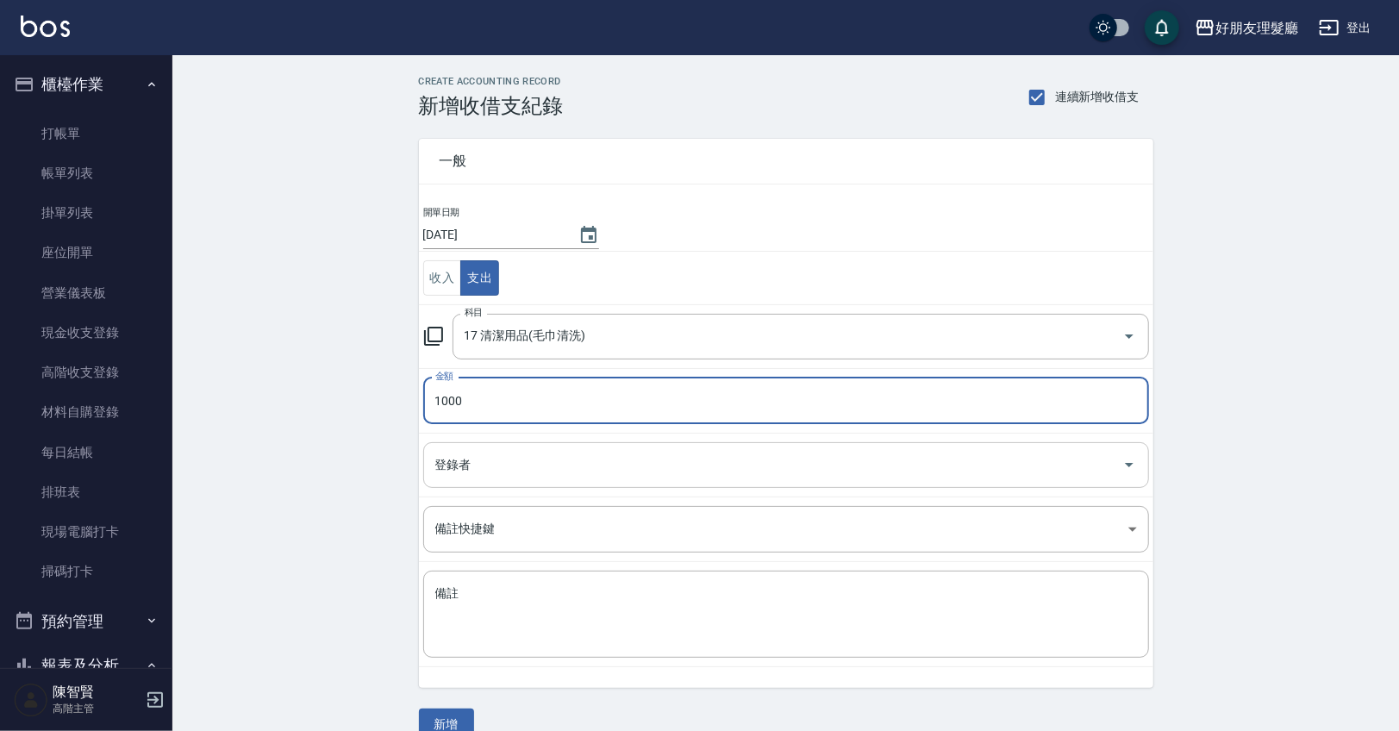
type input "1000"
click at [567, 470] on input "登錄者" at bounding box center [773, 465] width 684 height 30
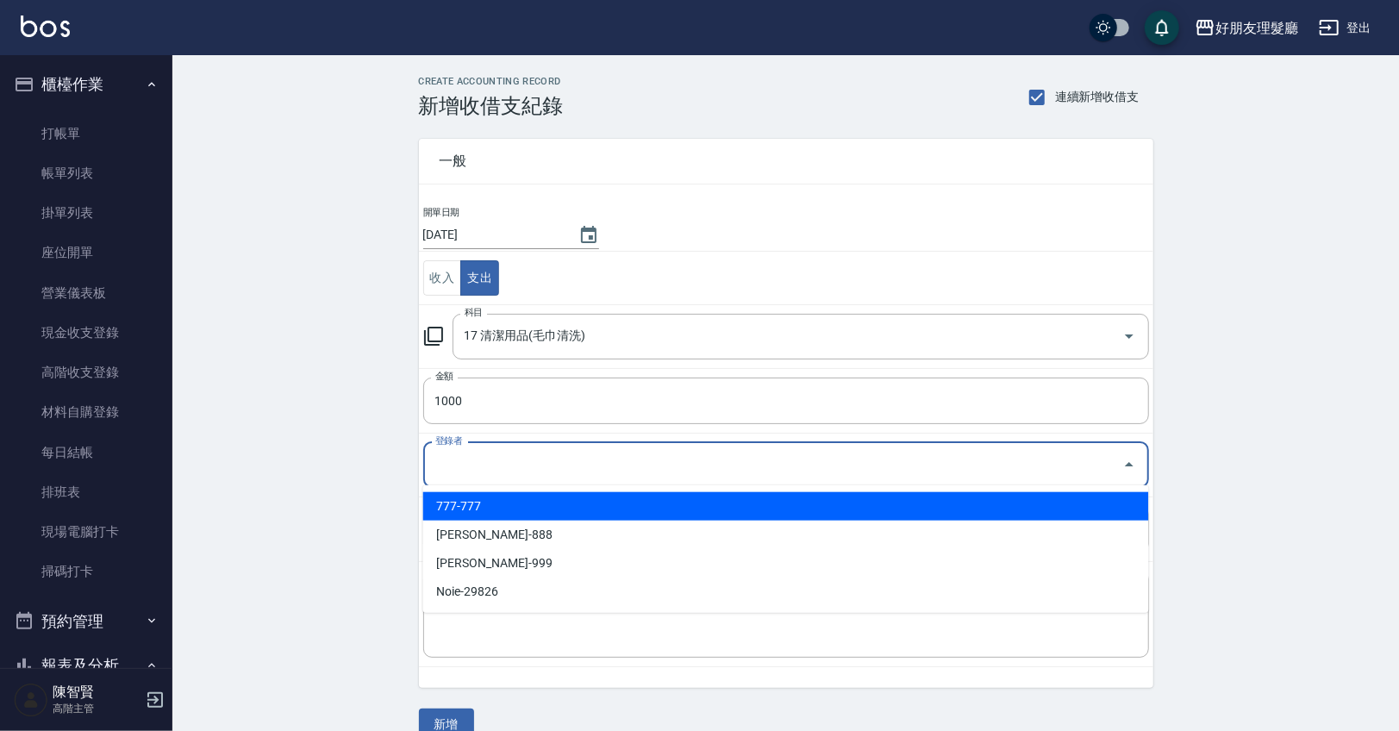
click at [561, 513] on li "777-777" at bounding box center [786, 506] width 726 height 28
type input "777-777"
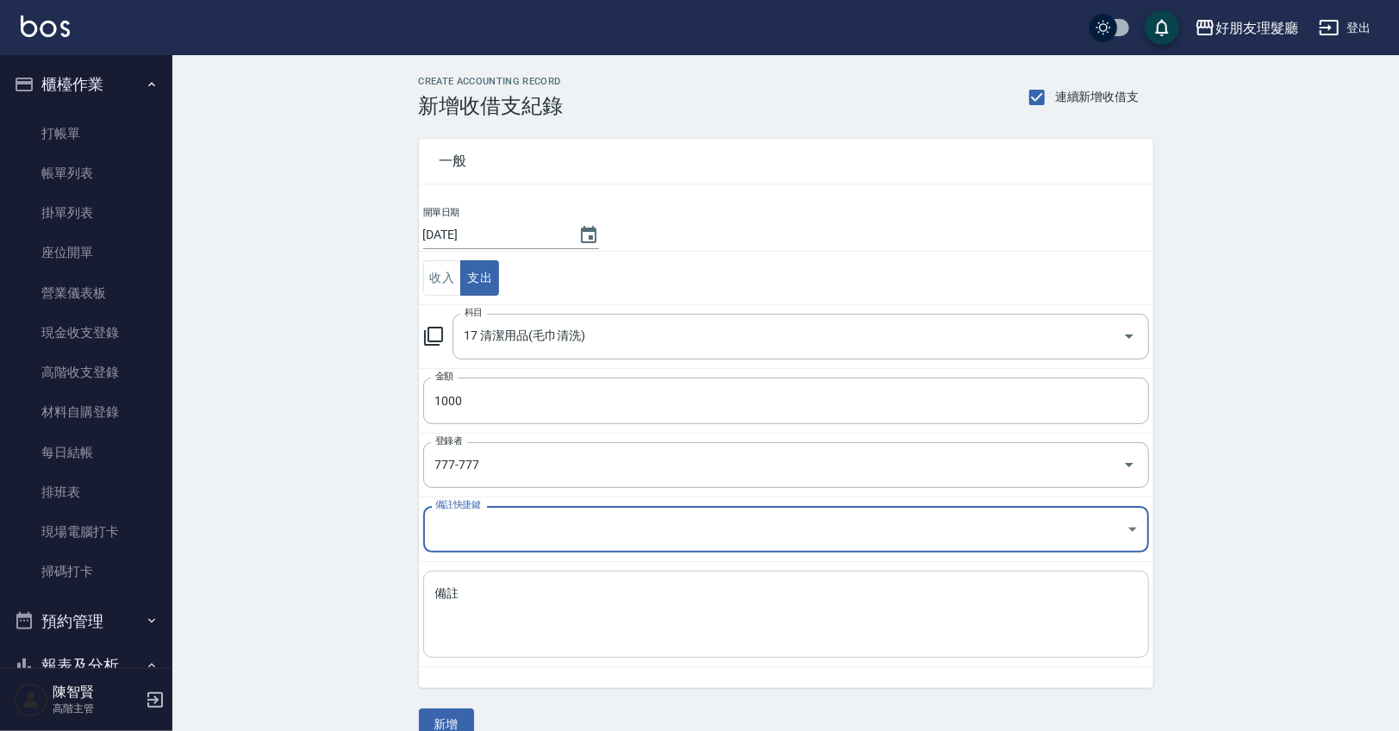
click at [506, 597] on textarea "備註" at bounding box center [786, 614] width 702 height 59
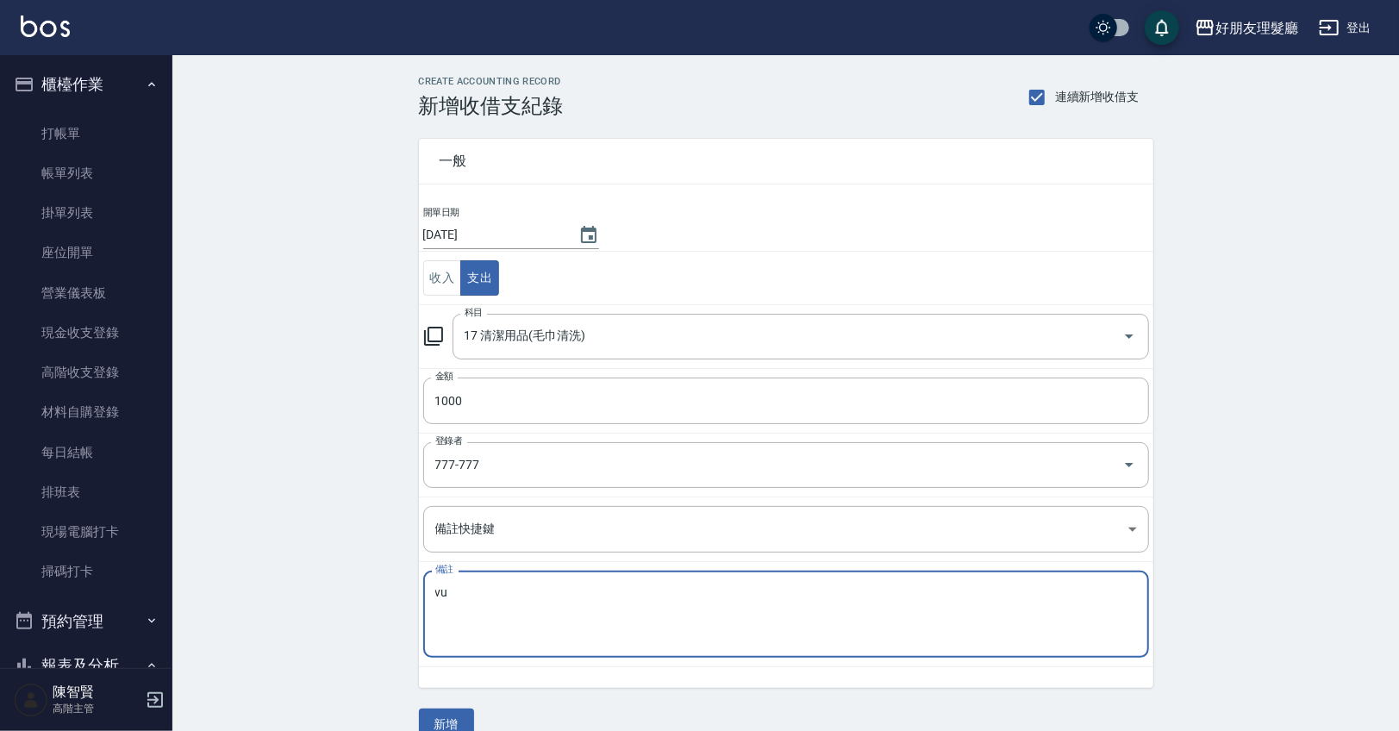
type textarea "v"
type textarea "洗衣卡"
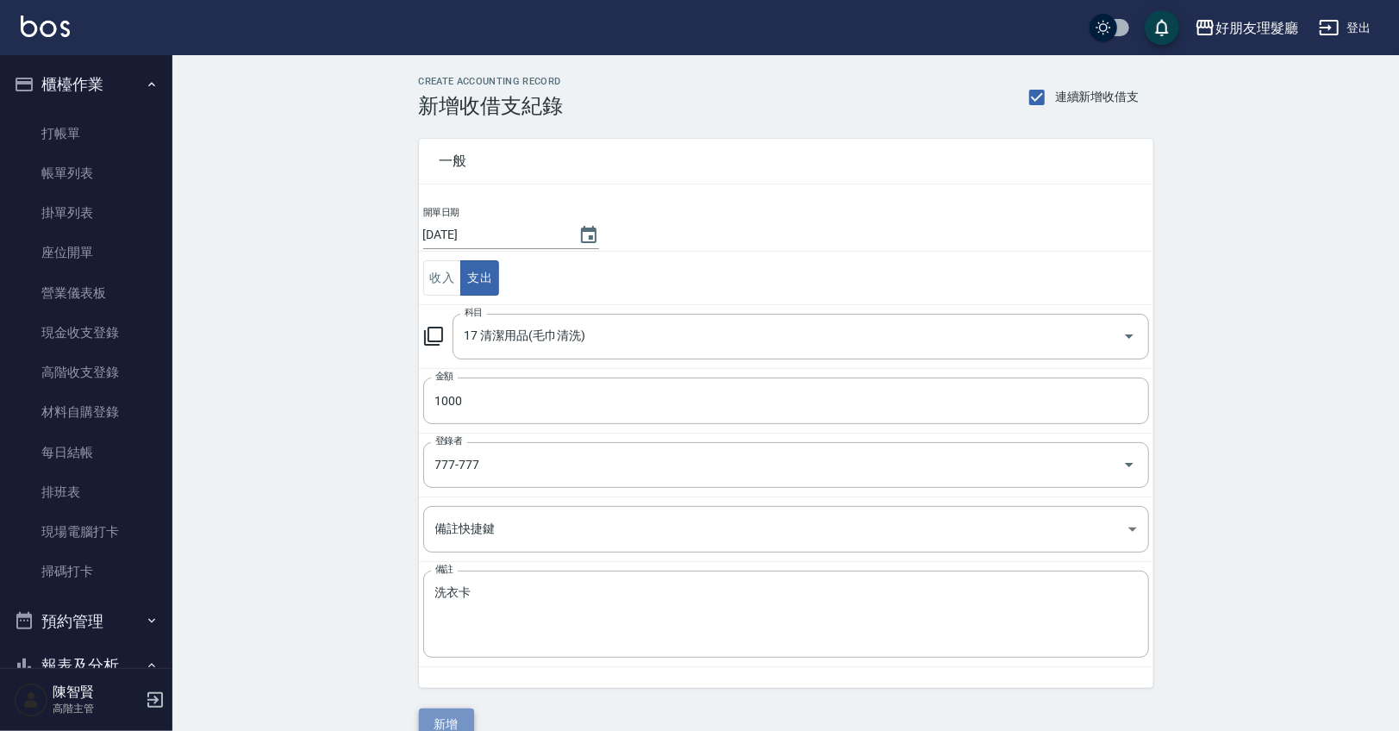
click at [459, 710] on button "新增" at bounding box center [446, 724] width 55 height 32
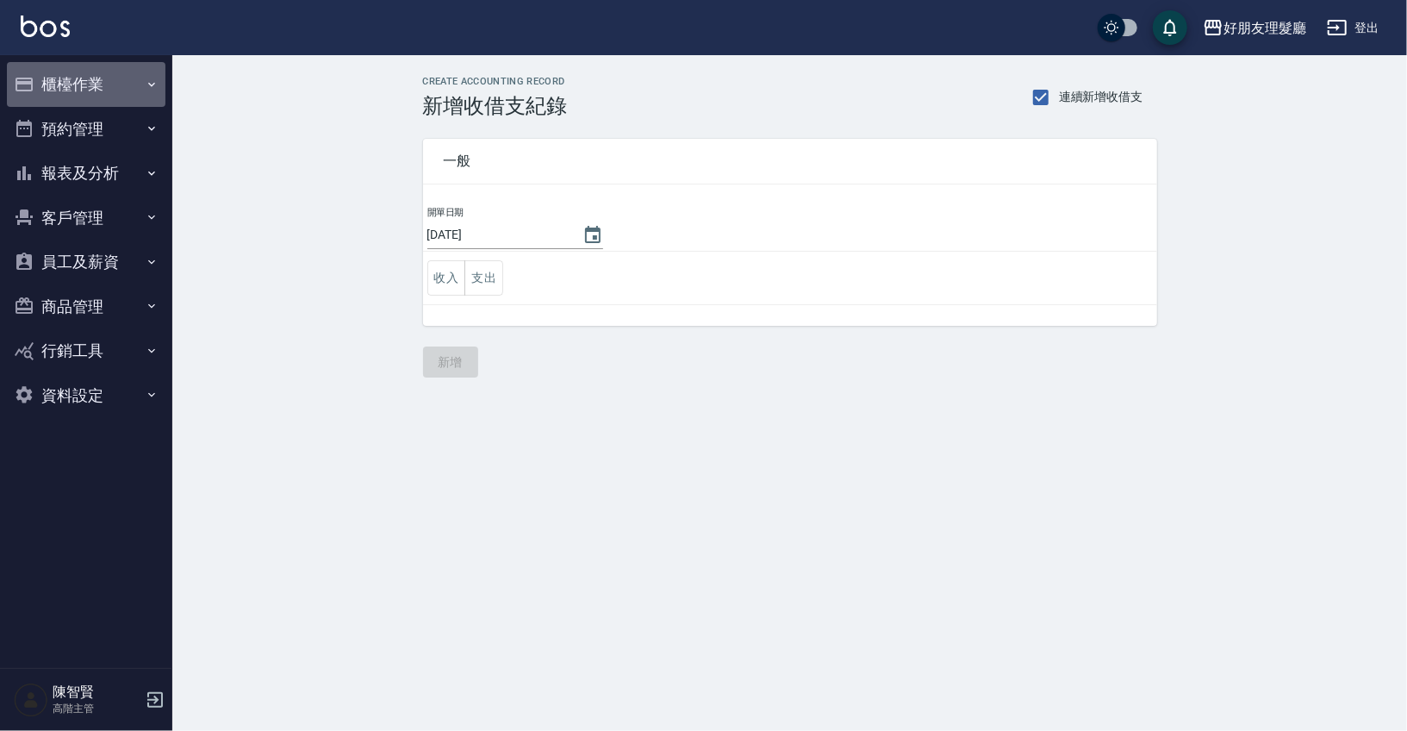
click at [80, 80] on button "櫃檯作業" at bounding box center [86, 84] width 159 height 45
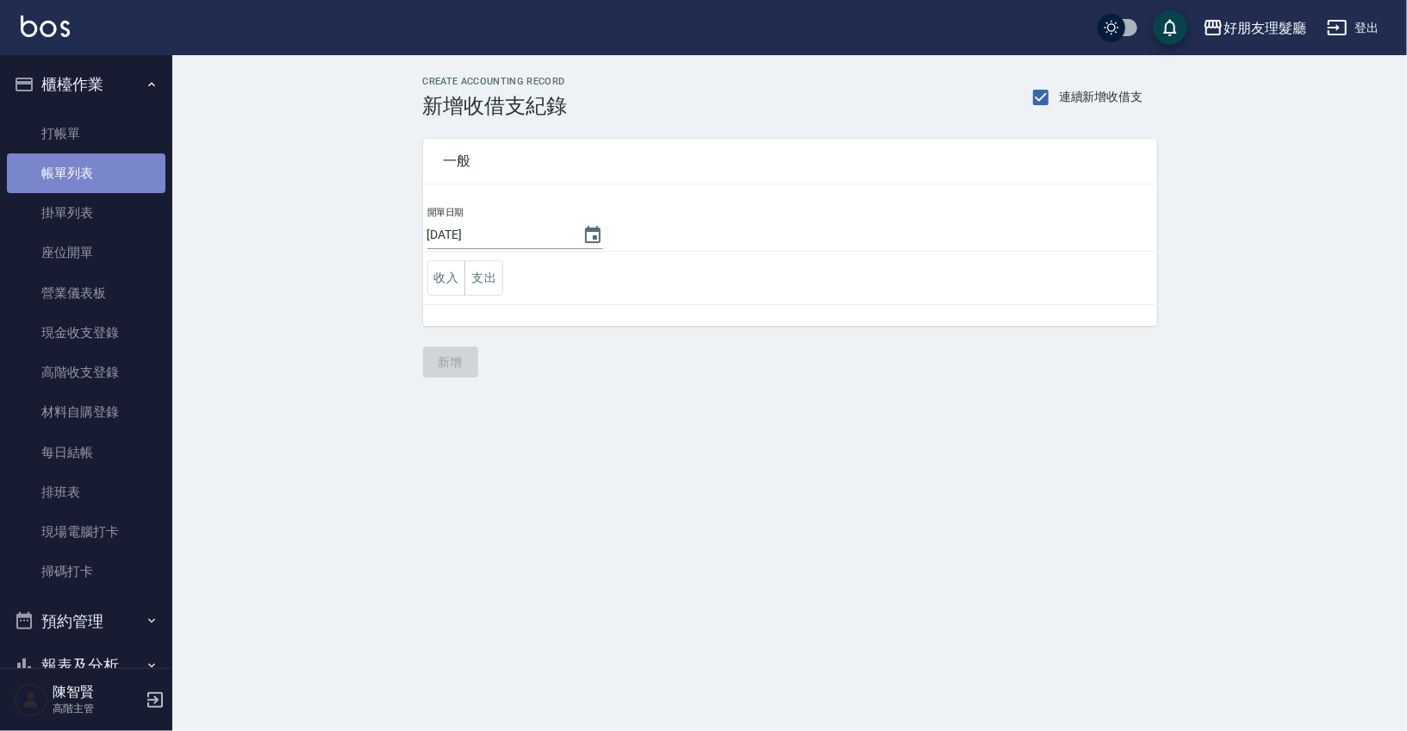
click at [114, 165] on link "帳單列表" at bounding box center [86, 173] width 159 height 40
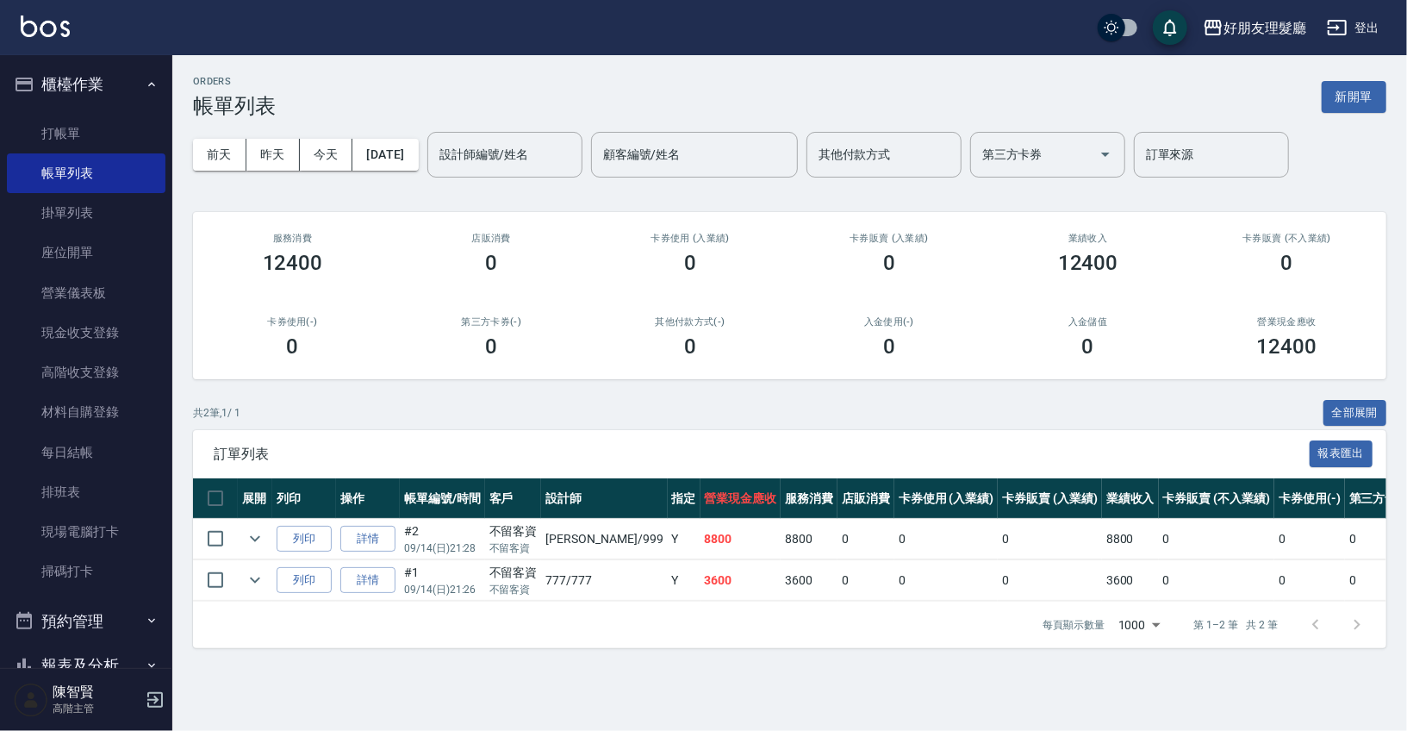
click at [471, 246] on div "店販消費 0" at bounding box center [491, 254] width 199 height 84
